Goal: Information Seeking & Learning: Learn about a topic

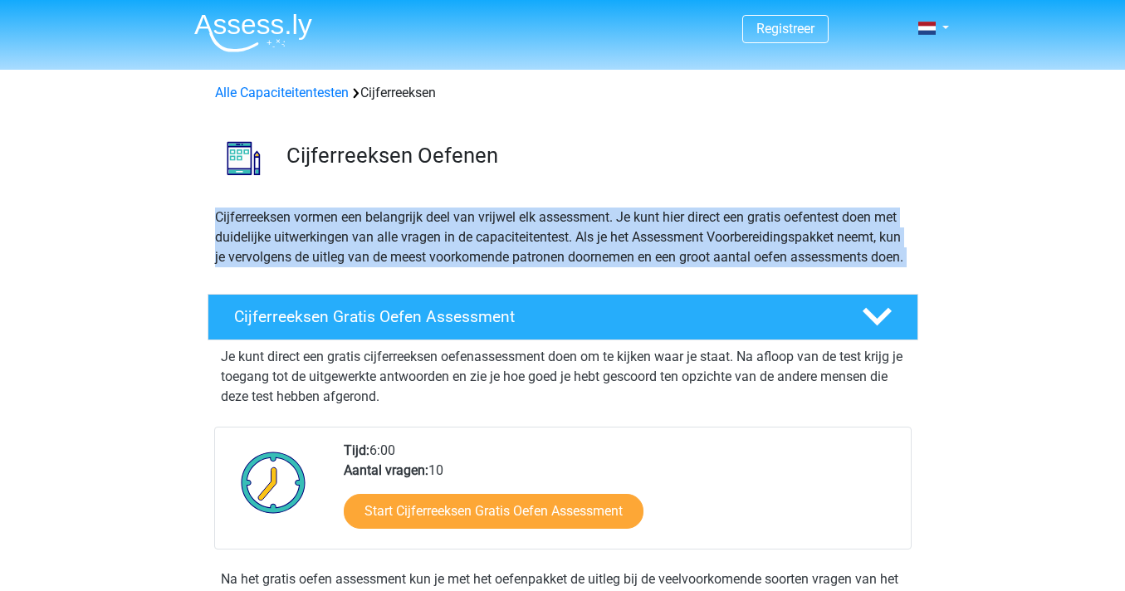
click at [488, 400] on p "Je kunt direct een gratis cijferreeksen oefenassessment doen om te kijken waar …" at bounding box center [563, 377] width 684 height 60
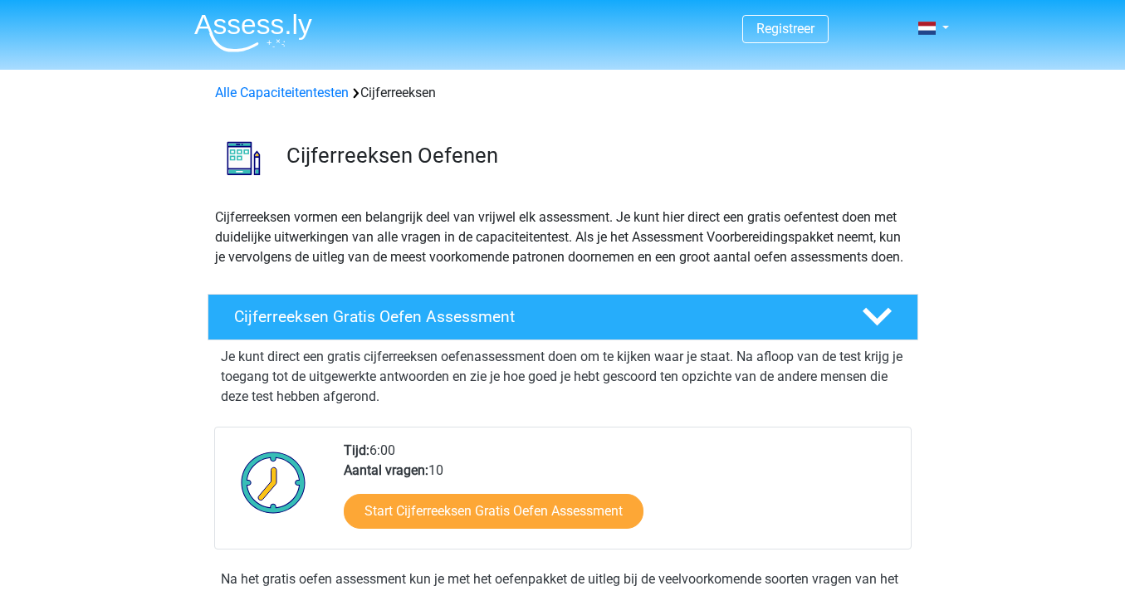
click at [488, 400] on p "Je kunt direct een gratis cijferreeksen oefenassessment doen om te kijken waar …" at bounding box center [563, 377] width 684 height 60
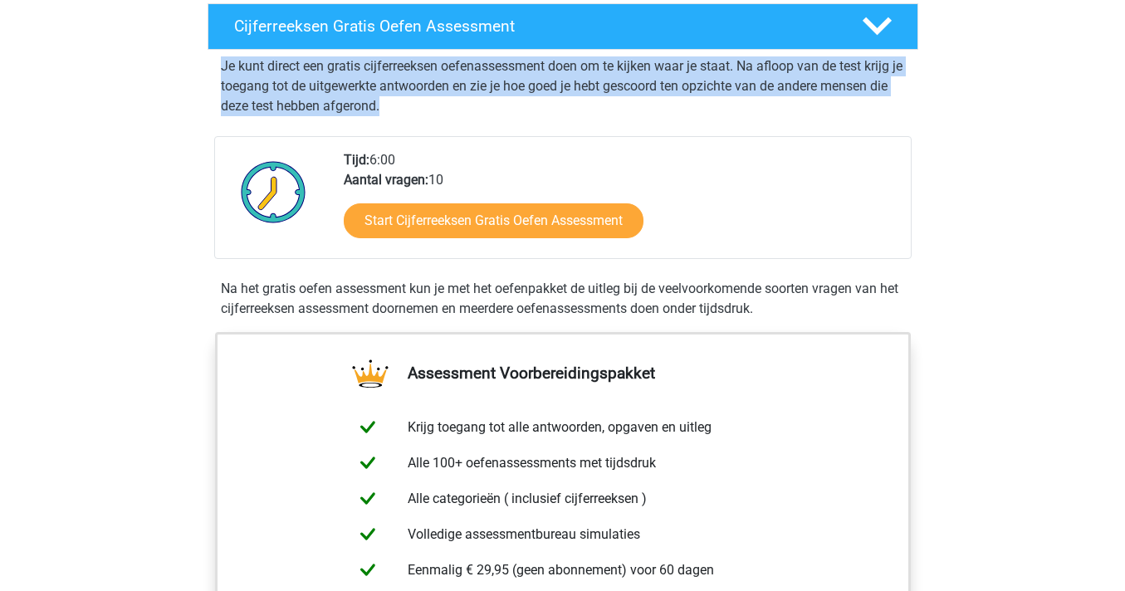
scroll to position [319, 0]
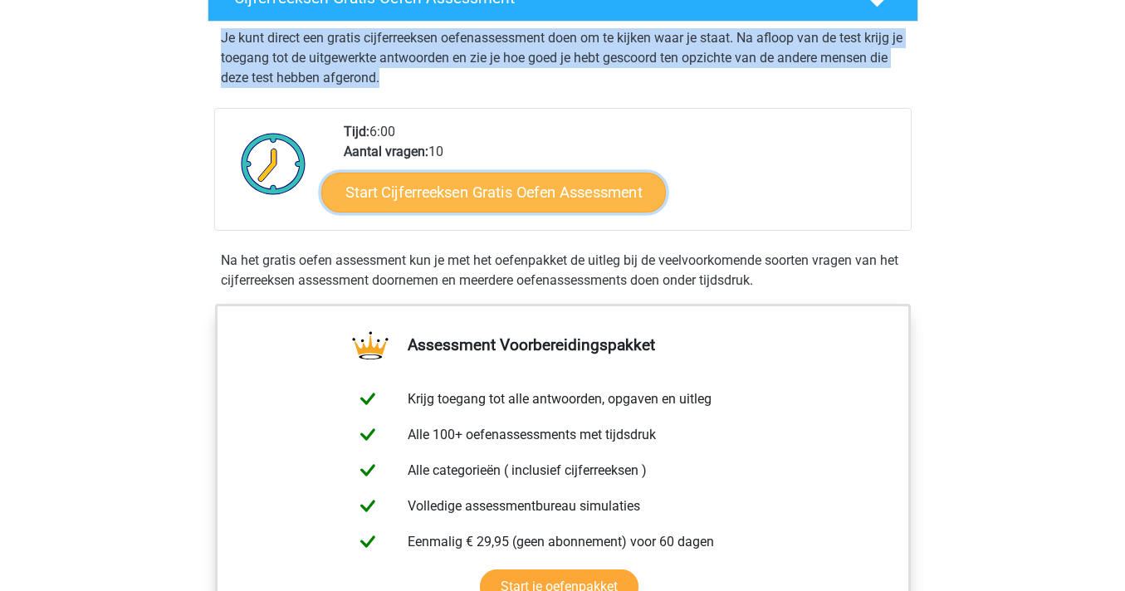
click at [511, 203] on link "Start Cijferreeksen Gratis Oefen Assessment" at bounding box center [493, 192] width 344 height 40
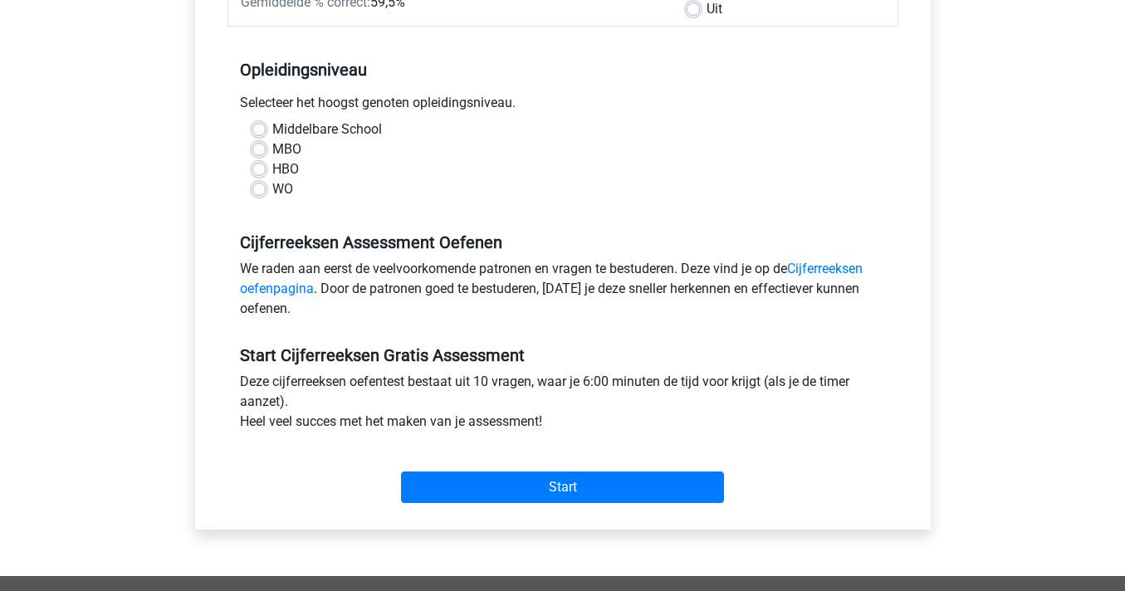
scroll to position [308, 0]
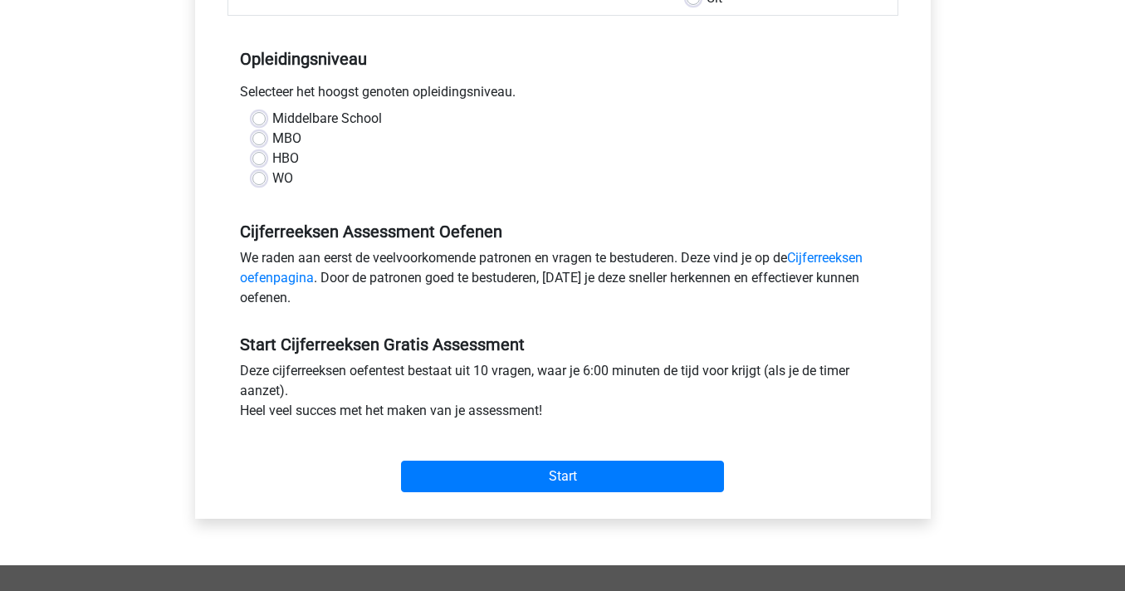
click at [293, 183] on div "WO" at bounding box center [562, 178] width 621 height 20
click at [270, 173] on div "WO" at bounding box center [562, 178] width 621 height 20
click at [272, 175] on label "WO" at bounding box center [282, 178] width 21 height 20
click at [252, 175] on input "WO" at bounding box center [258, 176] width 13 height 17
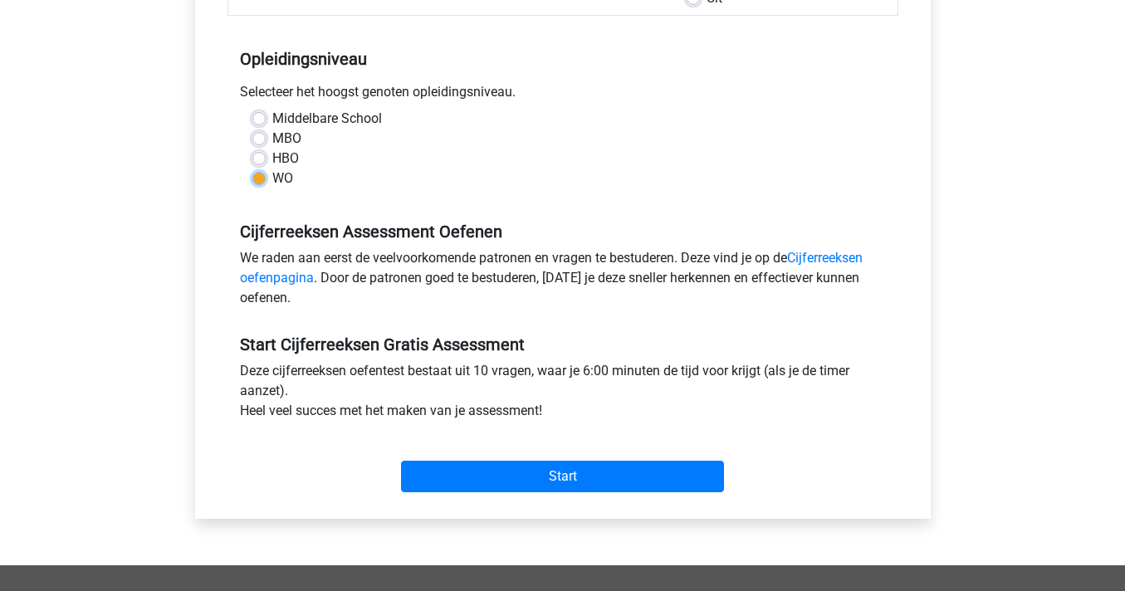
radio input "true"
click at [830, 261] on link "Cijferreeksen oefenpagina" at bounding box center [551, 268] width 622 height 36
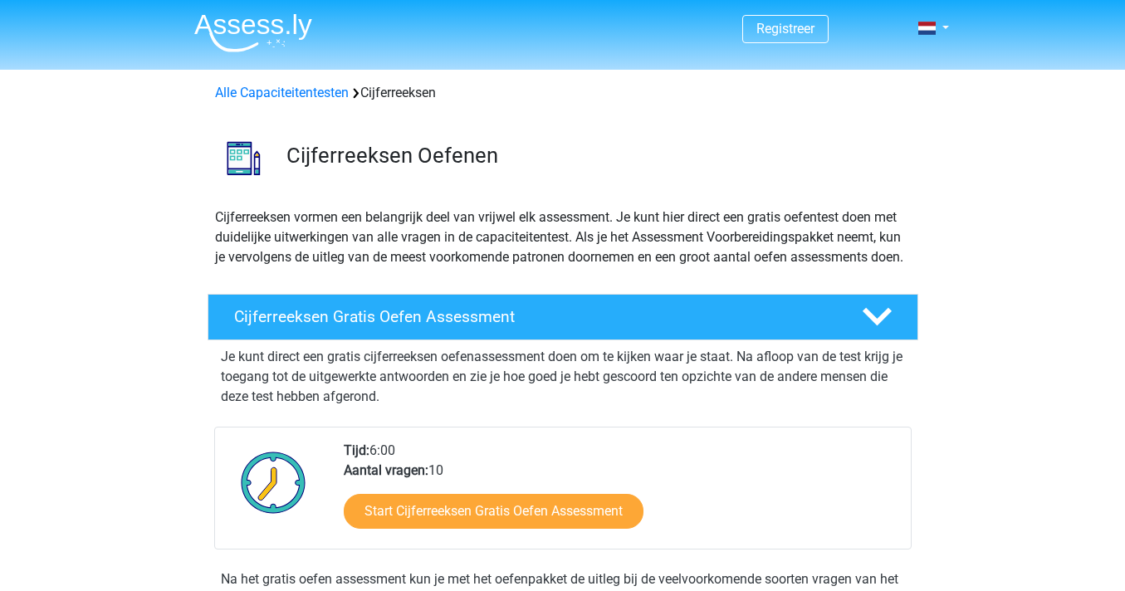
click at [538, 251] on p "Cijferreeksen vormen een belangrijk deel van vrijwel elk assessment. Je kunt hi…" at bounding box center [562, 237] width 695 height 60
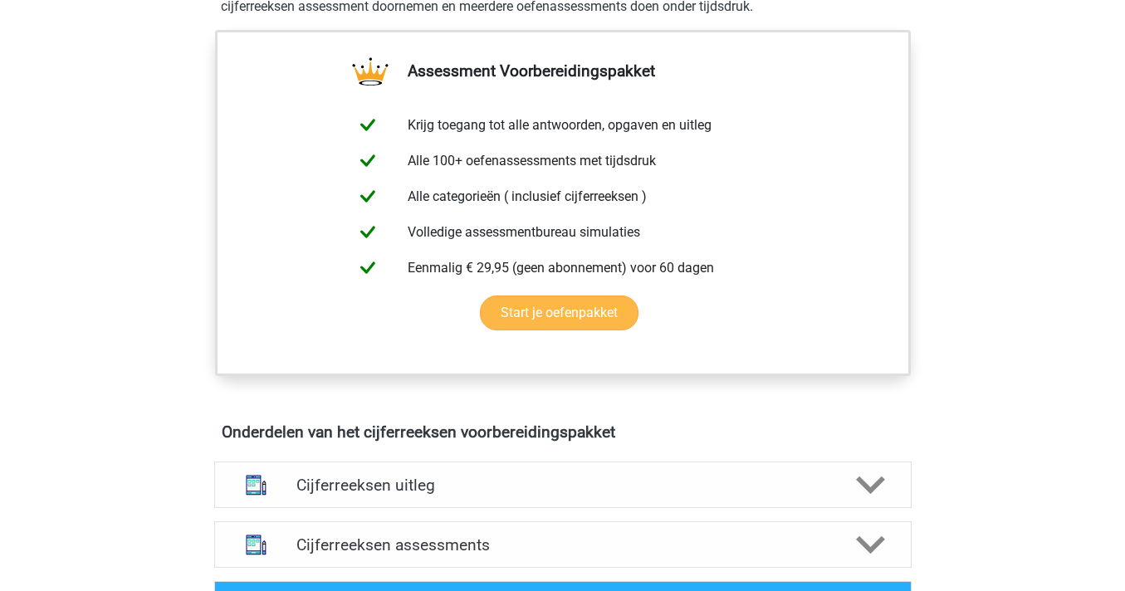
scroll to position [593, 0]
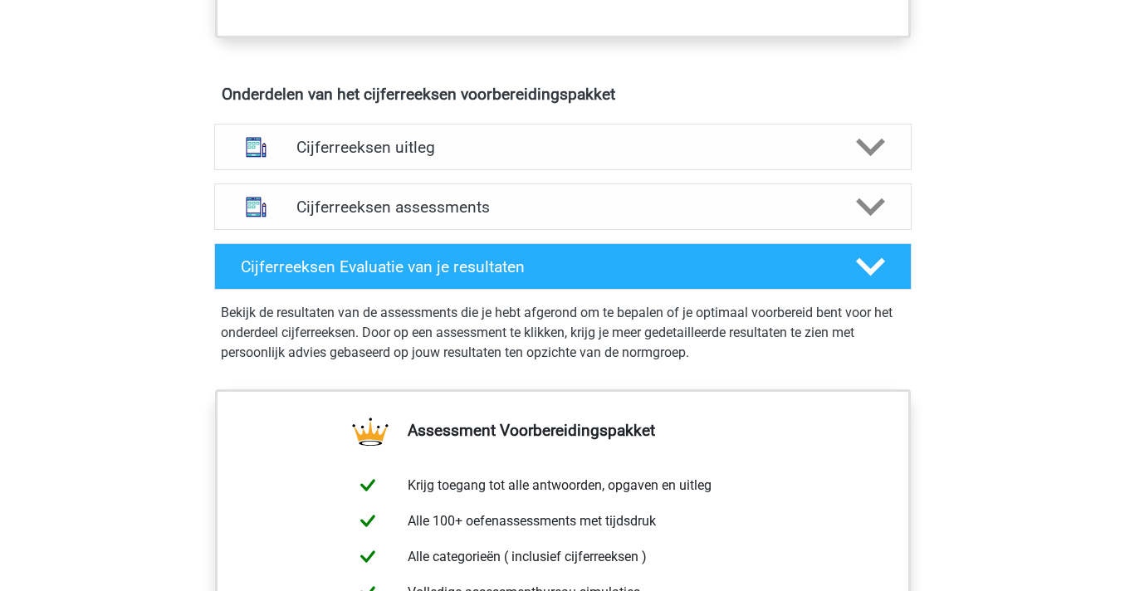
scroll to position [934, 0]
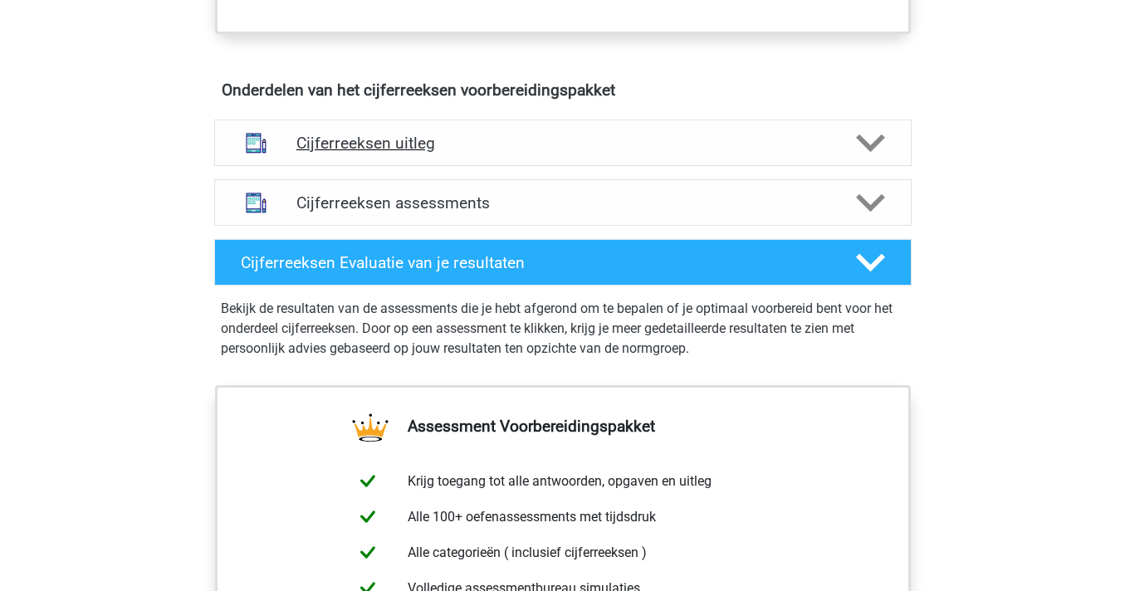
click at [500, 166] on div "Cijferreeksen uitleg" at bounding box center [562, 143] width 697 height 46
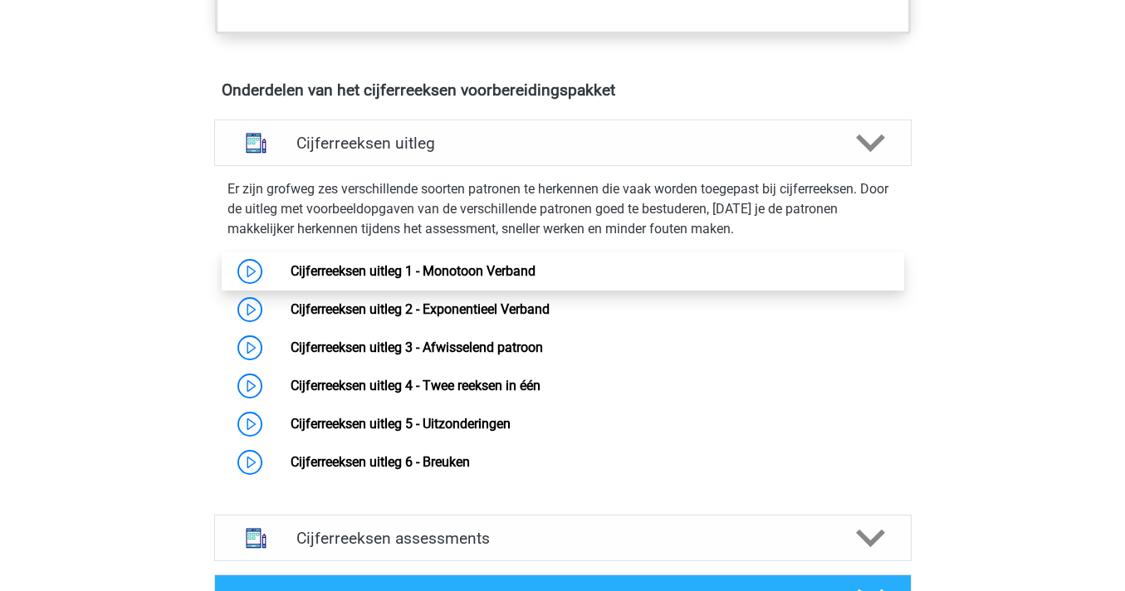
click at [290, 279] on link "Cijferreeksen uitleg 1 - Monotoon Verband" at bounding box center [412, 271] width 245 height 16
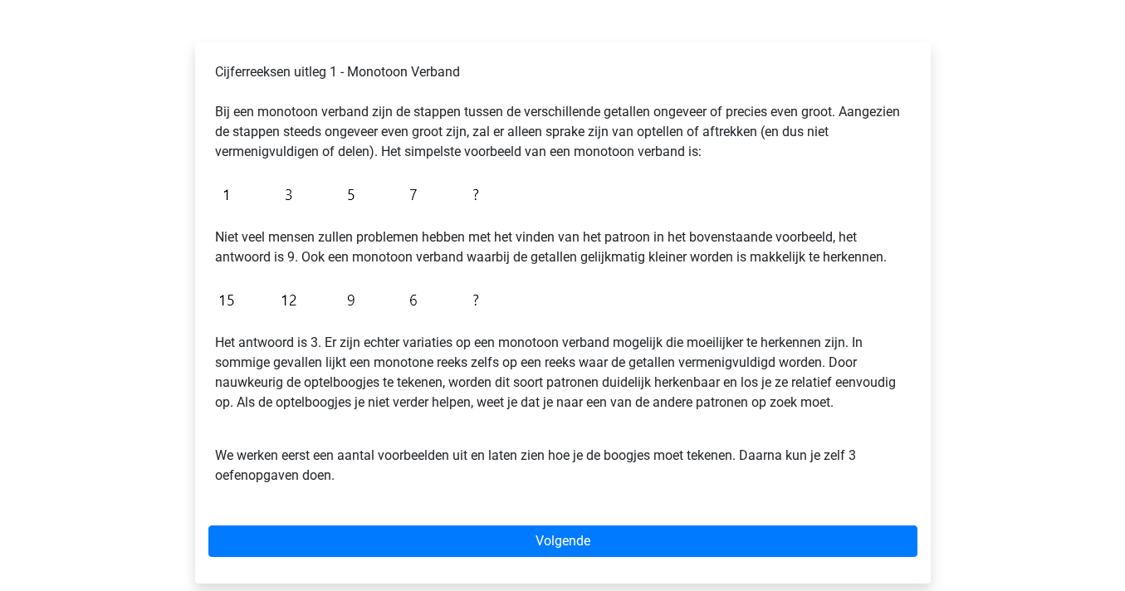
scroll to position [249, 0]
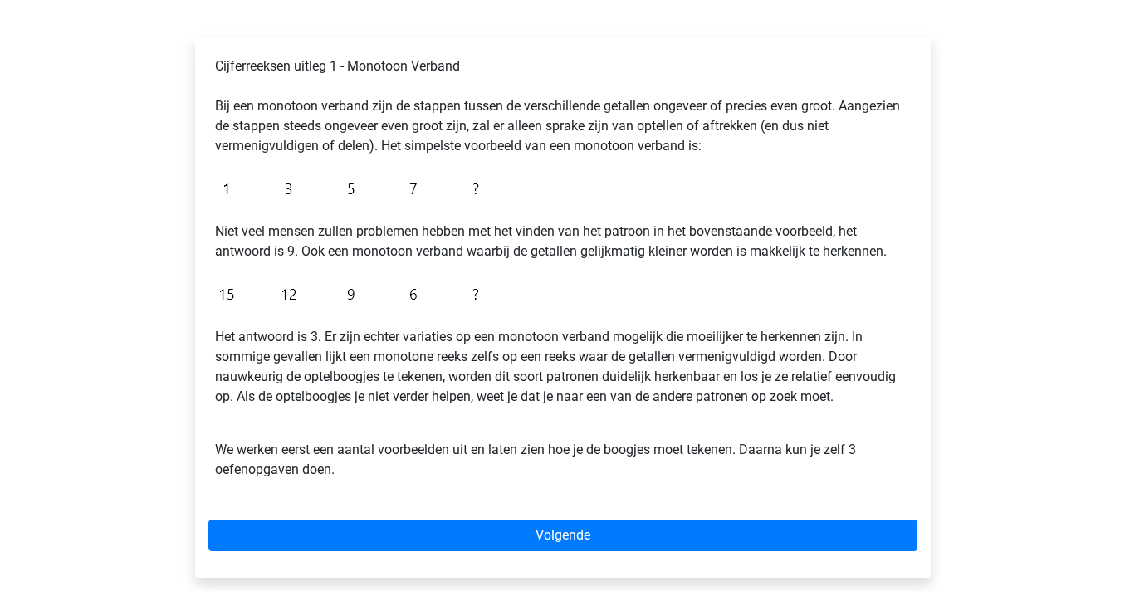
click at [380, 82] on p "Cijferreeksen uitleg 1 - Monotoon Verband Bij een monotoon verband zijn de stap…" at bounding box center [562, 106] width 695 height 100
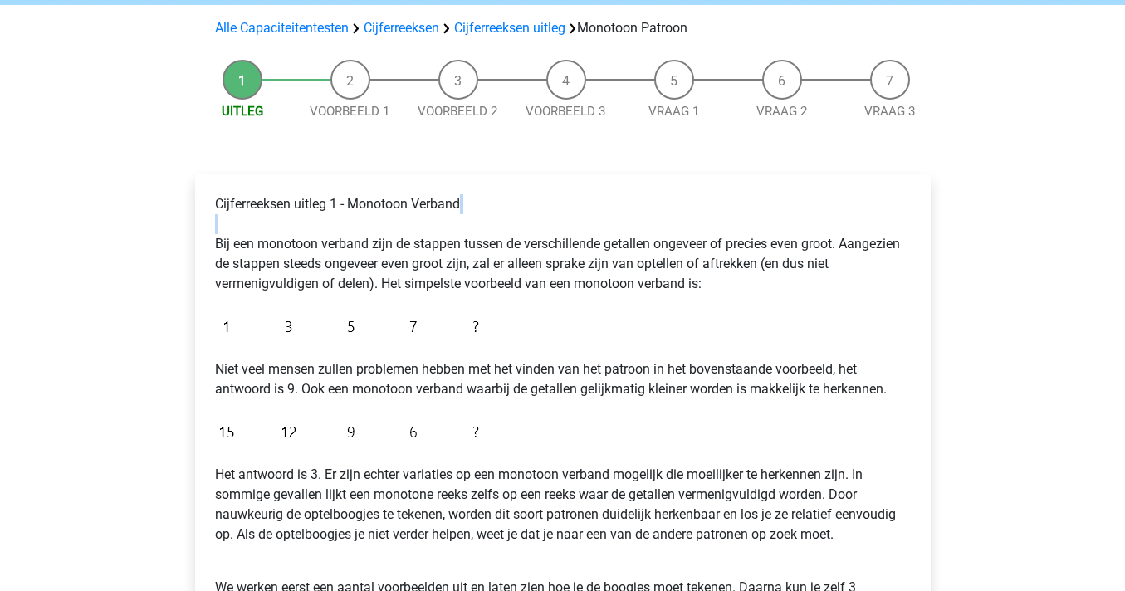
scroll to position [0, 0]
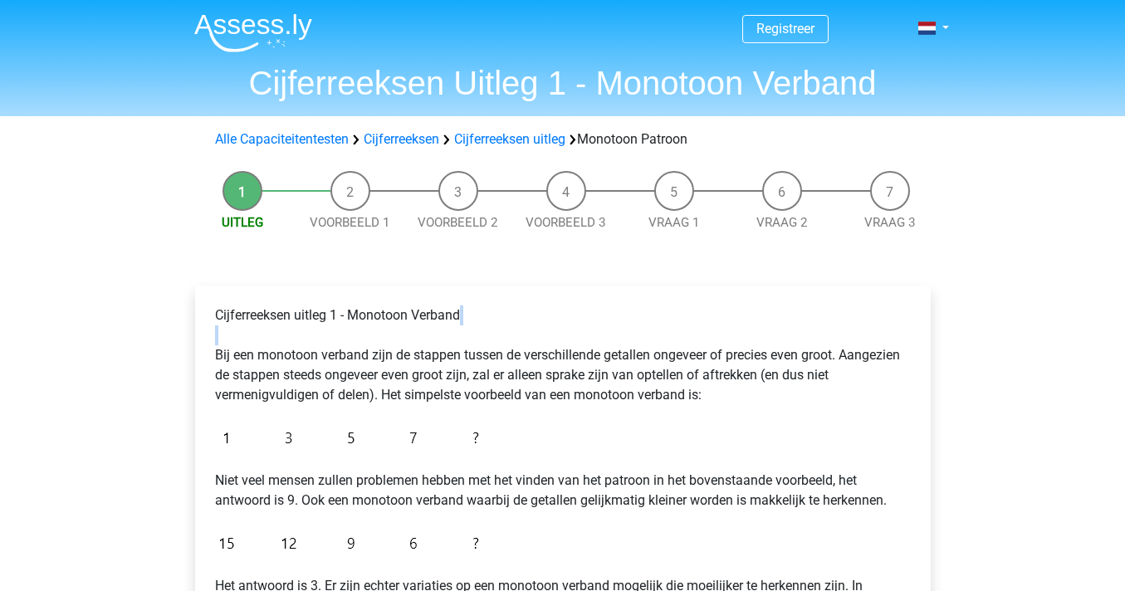
click at [494, 388] on p "Cijferreeksen uitleg 1 - Monotoon Verband Bij een monotoon verband zijn de stap…" at bounding box center [562, 355] width 695 height 100
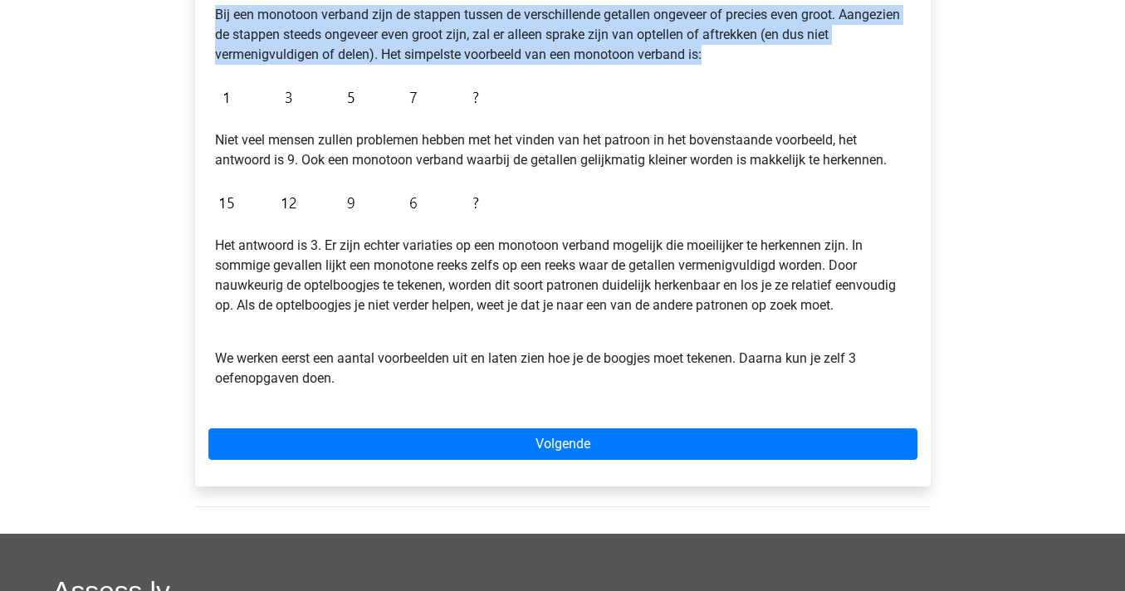
scroll to position [342, 0]
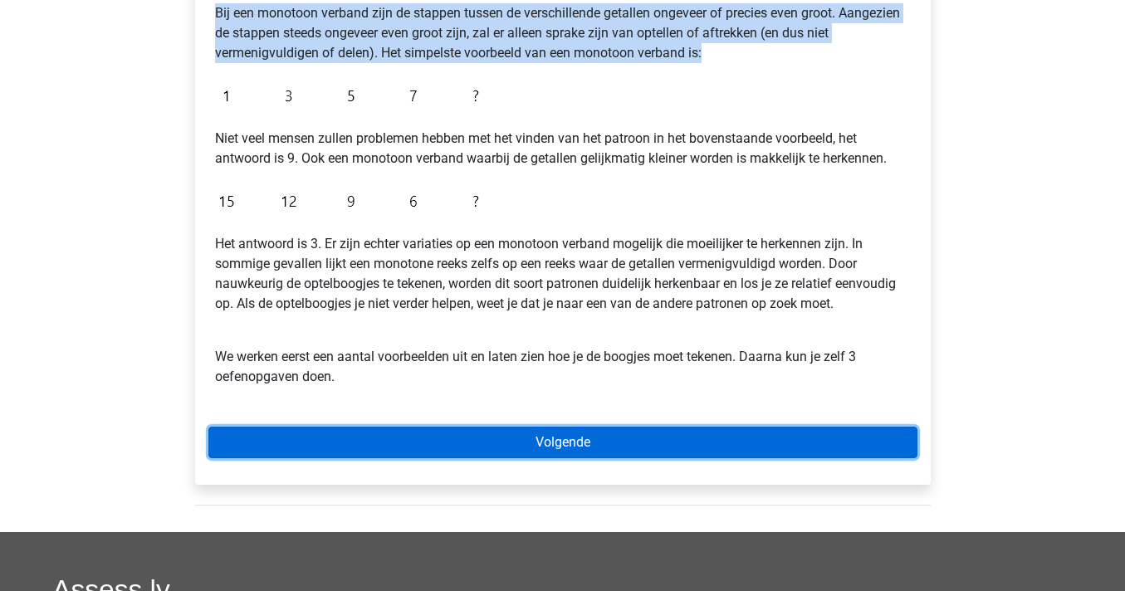
click at [649, 428] on link "Volgende" at bounding box center [562, 443] width 709 height 32
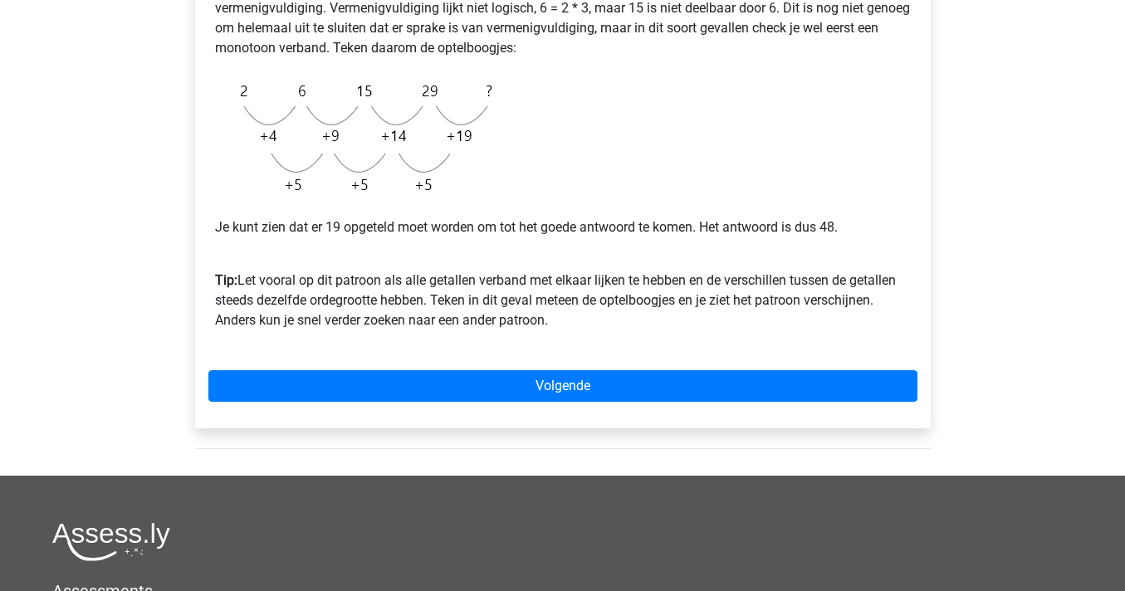
scroll to position [424, 0]
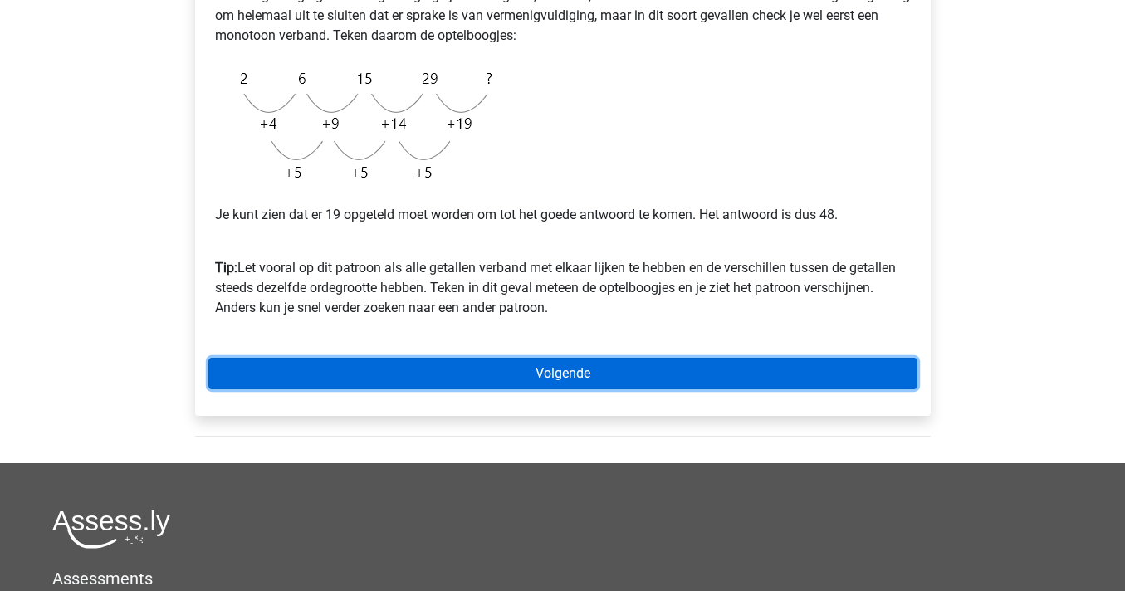
click at [593, 371] on link "Volgende" at bounding box center [562, 374] width 709 height 32
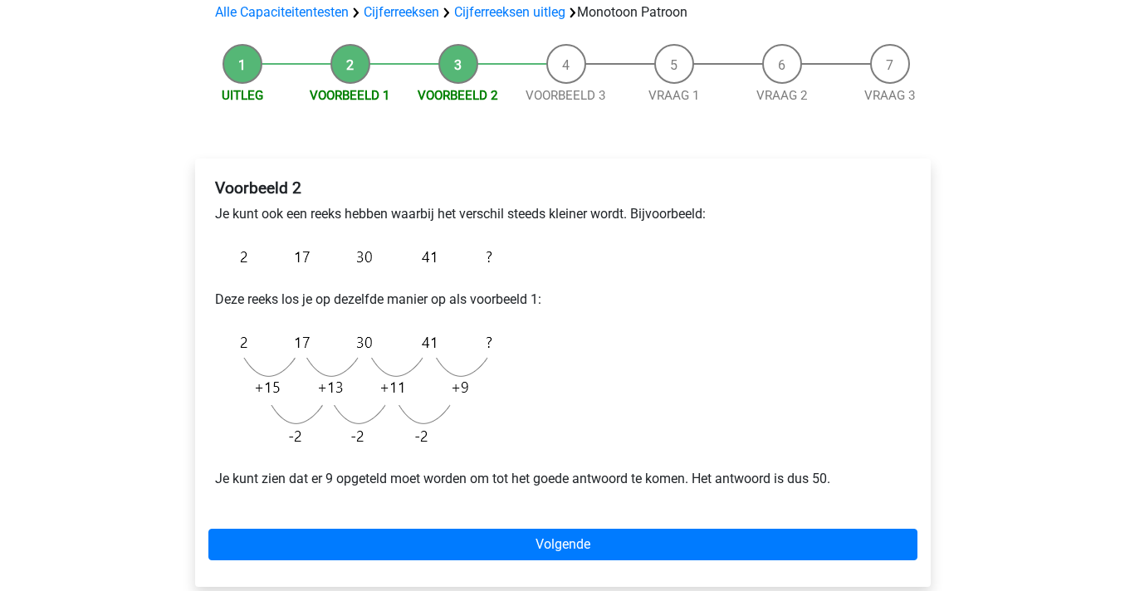
scroll to position [130, 0]
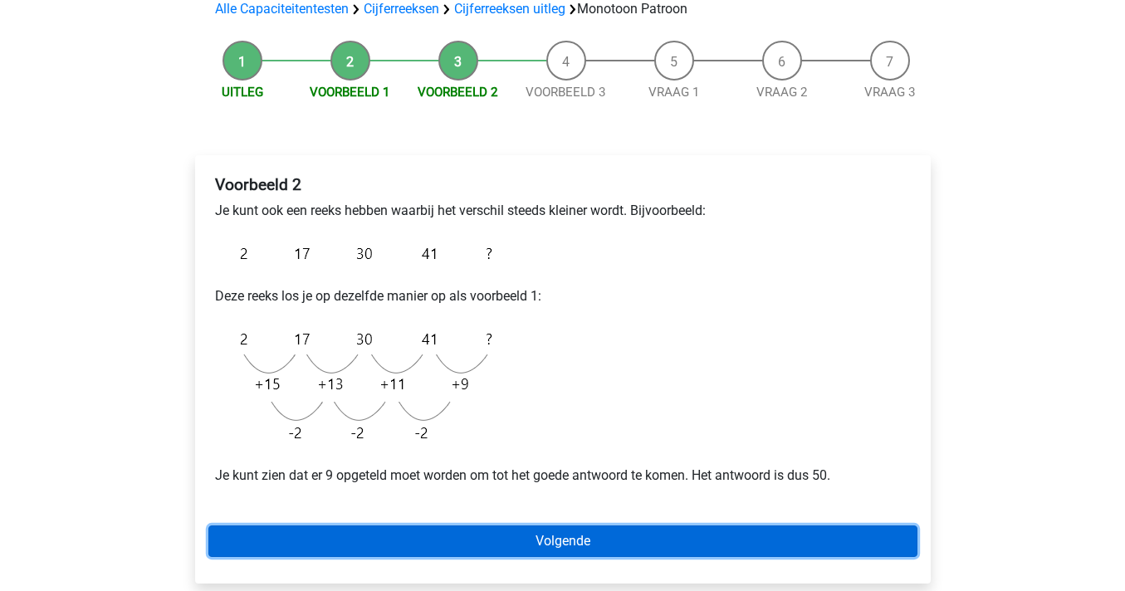
click at [621, 540] on link "Volgende" at bounding box center [562, 541] width 709 height 32
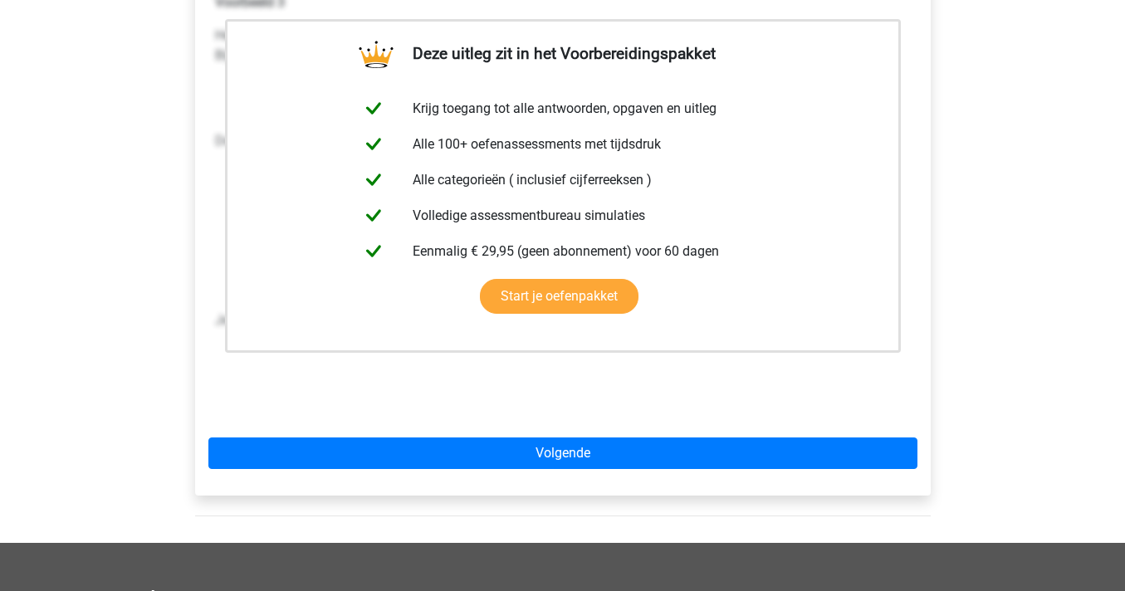
scroll to position [237, 0]
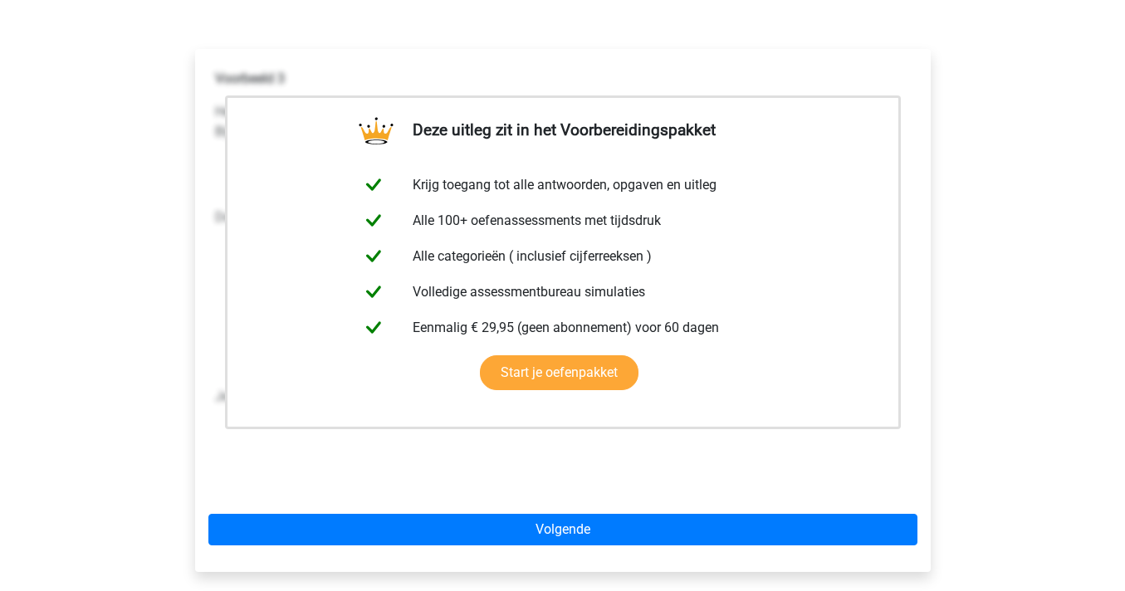
click at [585, 29] on div "Deze uitleg zit in het Voorbereidingspakket Krijg toegang tot alle antwoorden, …" at bounding box center [563, 317] width 762 height 603
click at [904, 105] on p "Hetzelfde soort reeks kun je ook tegenkomen bij een reeks waar de getallen stee…" at bounding box center [562, 122] width 695 height 40
click at [638, 355] on link "Start je oefenpakket" at bounding box center [559, 372] width 159 height 35
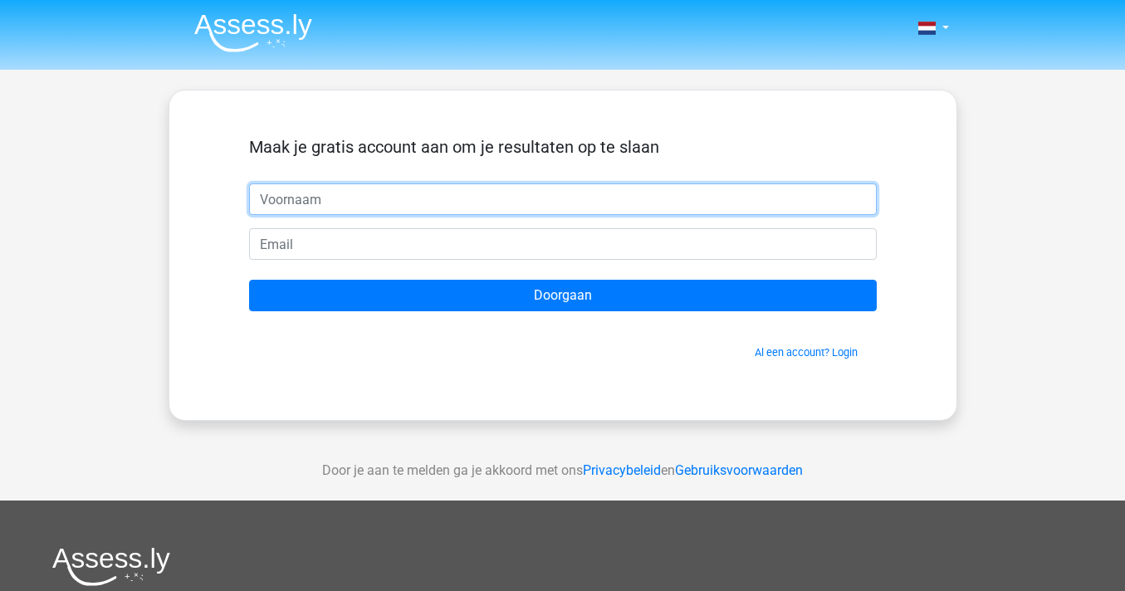
click at [359, 194] on input "text" at bounding box center [562, 199] width 627 height 32
type input "Sanne"
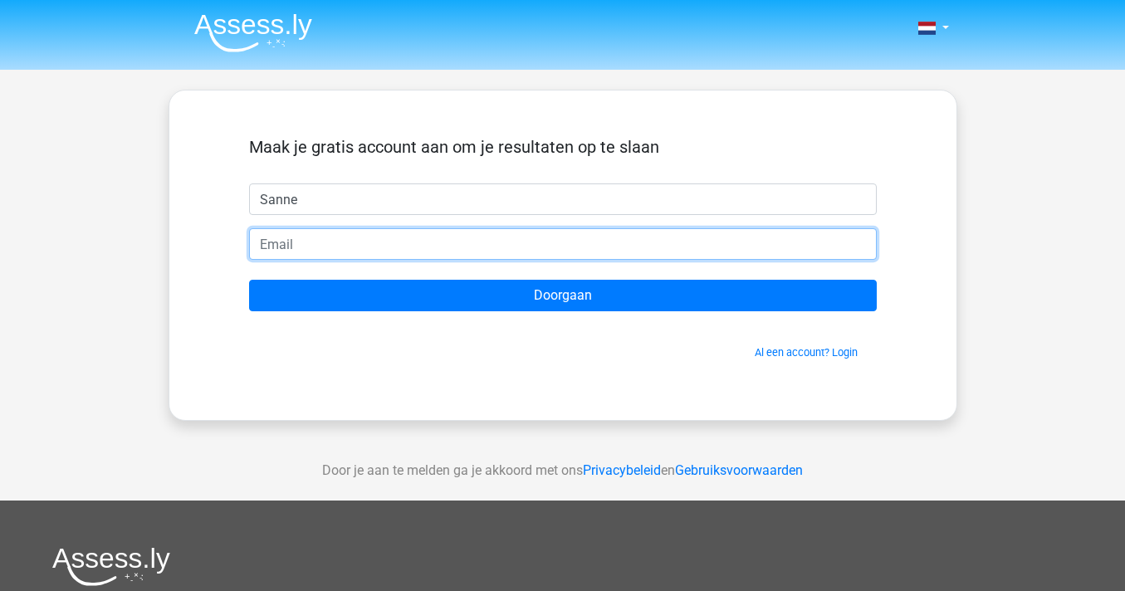
click at [369, 249] on input "email" at bounding box center [562, 244] width 627 height 32
type input "[EMAIL_ADDRESS][DOMAIN_NAME]"
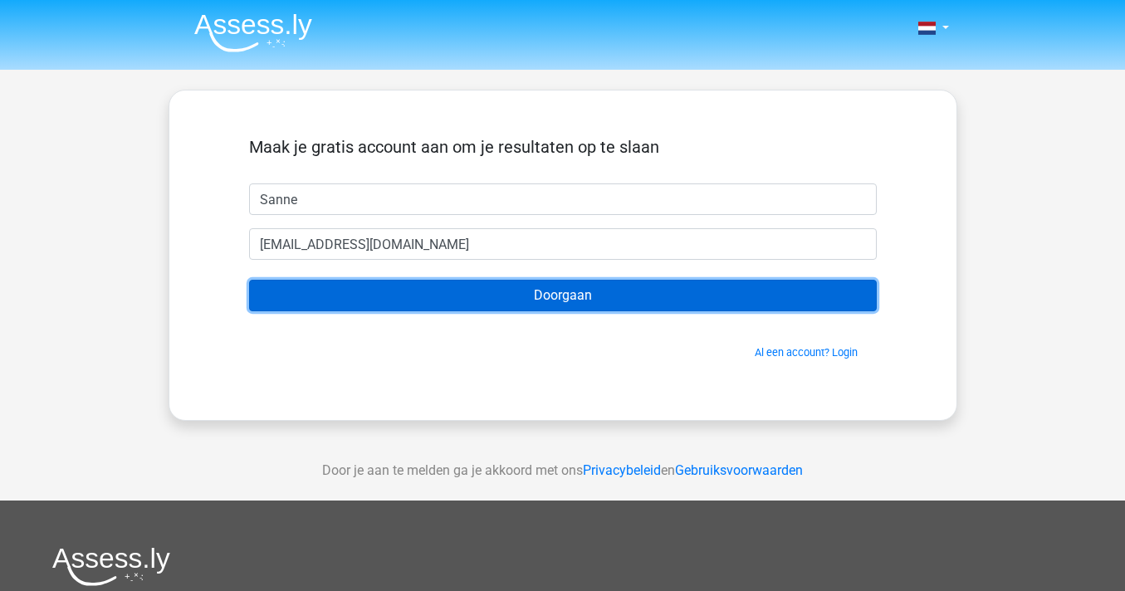
click at [383, 294] on input "Doorgaan" at bounding box center [562, 296] width 627 height 32
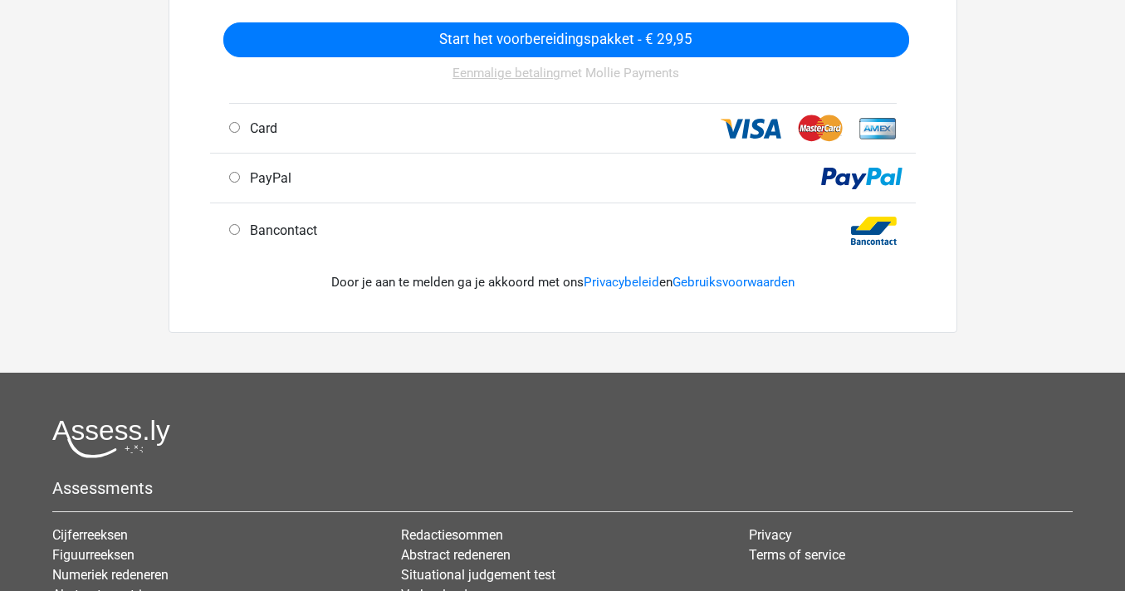
scroll to position [517, 0]
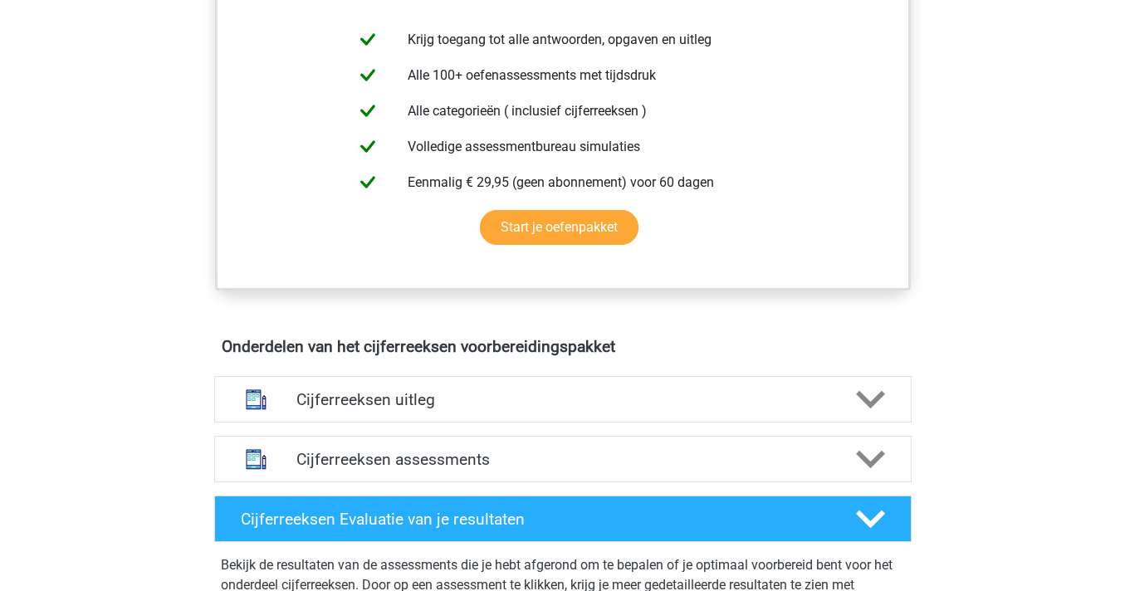
scroll to position [741, 0]
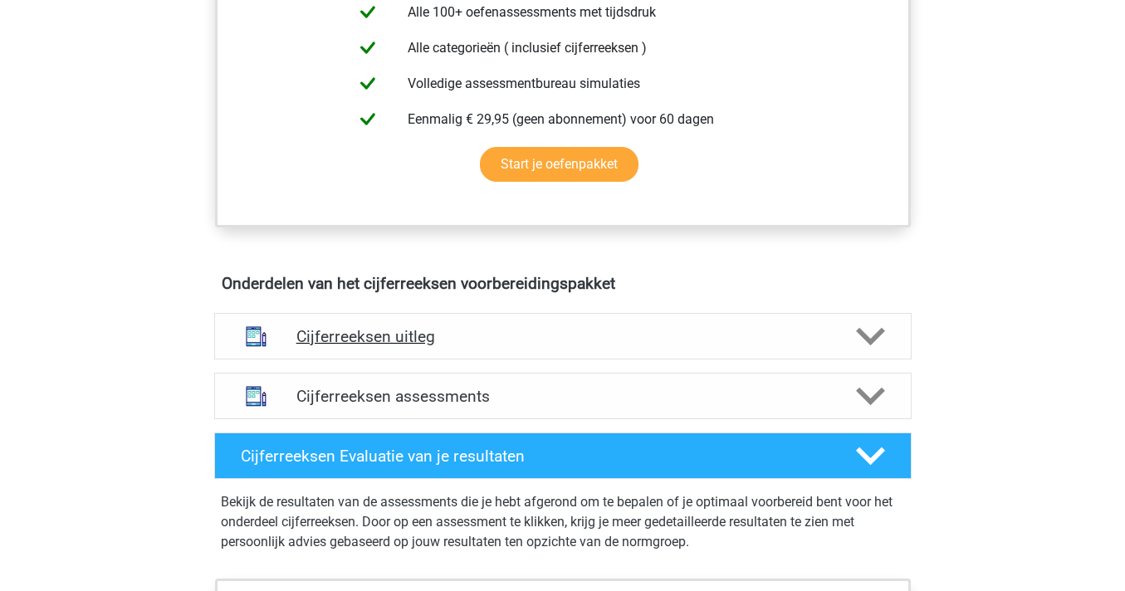
click at [418, 359] on div "Cijferreeksen uitleg" at bounding box center [562, 336] width 697 height 46
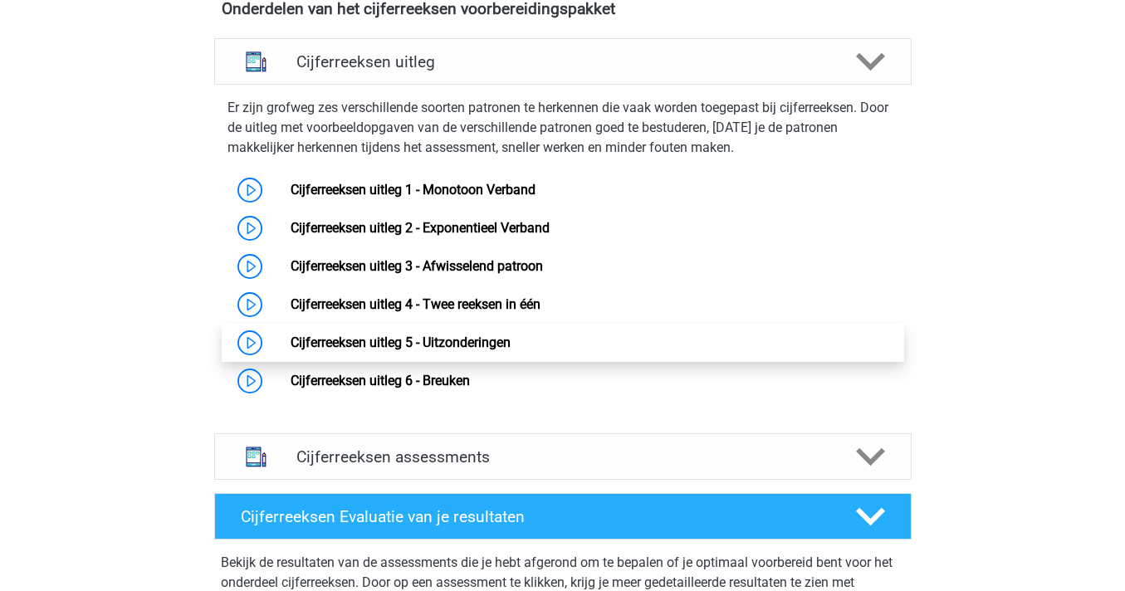
scroll to position [1019, 0]
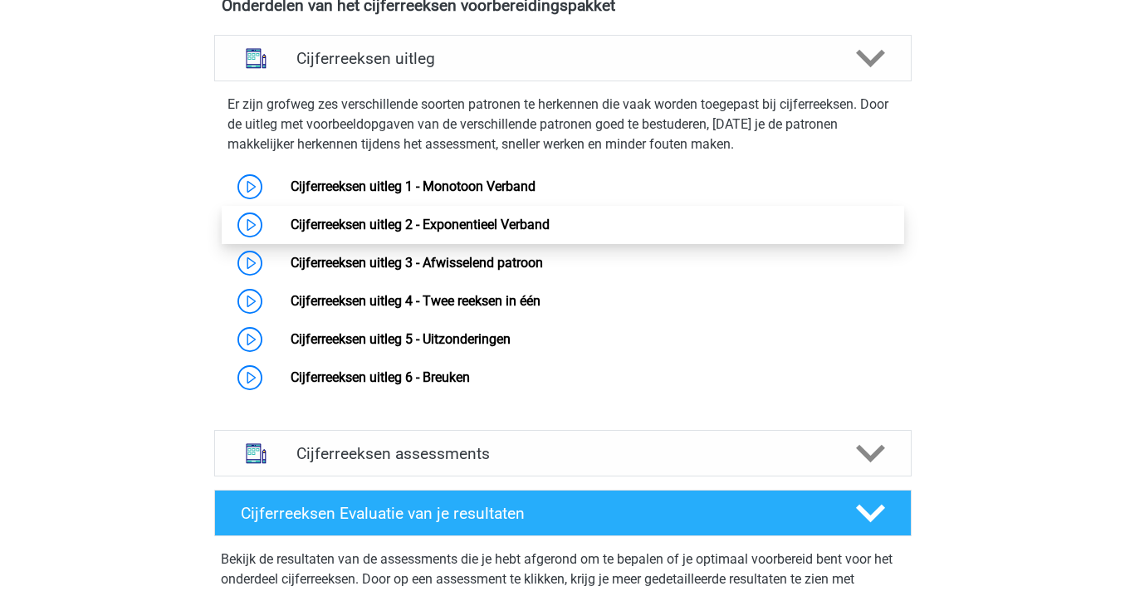
click at [532, 232] on link "Cijferreeksen uitleg 2 - Exponentieel Verband" at bounding box center [419, 225] width 259 height 16
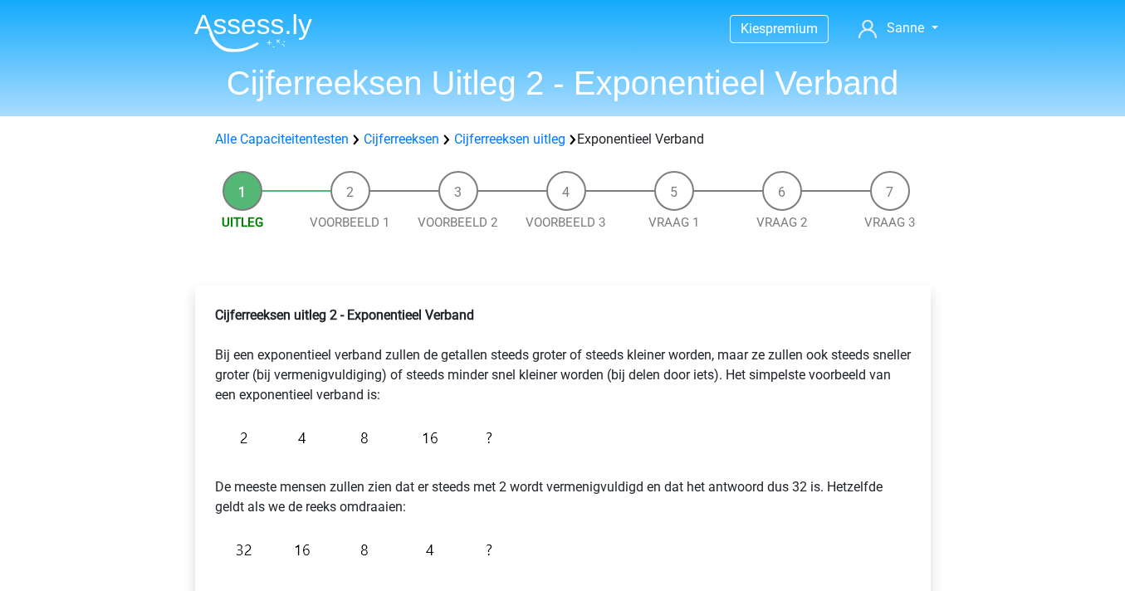
click at [532, 251] on div "Uitleg Voorbeeld 1 Voorbeeld 2 Voorbeeld 3 Vraag 1 Vraag 2 Vraag 3 Cijferreekse…" at bounding box center [562, 485] width 788 height 645
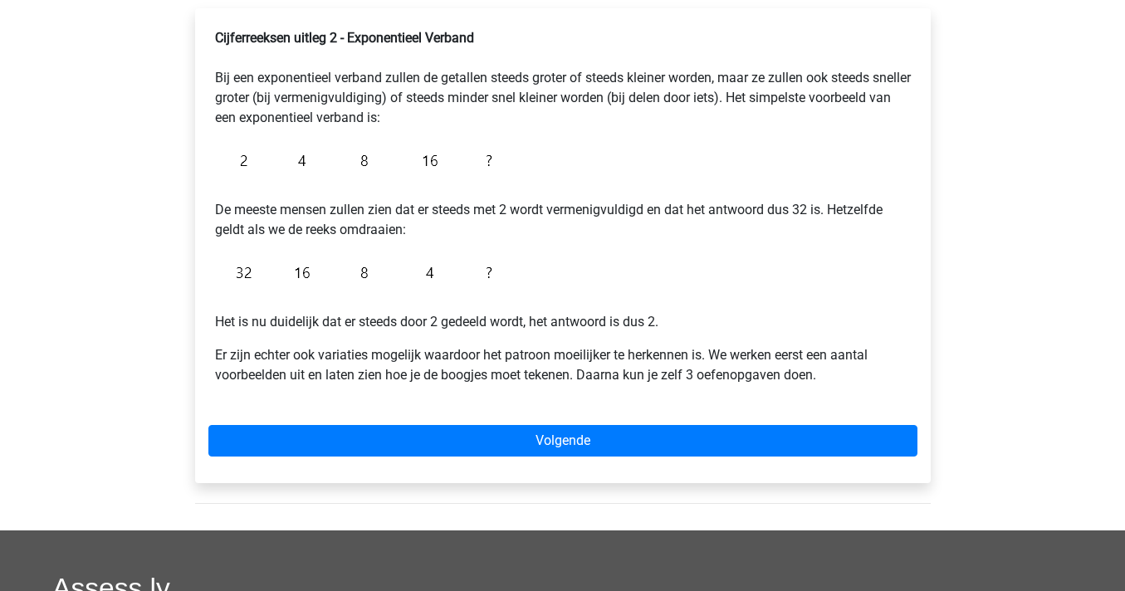
scroll to position [269, 0]
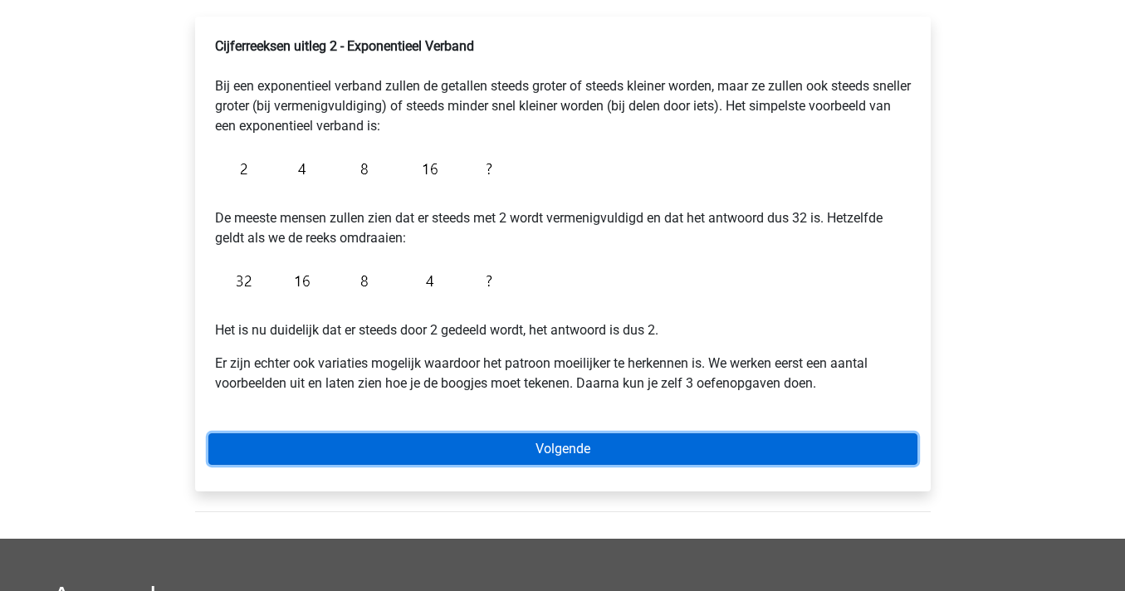
click at [570, 451] on link "Volgende" at bounding box center [562, 449] width 709 height 32
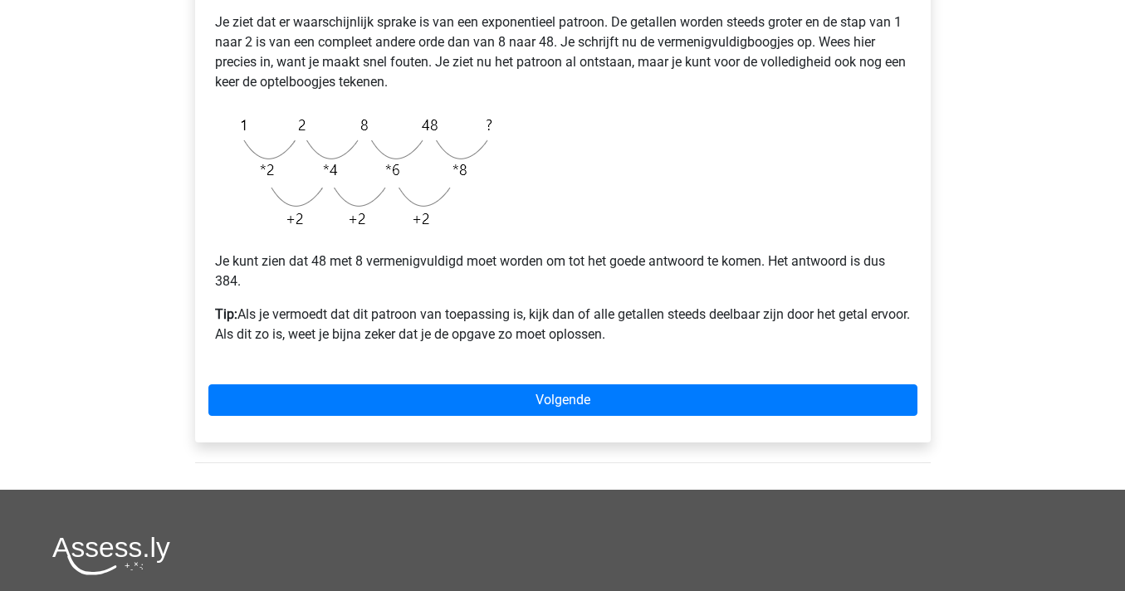
scroll to position [398, 0]
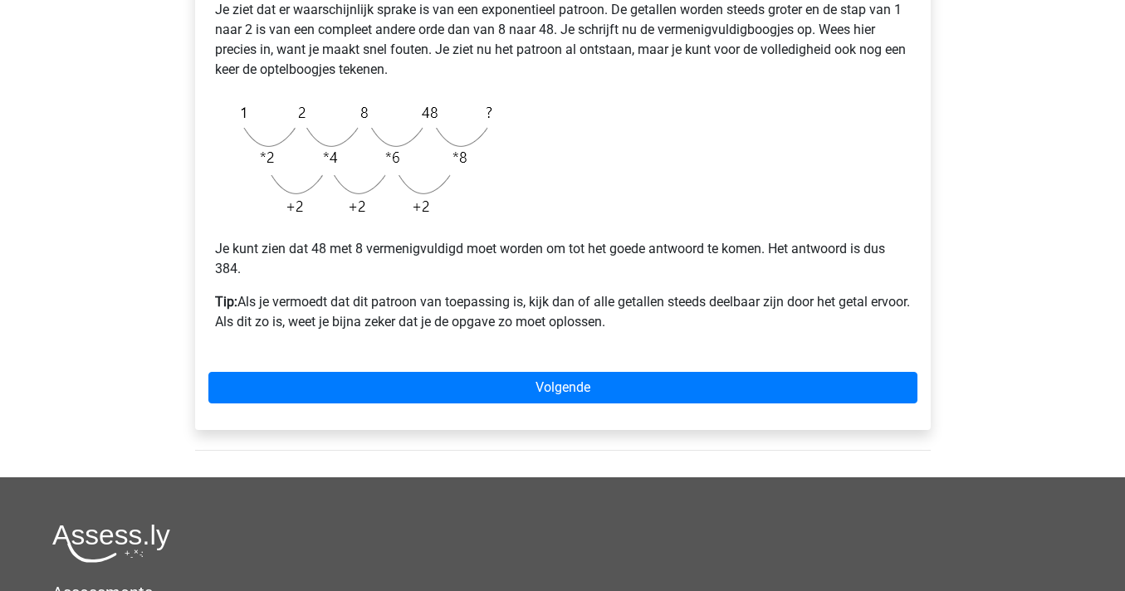
click at [456, 221] on img at bounding box center [357, 159] width 285 height 133
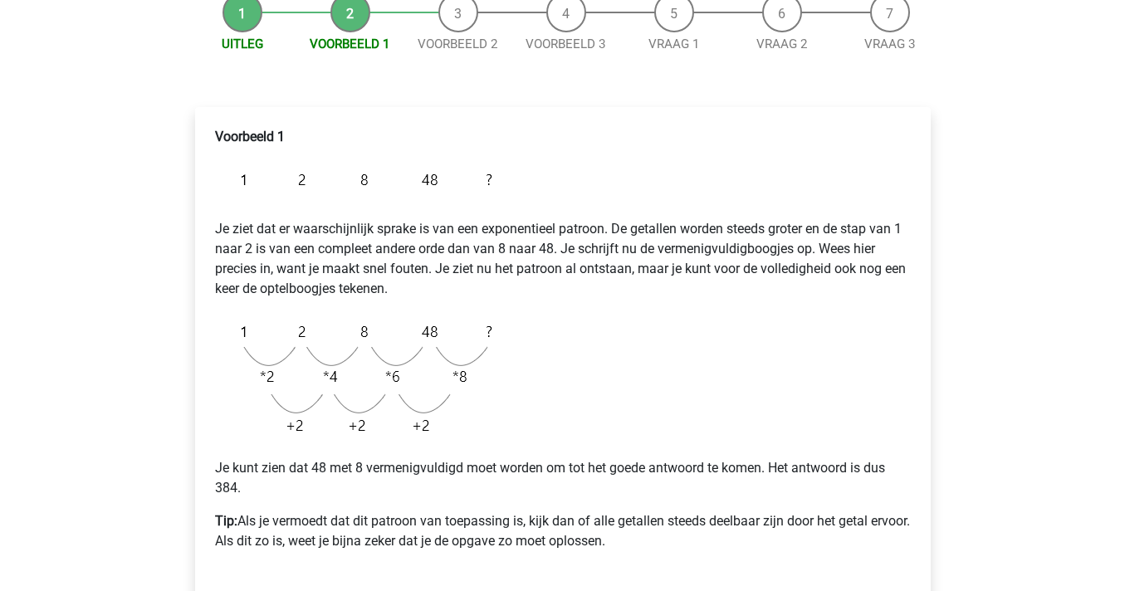
scroll to position [0, 0]
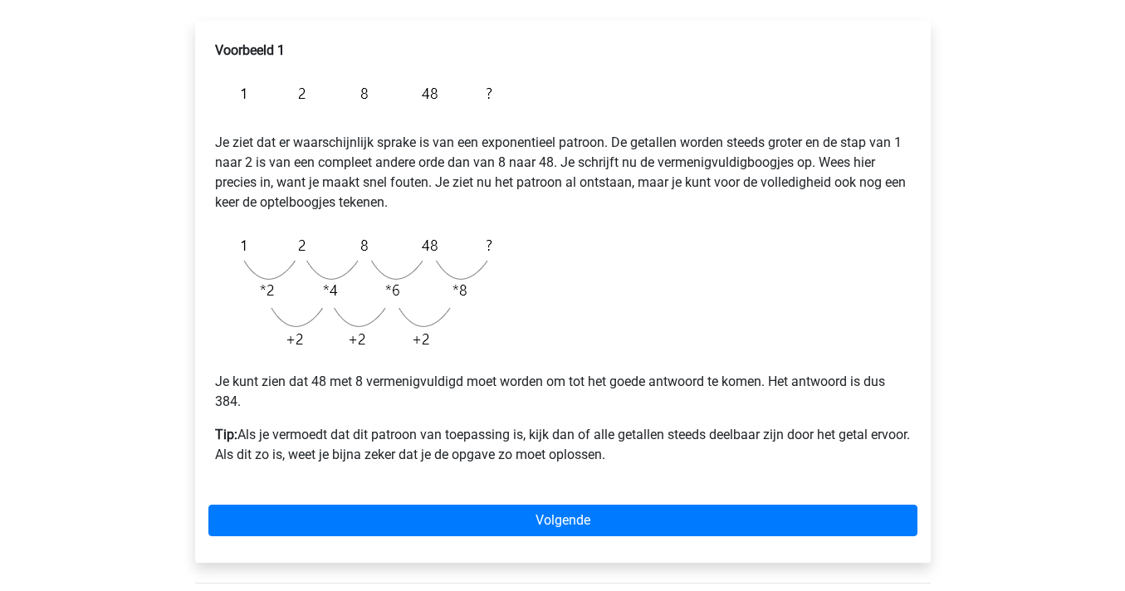
scroll to position [387, 0]
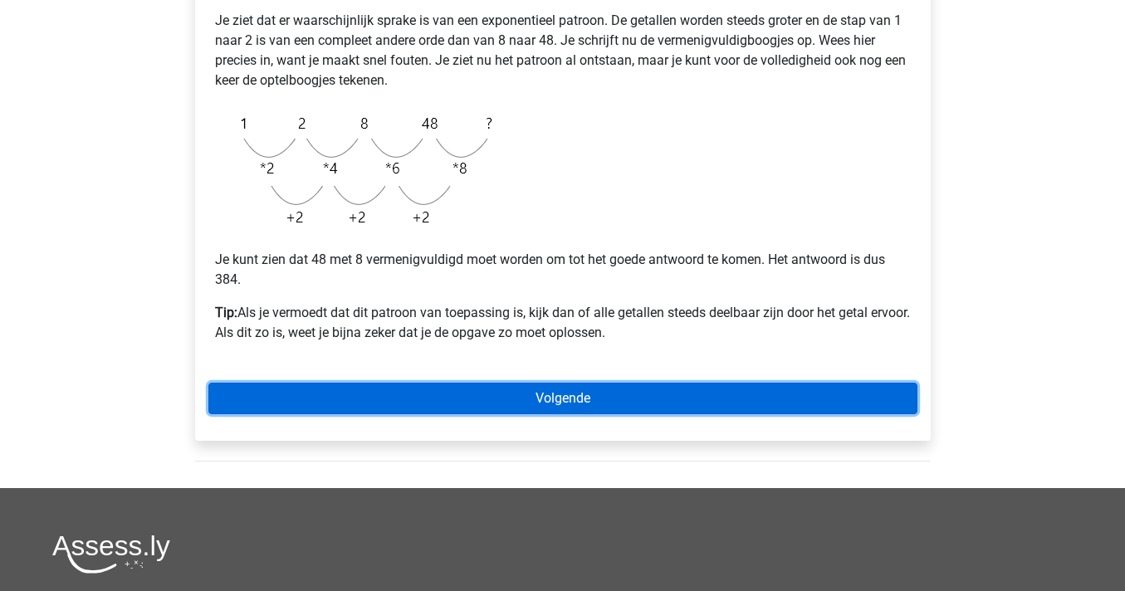
click at [525, 405] on link "Volgende" at bounding box center [562, 399] width 709 height 32
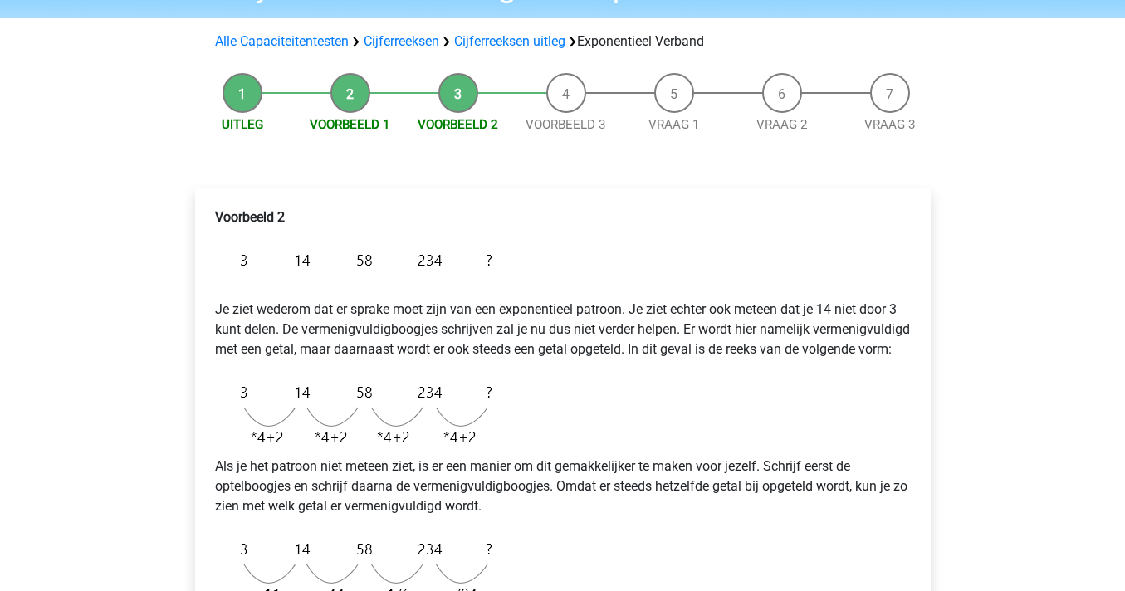
scroll to position [100, 0]
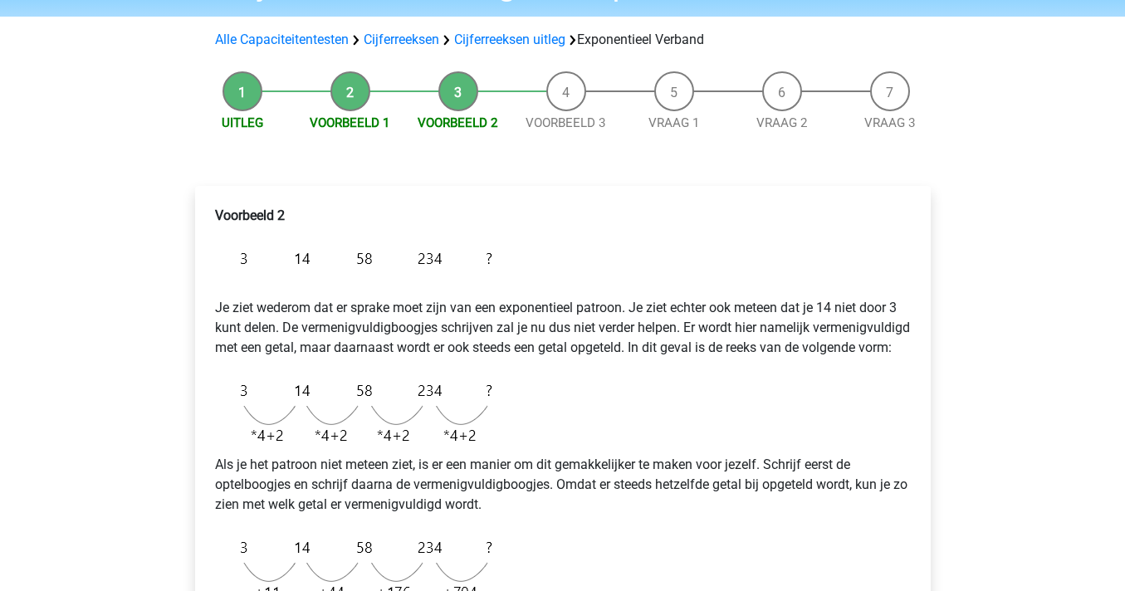
click at [517, 309] on p "Je ziet wederom dat er sprake moet zijn van een exponentieel patroon. Je ziet e…" at bounding box center [562, 318] width 695 height 80
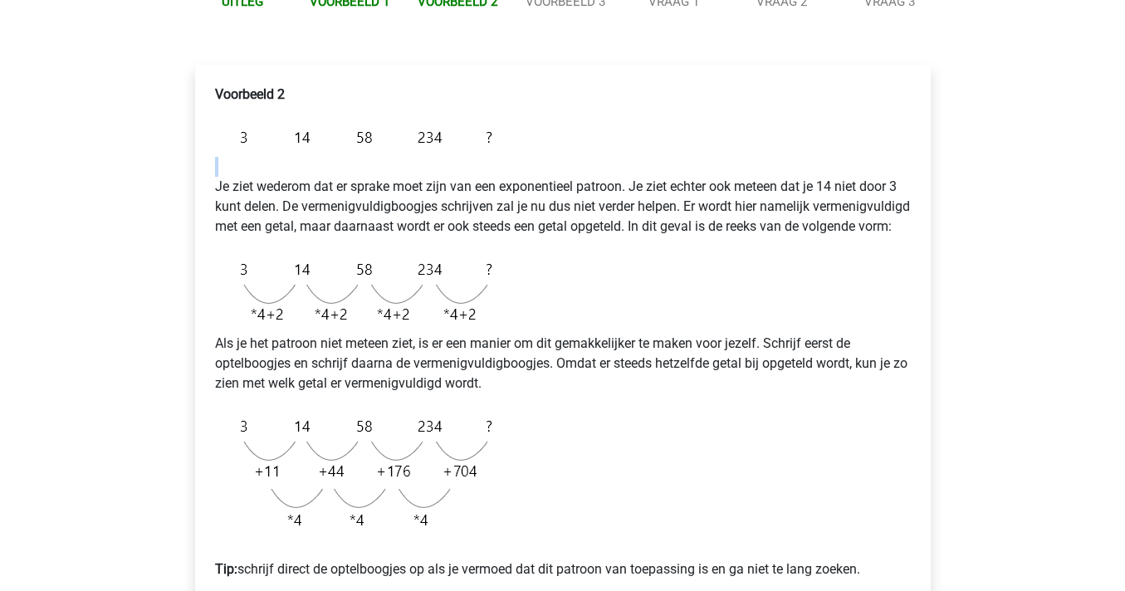
scroll to position [240, 0]
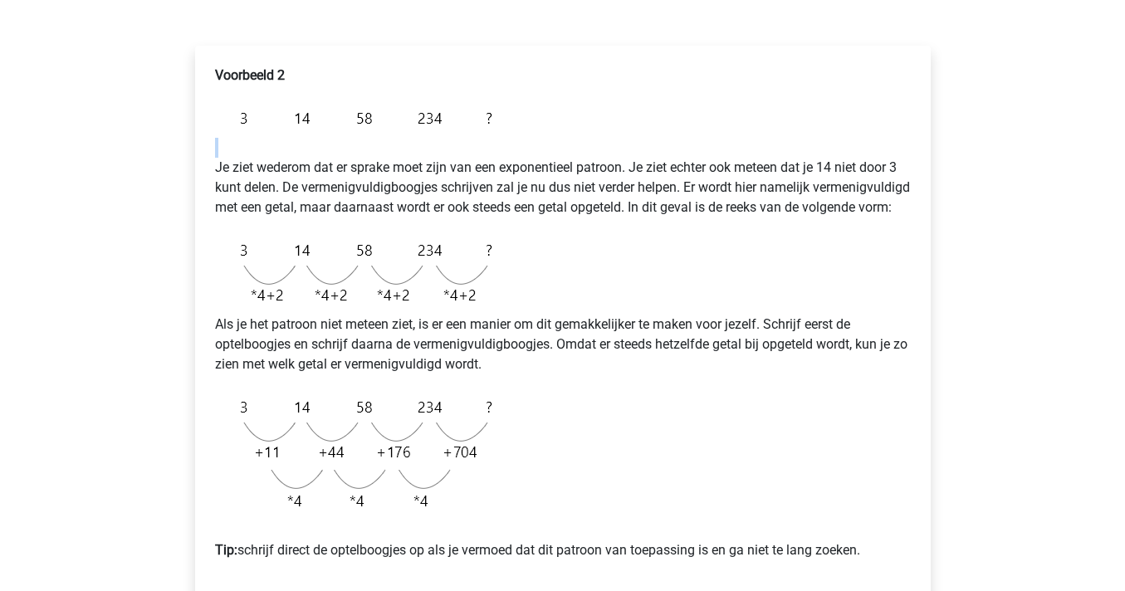
click at [459, 355] on p "Als je het patroon niet meteen ziet, is er een manier om dit gemakkelijker te m…" at bounding box center [562, 345] width 695 height 60
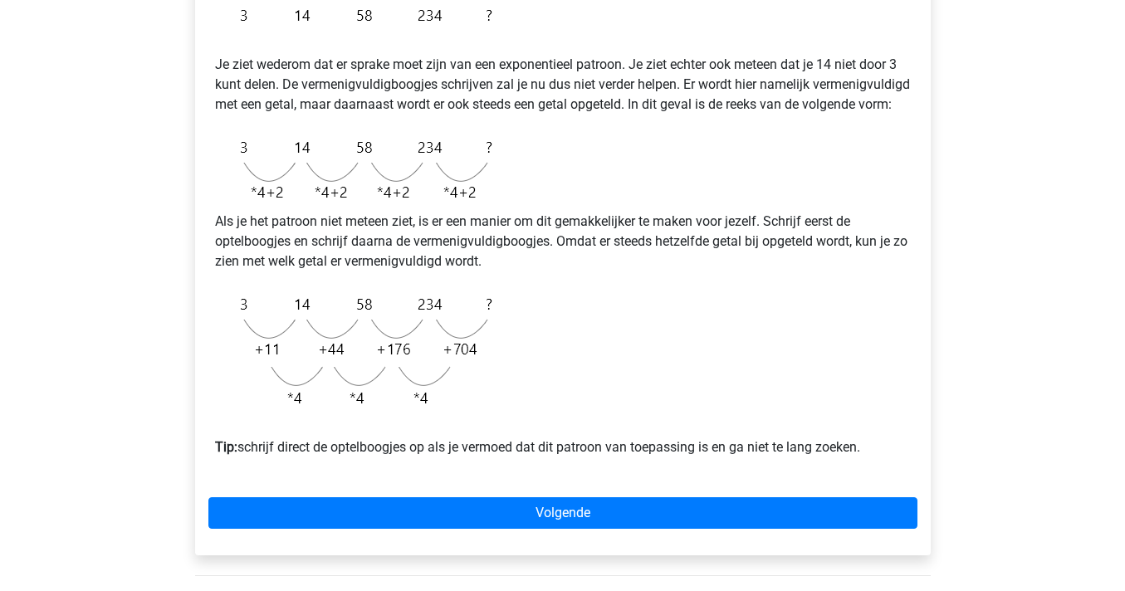
scroll to position [346, 0]
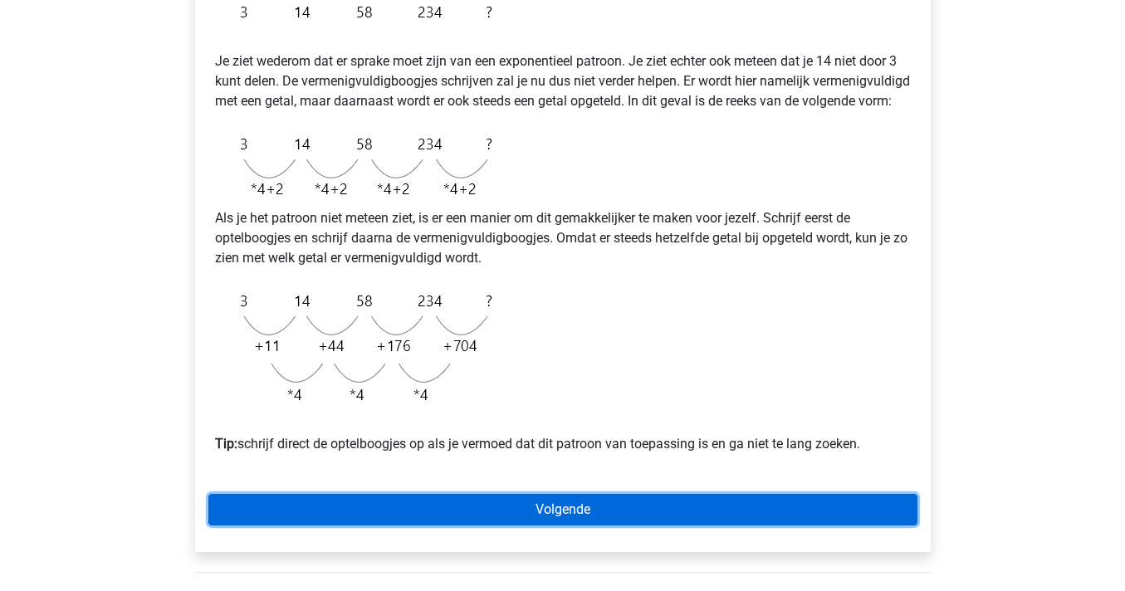
click at [491, 525] on link "Volgende" at bounding box center [562, 510] width 709 height 32
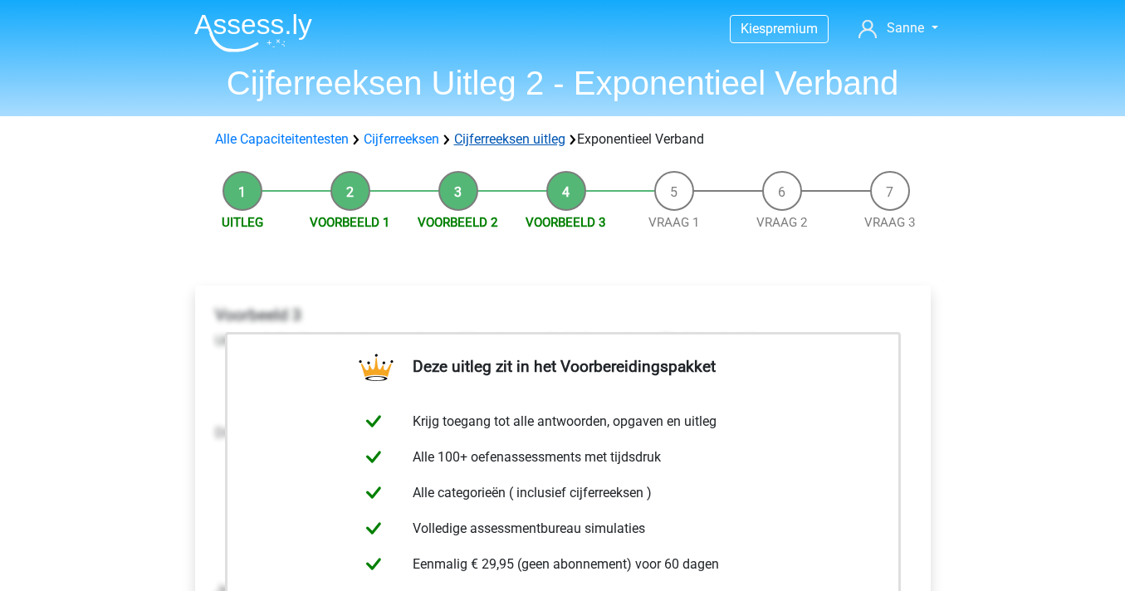
click at [535, 137] on link "Cijferreeksen uitleg" at bounding box center [509, 139] width 111 height 16
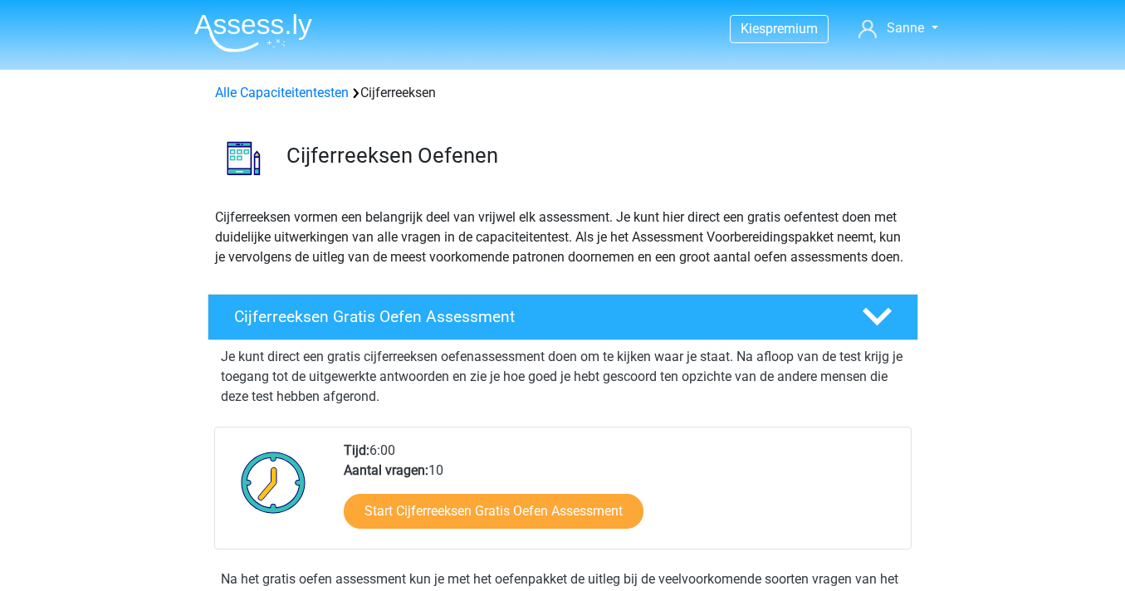
scroll to position [1067, 0]
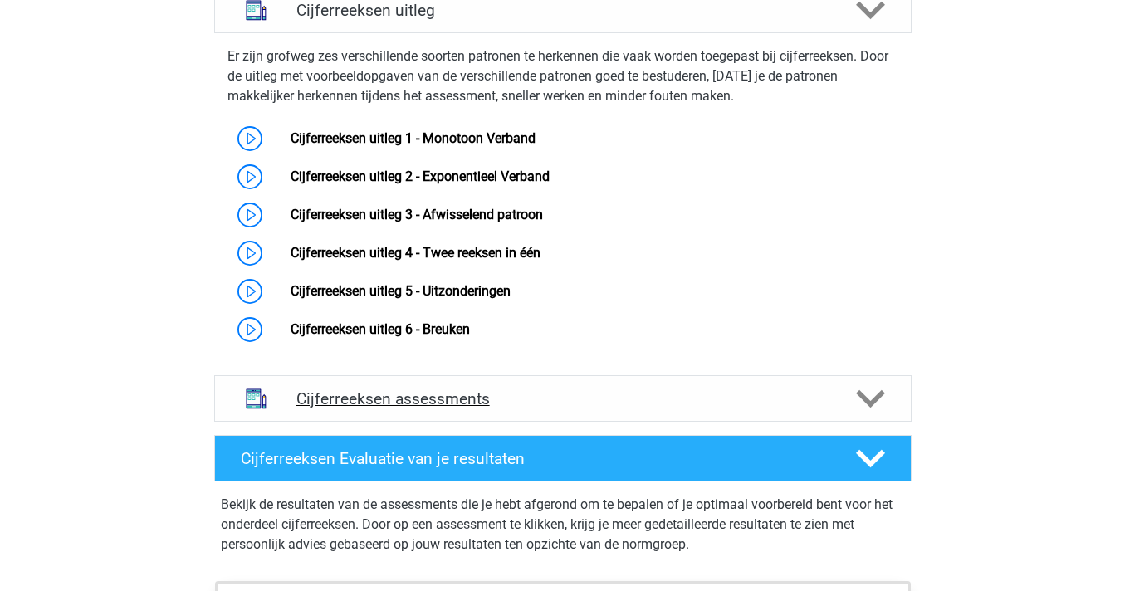
click at [434, 408] on h4 "Cijferreeksen assessments" at bounding box center [562, 398] width 533 height 19
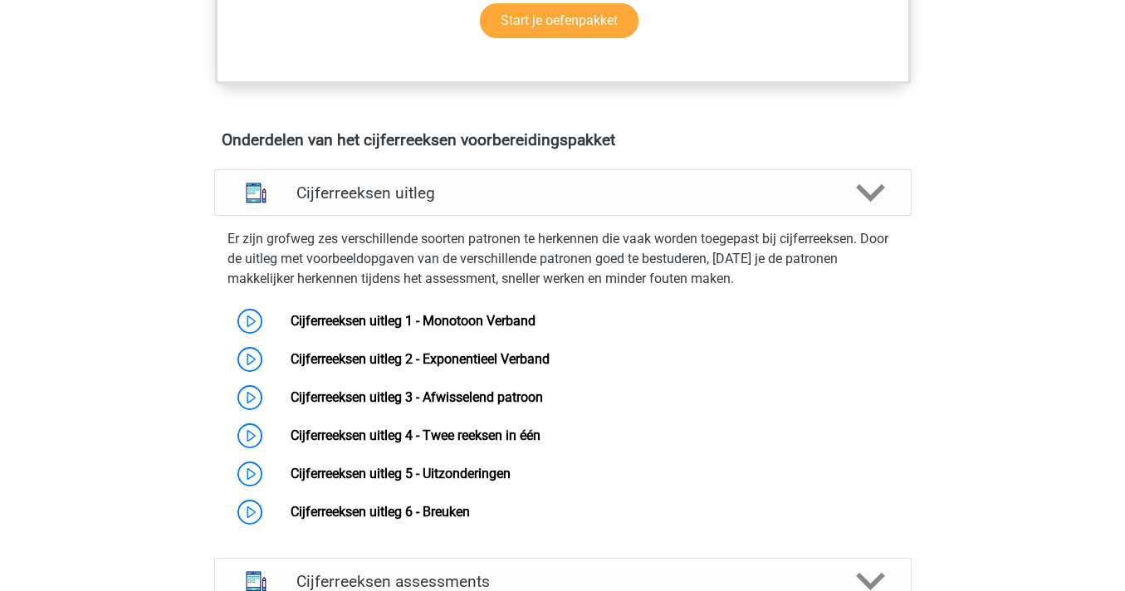
scroll to position [1046, 0]
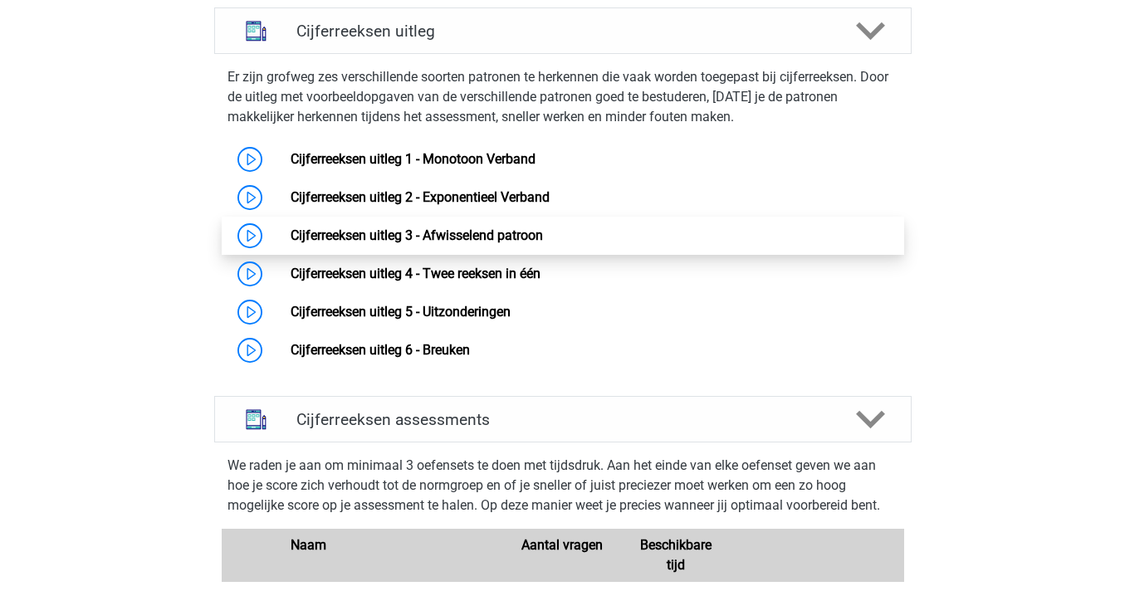
click at [519, 243] on link "Cijferreeksen uitleg 3 - Afwisselend patroon" at bounding box center [416, 235] width 252 height 16
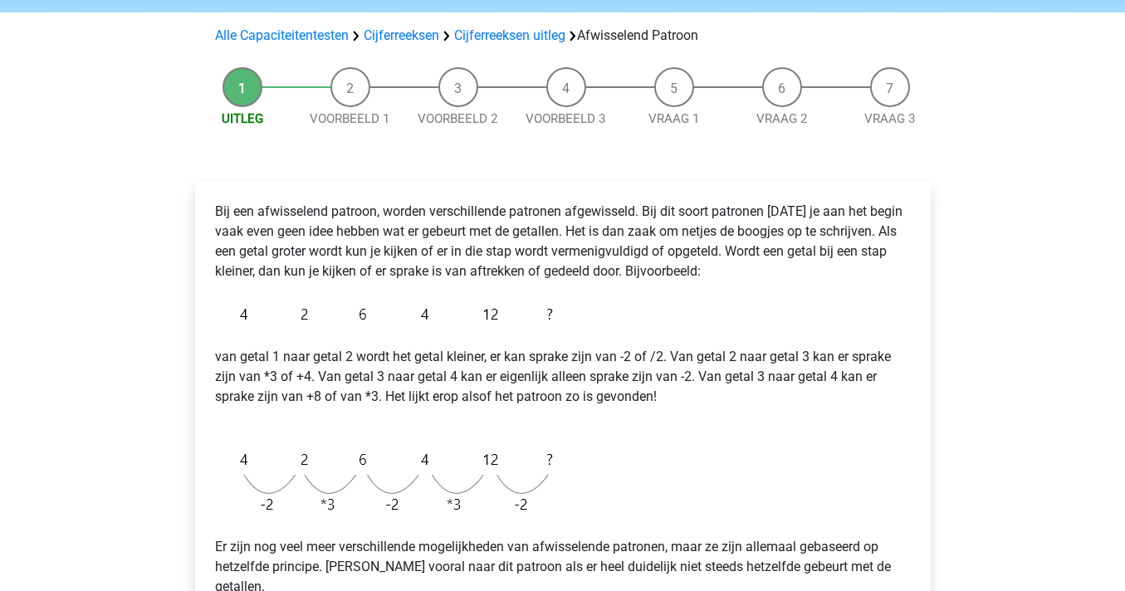
scroll to position [106, 0]
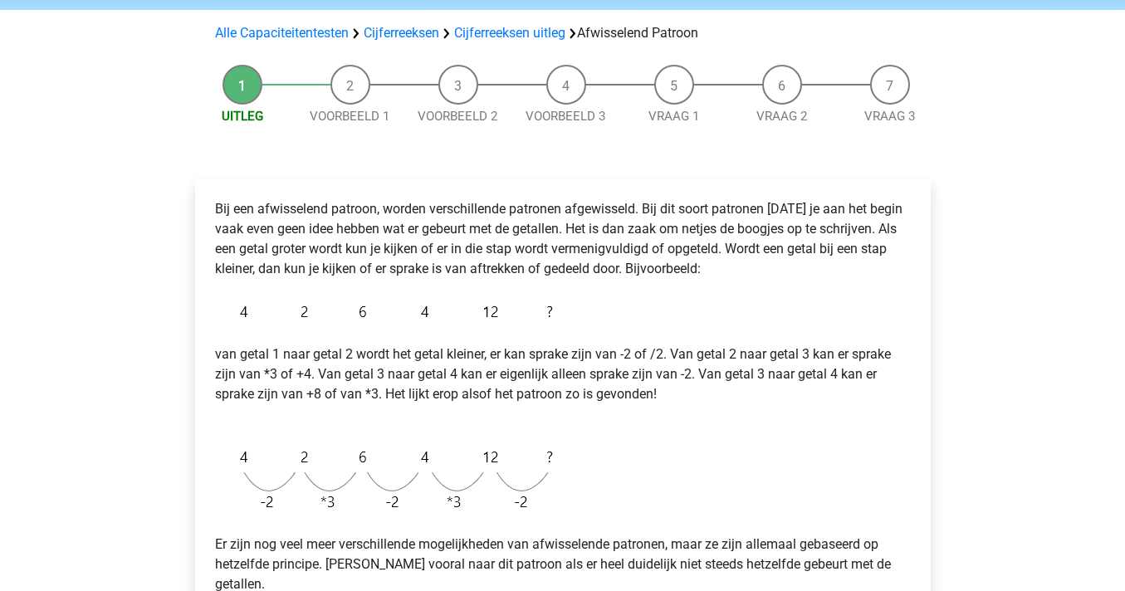
click at [499, 229] on p "Bij een afwisselend patroon, worden verschillende patronen afgewisseld. Bij dit…" at bounding box center [562, 239] width 695 height 80
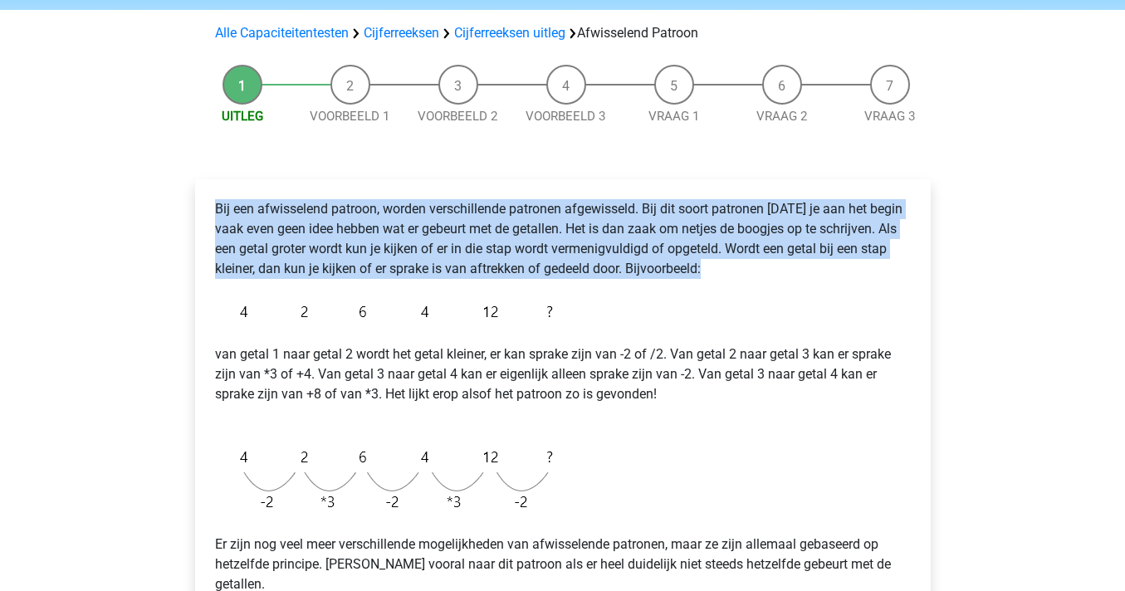
copy p "Bij een afwisselend patroon, worden verschillende patronen afgewisseld. Bij dit…"
click at [469, 379] on p "van getal 1 naar getal 2 wordt het getal kleiner, er kan sprake zijn van -2 of …" at bounding box center [562, 384] width 695 height 80
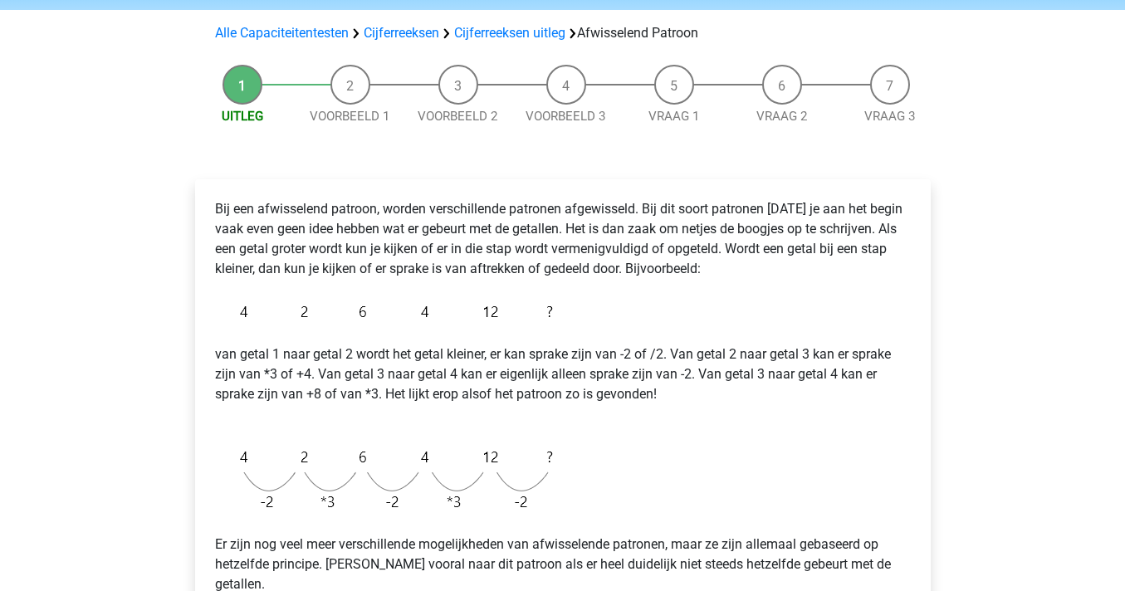
click at [469, 379] on p "van getal 1 naar getal 2 wordt het getal kleiner, er kan sprake zijn van -2 of …" at bounding box center [562, 384] width 695 height 80
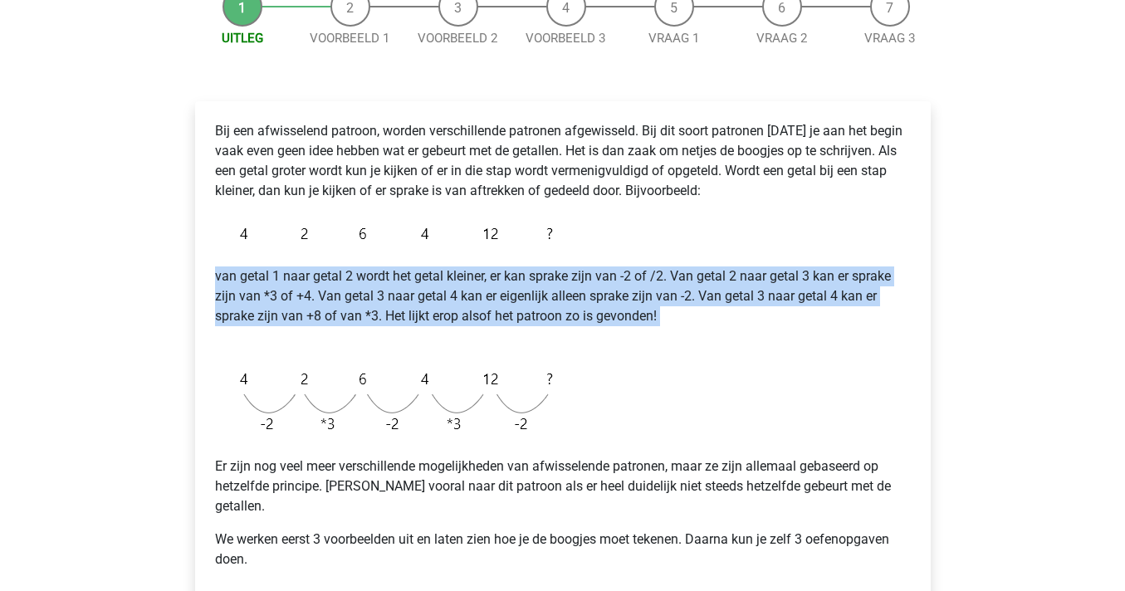
scroll to position [229, 0]
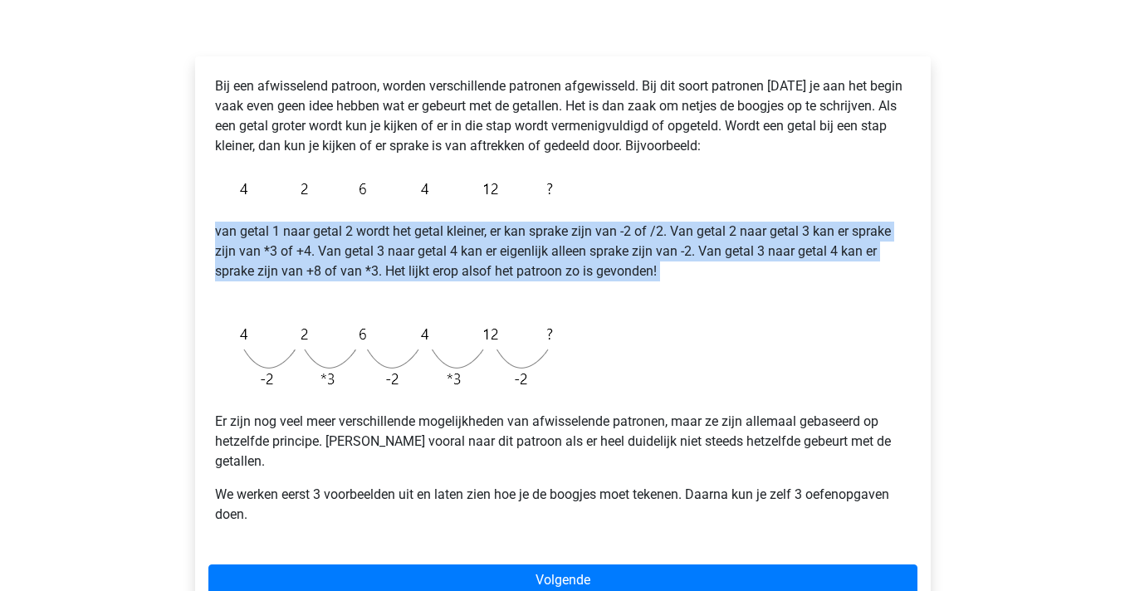
click at [422, 435] on p "Er zijn nog veel meer verschillende mogelijkheden van afwisselende patronen, ma…" at bounding box center [562, 442] width 695 height 60
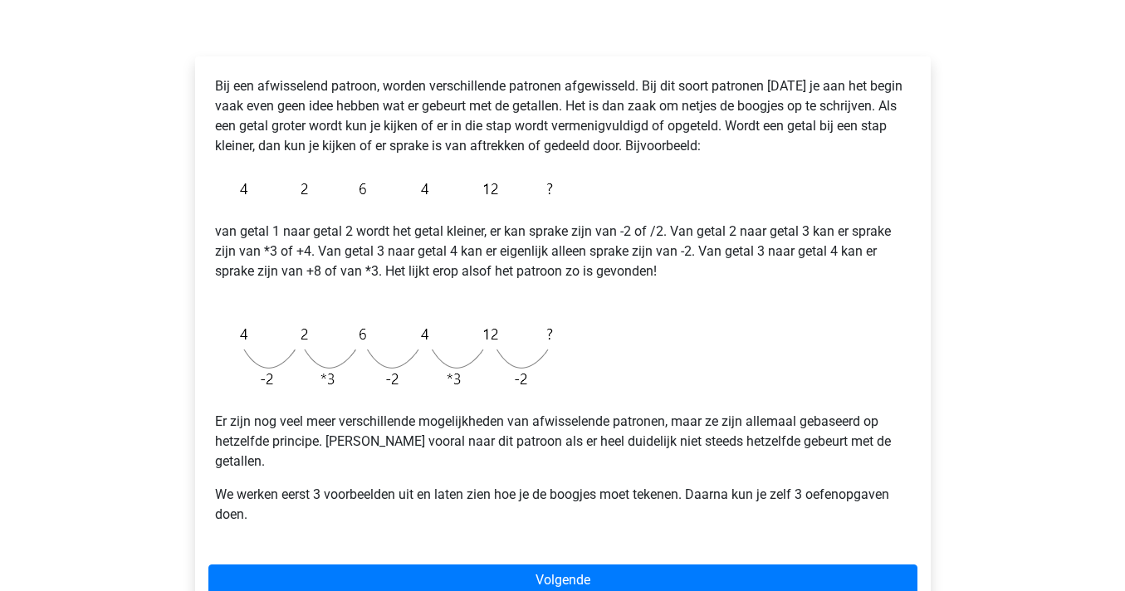
click at [422, 435] on p "Er zijn nog veel meer verschillende mogelijkheden van afwisselende patronen, ma…" at bounding box center [562, 442] width 695 height 60
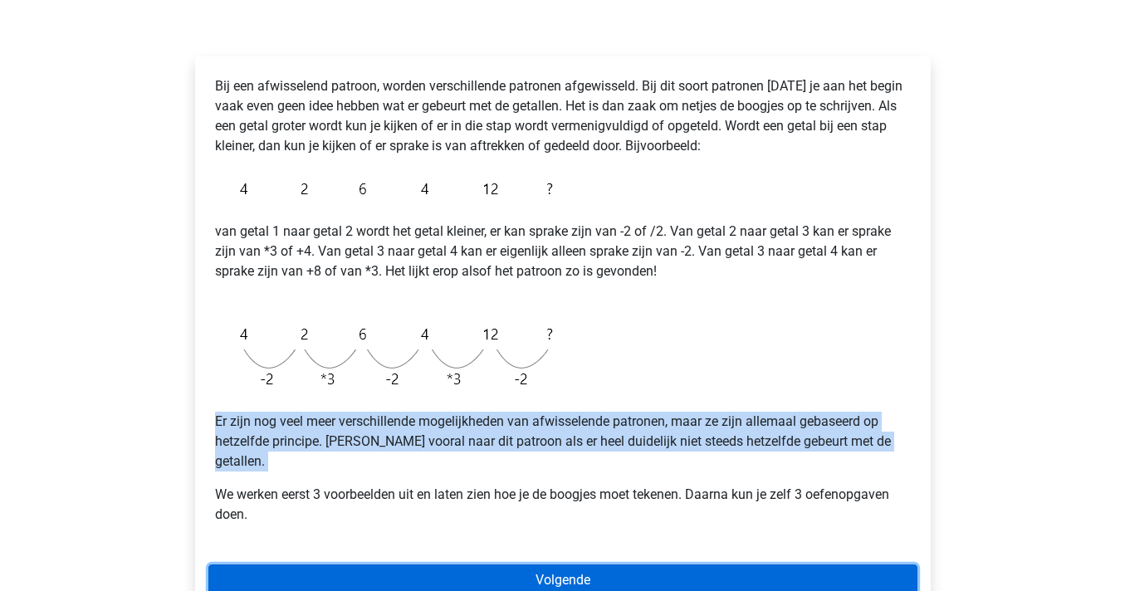
click at [492, 564] on link "Volgende" at bounding box center [562, 580] width 709 height 32
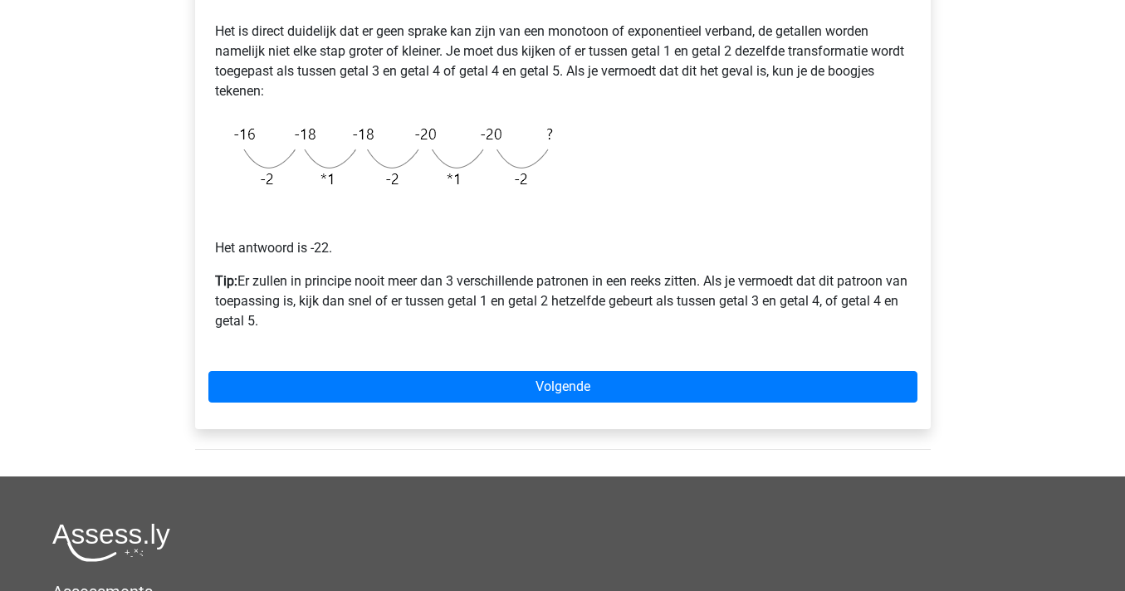
scroll to position [373, 0]
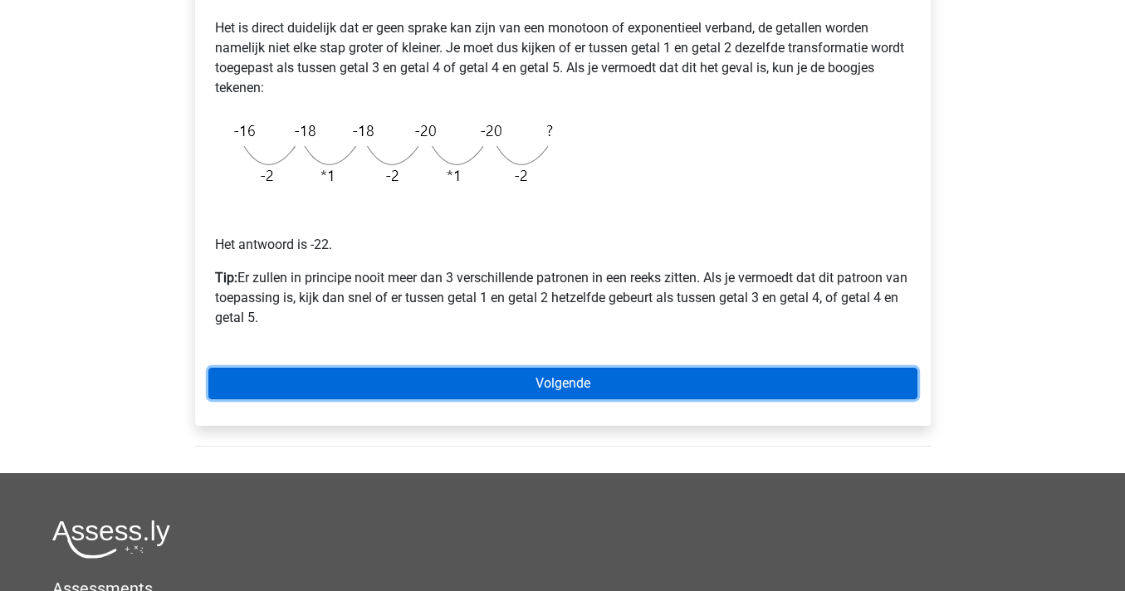
click at [514, 388] on link "Volgende" at bounding box center [562, 384] width 709 height 32
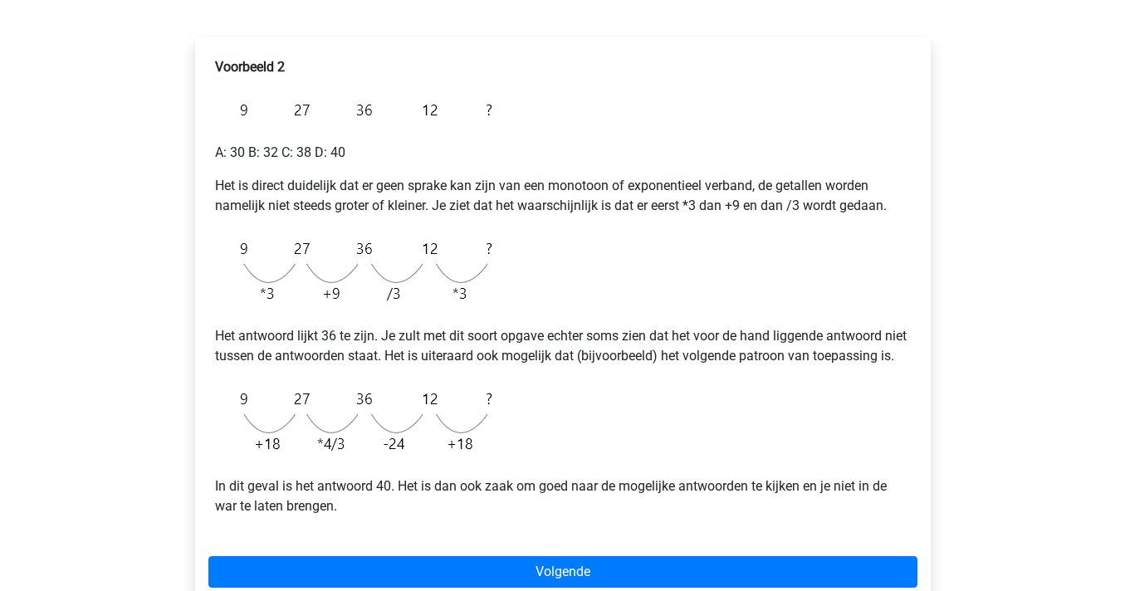
scroll to position [251, 0]
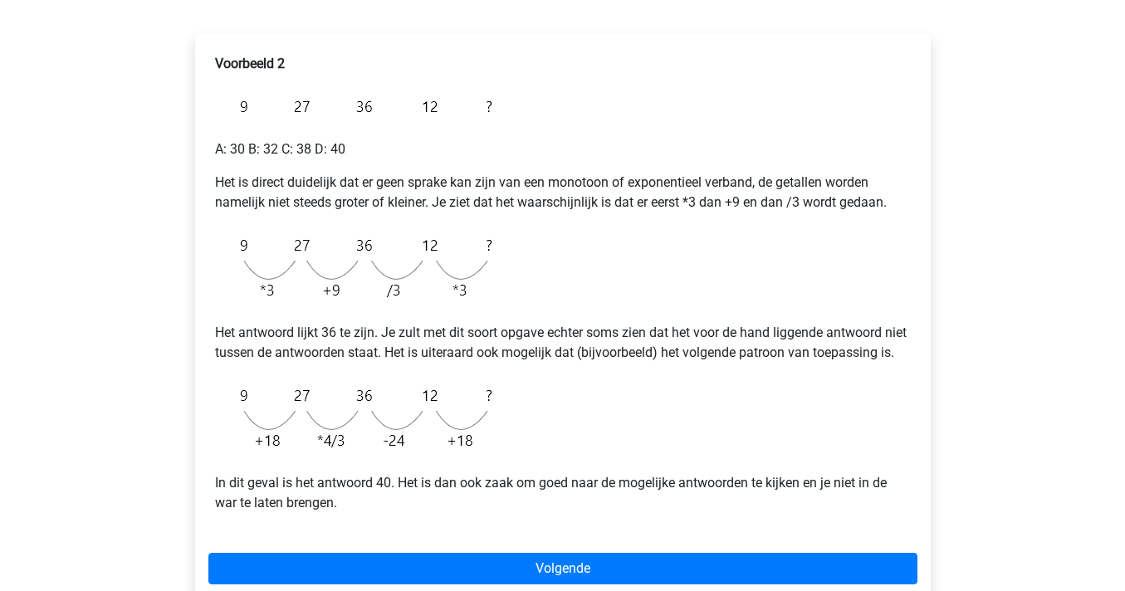
click at [515, 202] on p "Het is direct duidelijk dat er geen sprake kan zijn van een monotoon of exponen…" at bounding box center [562, 193] width 695 height 40
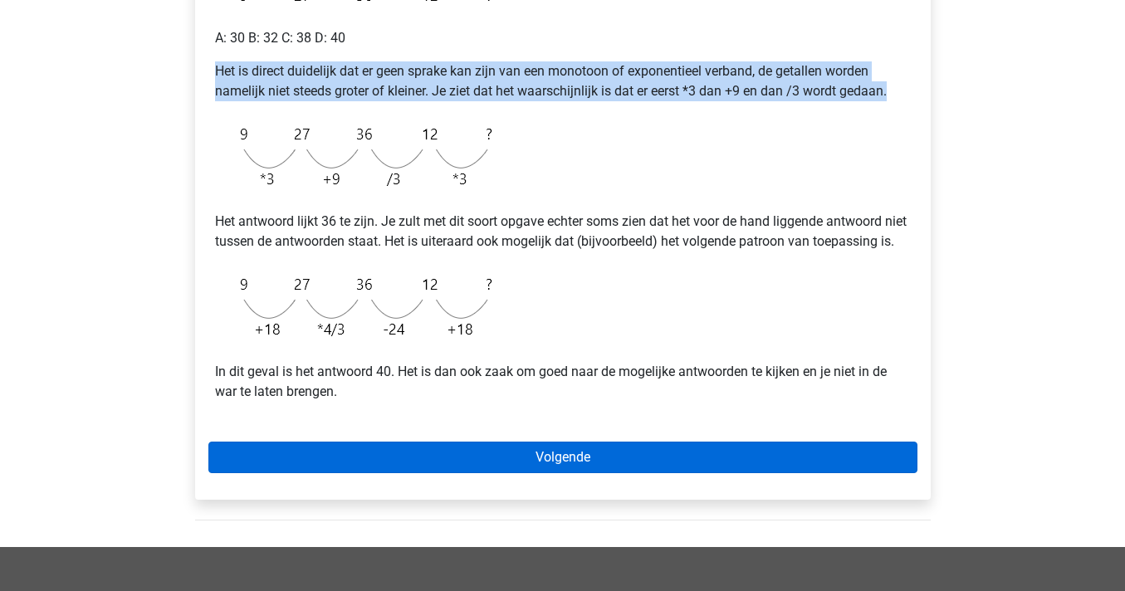
scroll to position [382, 0]
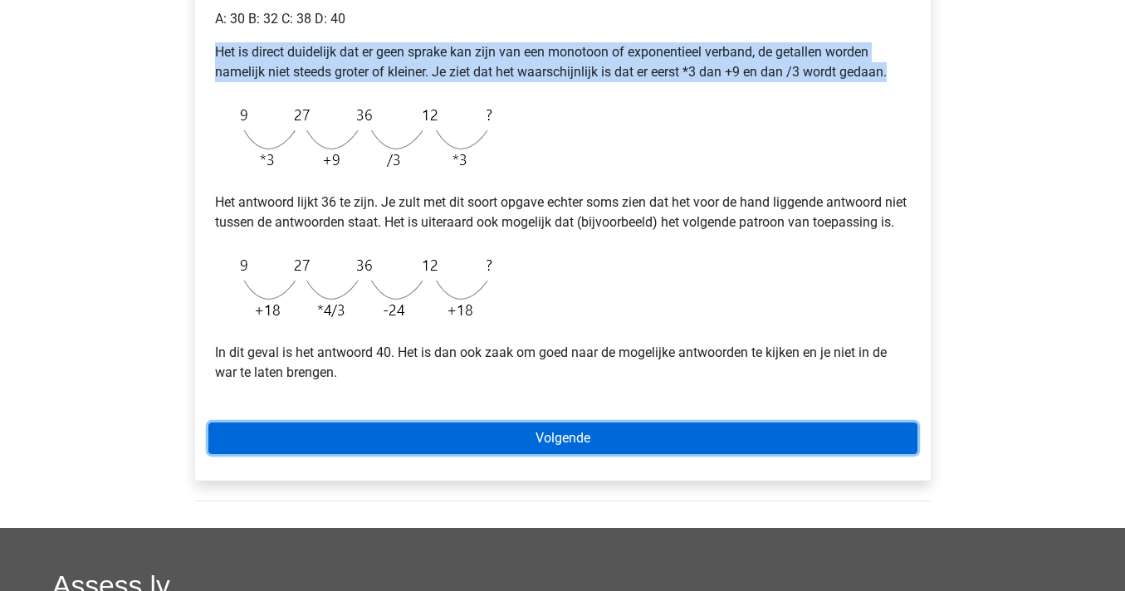
click at [550, 447] on link "Volgende" at bounding box center [562, 438] width 709 height 32
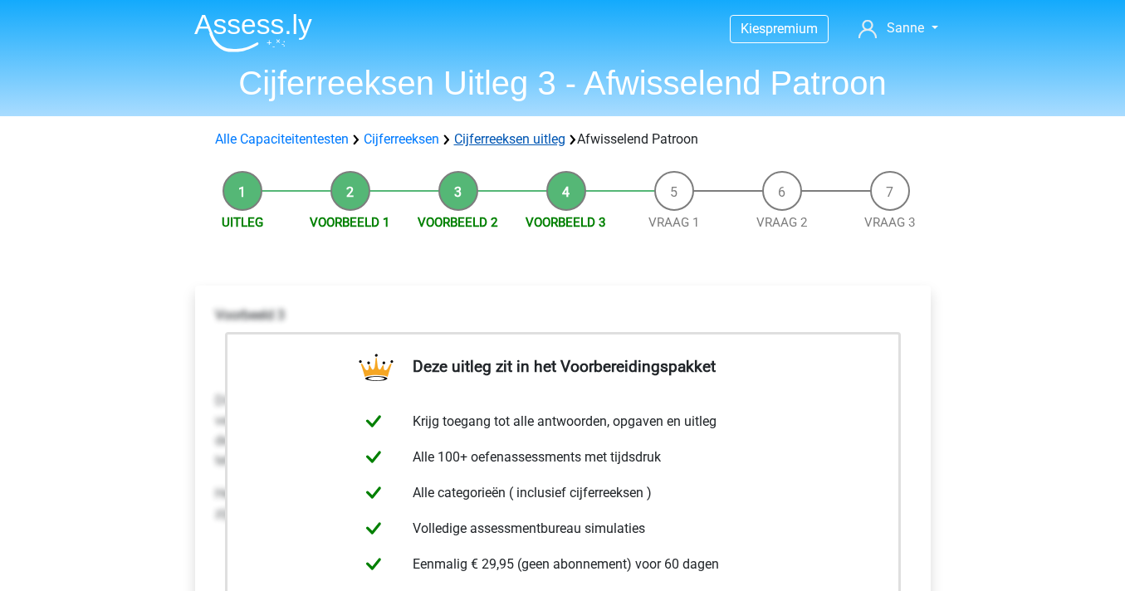
click at [520, 133] on link "Cijferreeksen uitleg" at bounding box center [509, 139] width 111 height 16
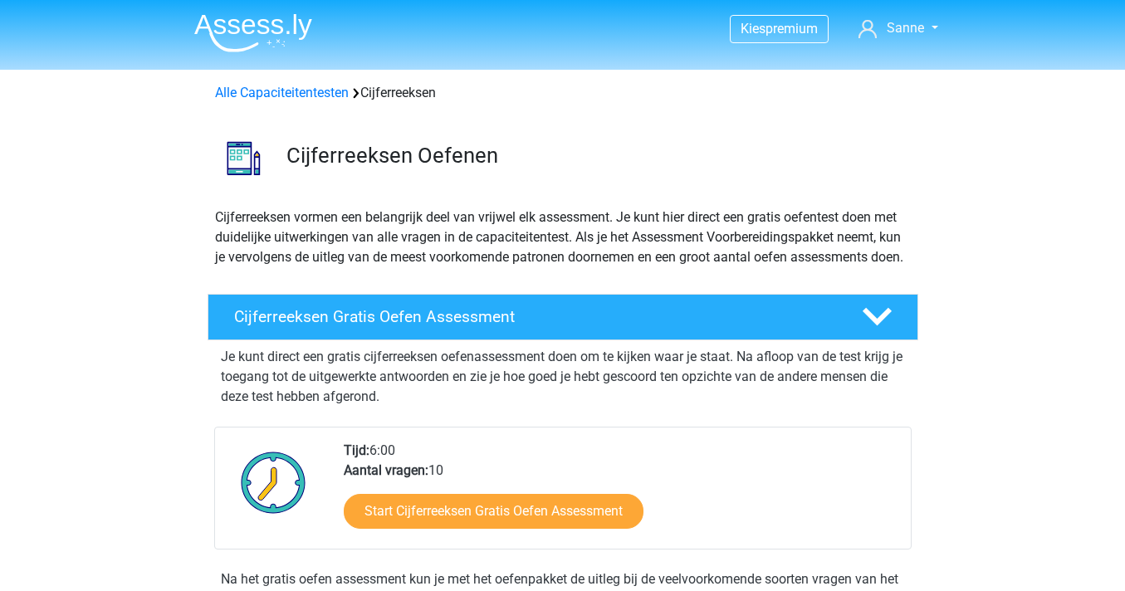
scroll to position [1067, 0]
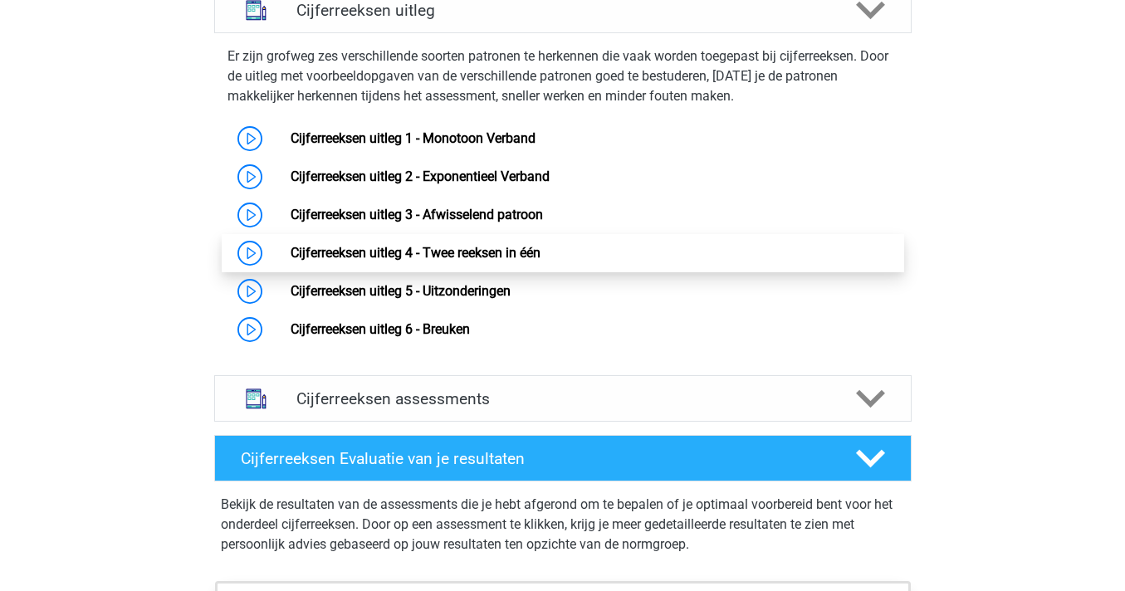
click at [447, 261] on link "Cijferreeksen uitleg 4 - Twee reeksen in één" at bounding box center [415, 253] width 250 height 16
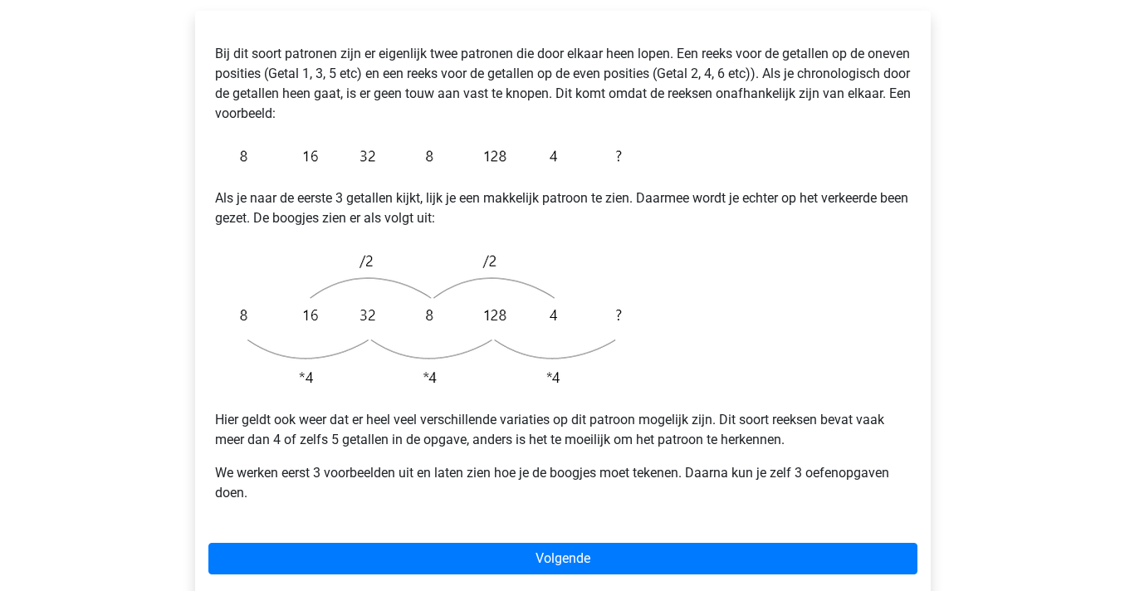
scroll to position [317, 0]
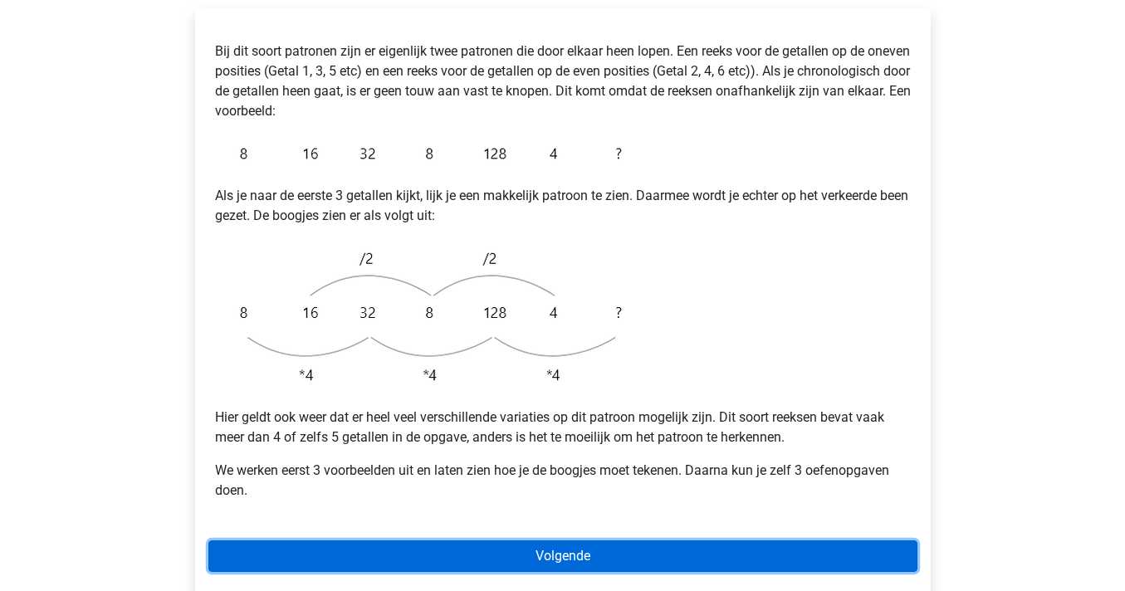
click at [583, 540] on link "Volgende" at bounding box center [562, 556] width 709 height 32
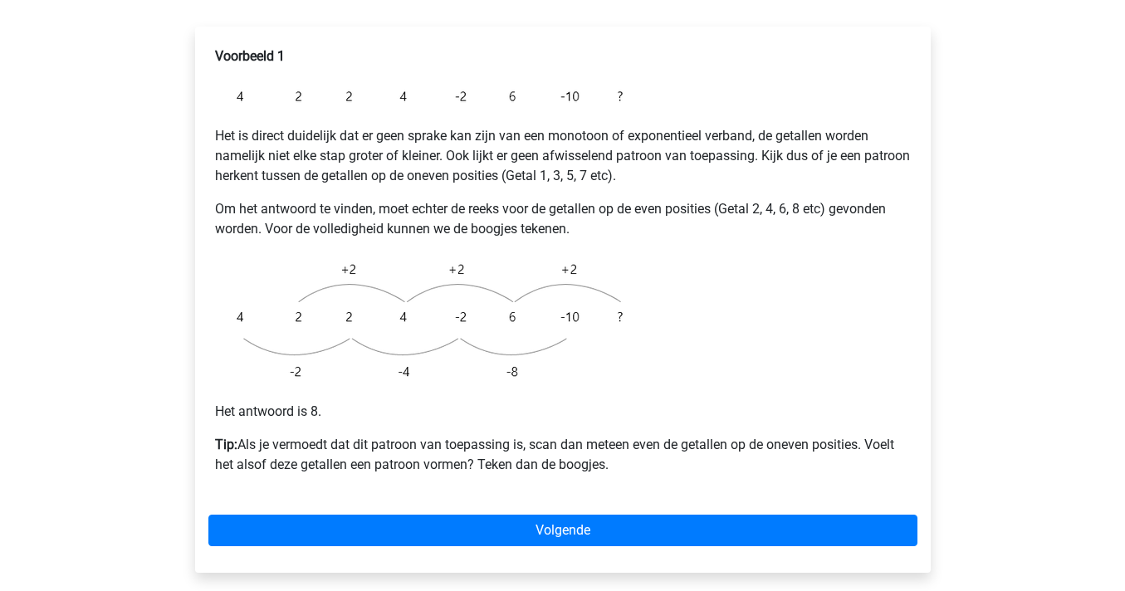
scroll to position [313, 0]
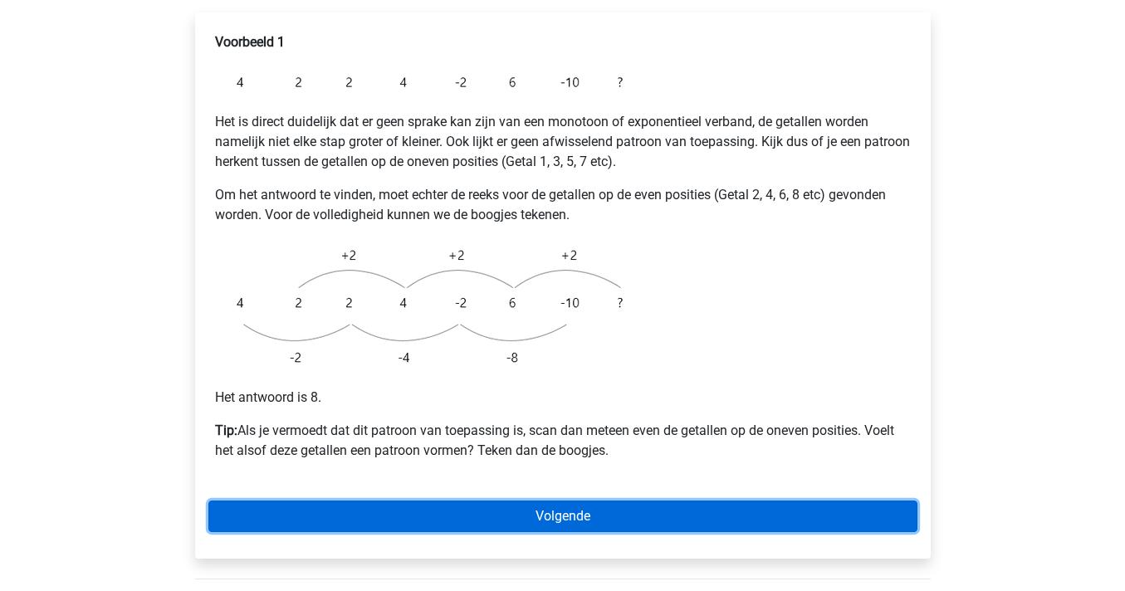
click at [578, 500] on link "Volgende" at bounding box center [562, 516] width 709 height 32
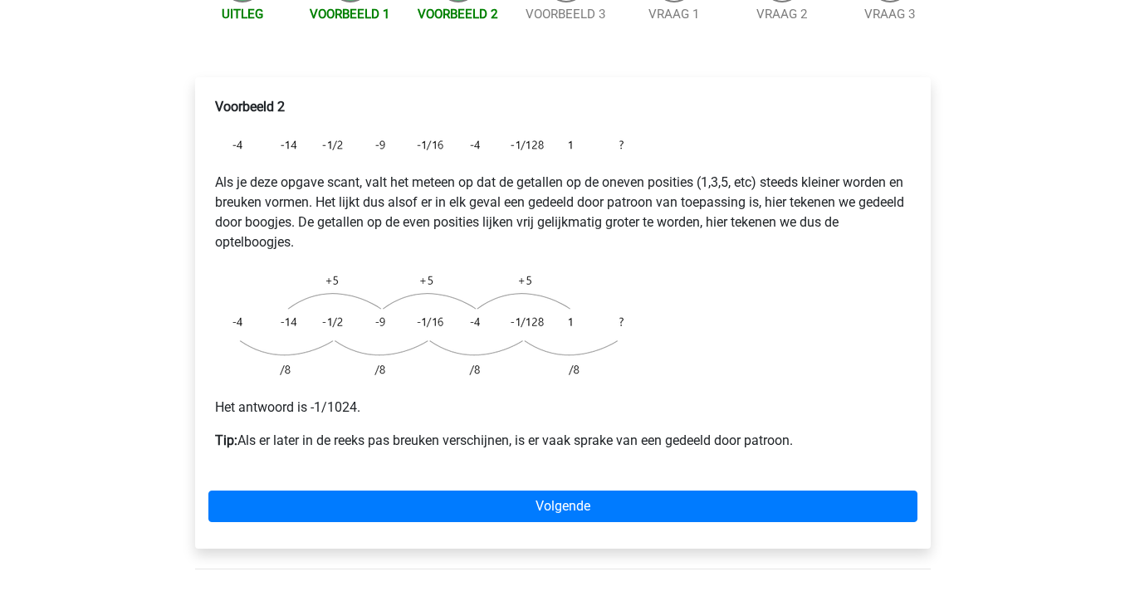
scroll to position [253, 0]
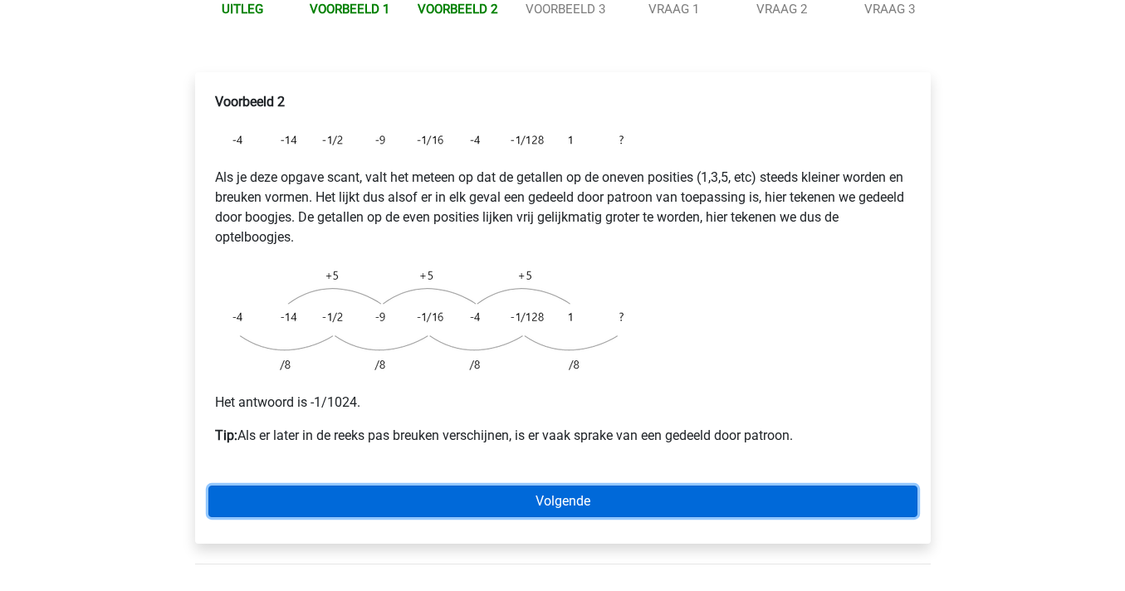
click at [616, 485] on link "Volgende" at bounding box center [562, 501] width 709 height 32
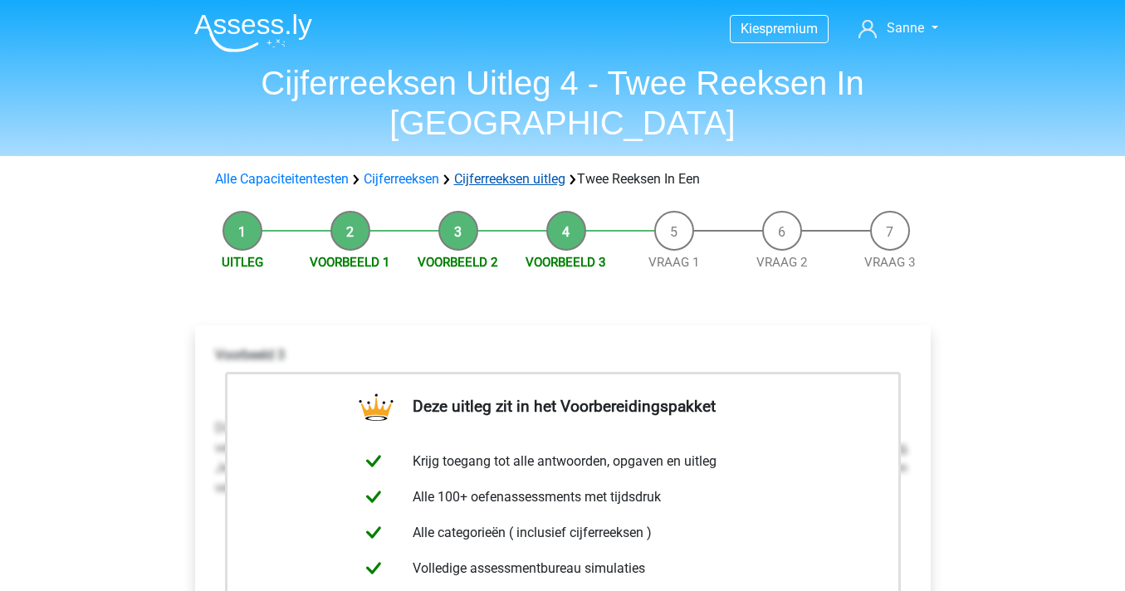
click at [549, 171] on link "Cijferreeksen uitleg" at bounding box center [509, 179] width 111 height 16
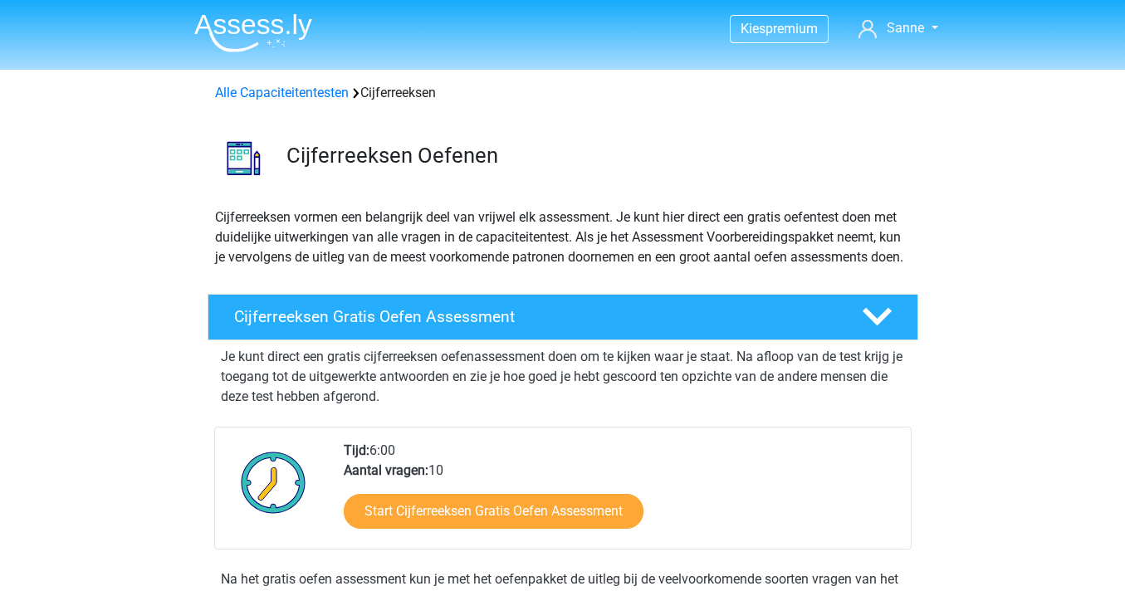
scroll to position [1067, 0]
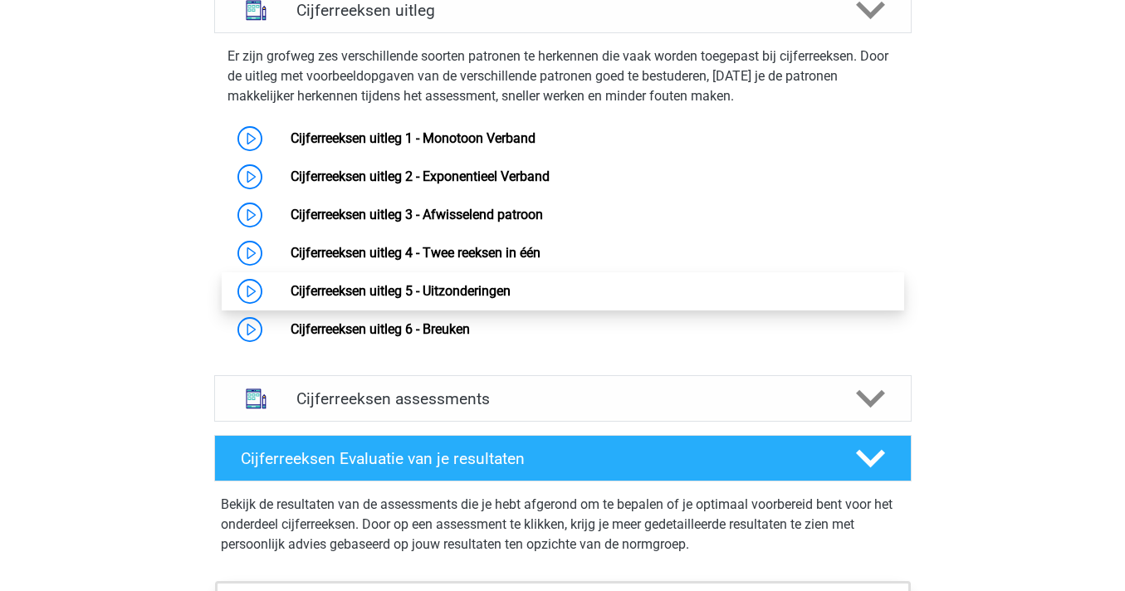
click at [483, 299] on link "Cijferreeksen uitleg 5 - Uitzonderingen" at bounding box center [400, 291] width 220 height 16
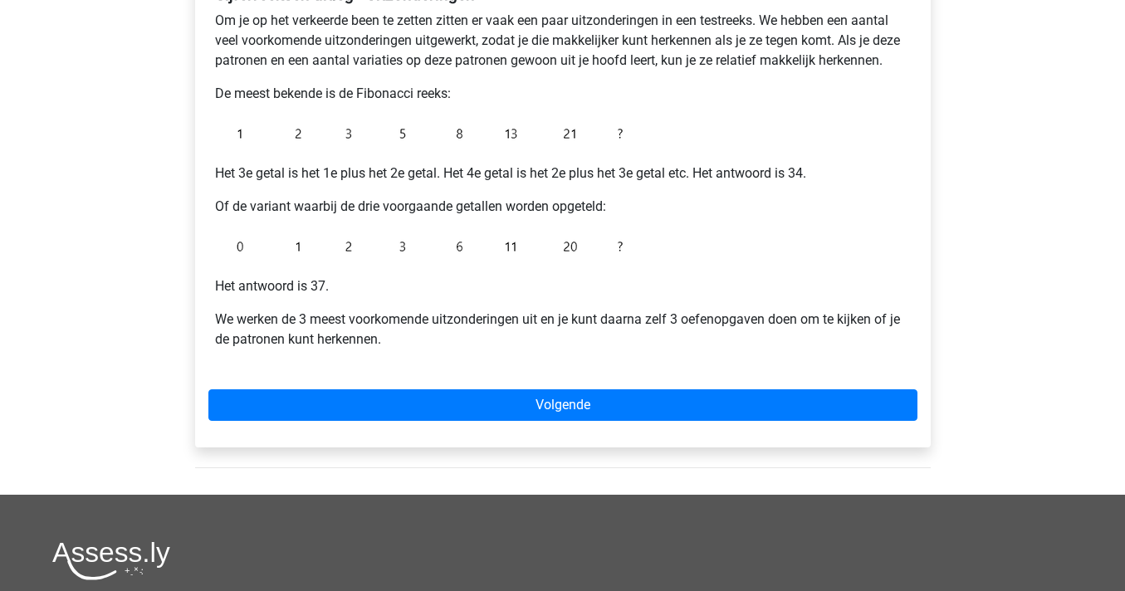
scroll to position [324, 0]
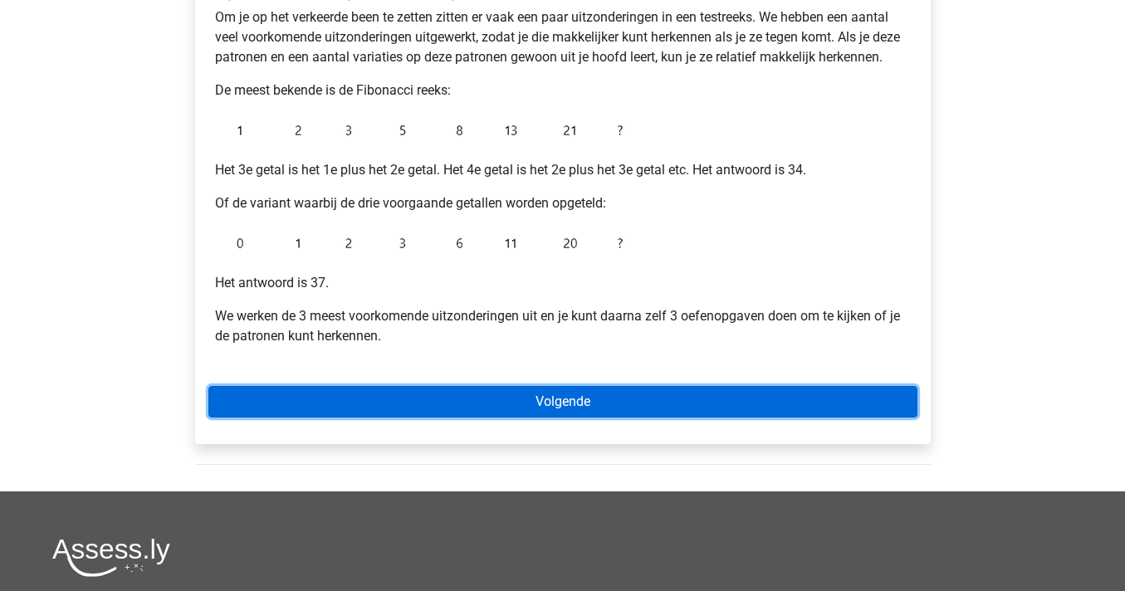
click at [505, 416] on link "Volgende" at bounding box center [562, 402] width 709 height 32
click at [659, 406] on link "Volgende" at bounding box center [562, 402] width 709 height 32
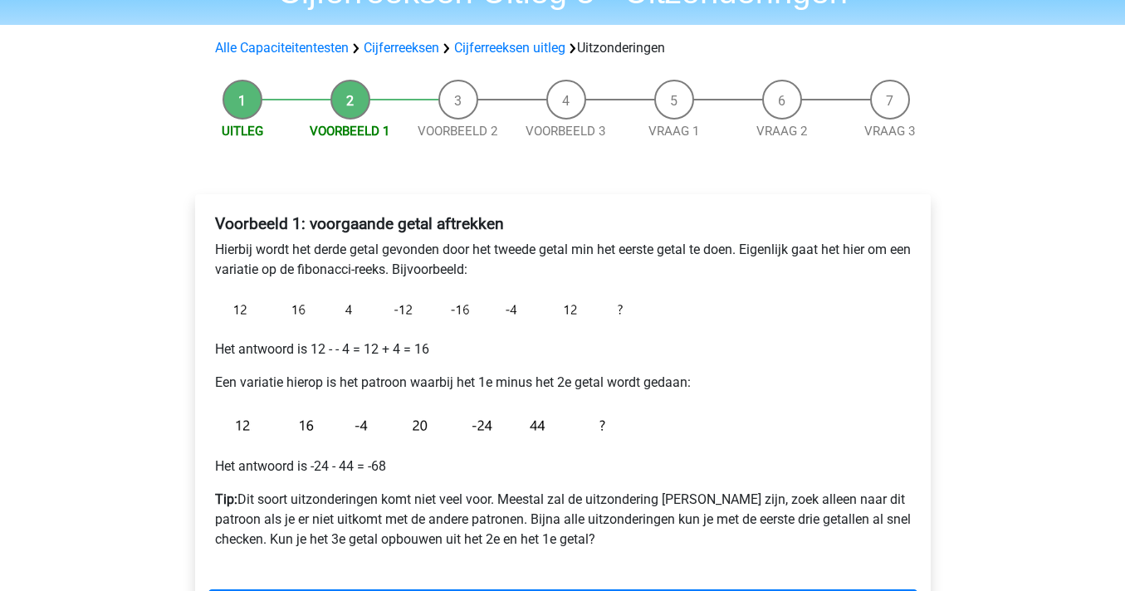
scroll to position [62, 0]
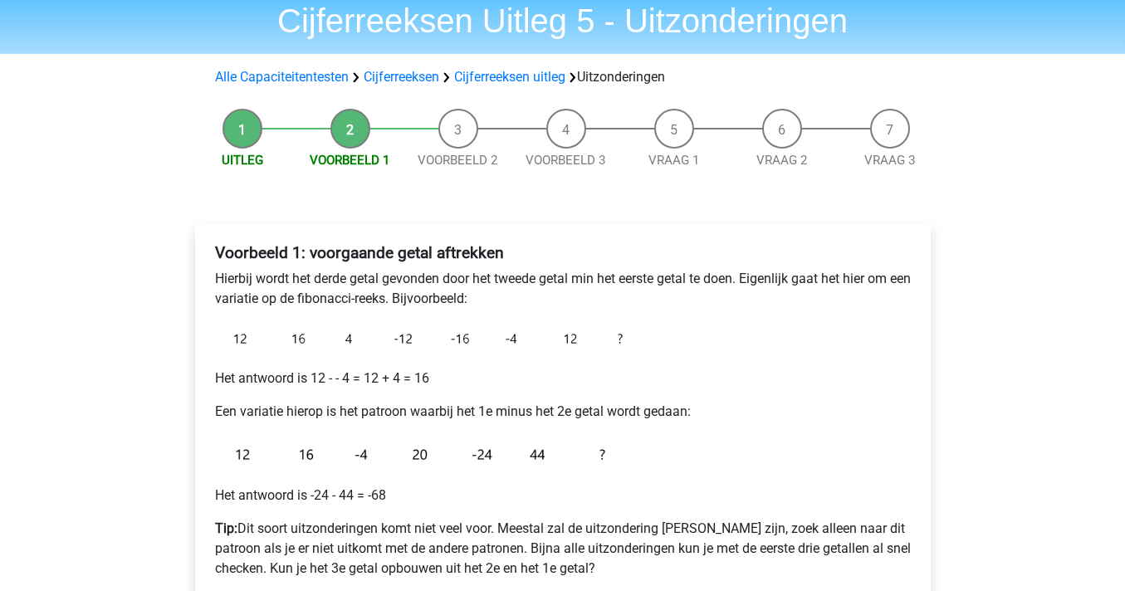
click at [341, 145] on li "Voorbeeld 1" at bounding box center [350, 139] width 108 height 61
click at [267, 132] on li "Uitleg" at bounding box center [242, 139] width 108 height 61
click at [246, 129] on li "Uitleg" at bounding box center [242, 139] width 108 height 61
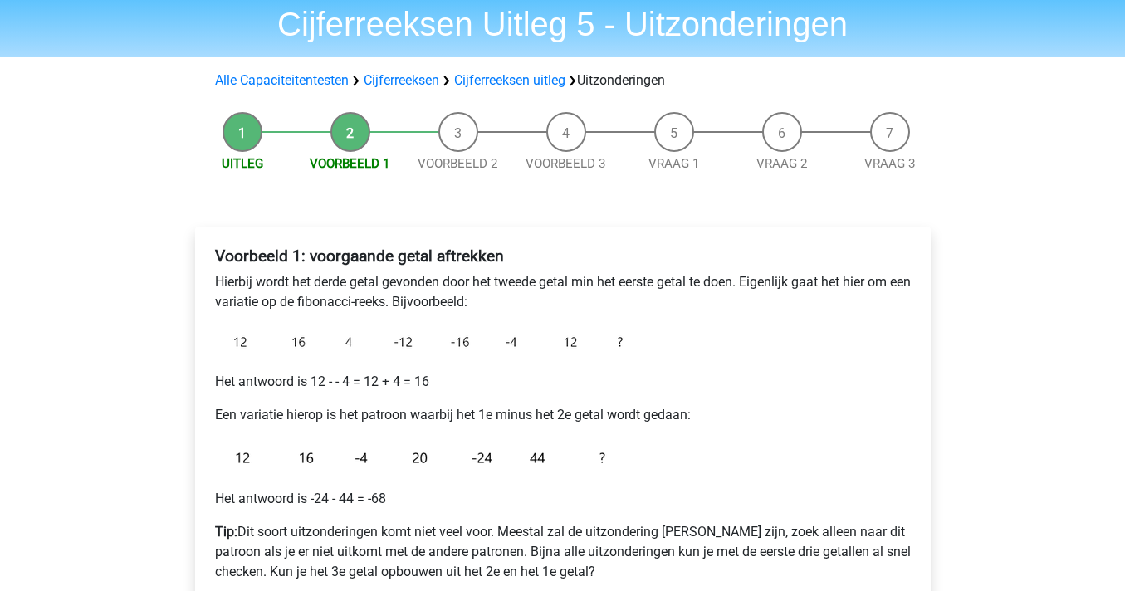
scroll to position [61, 0]
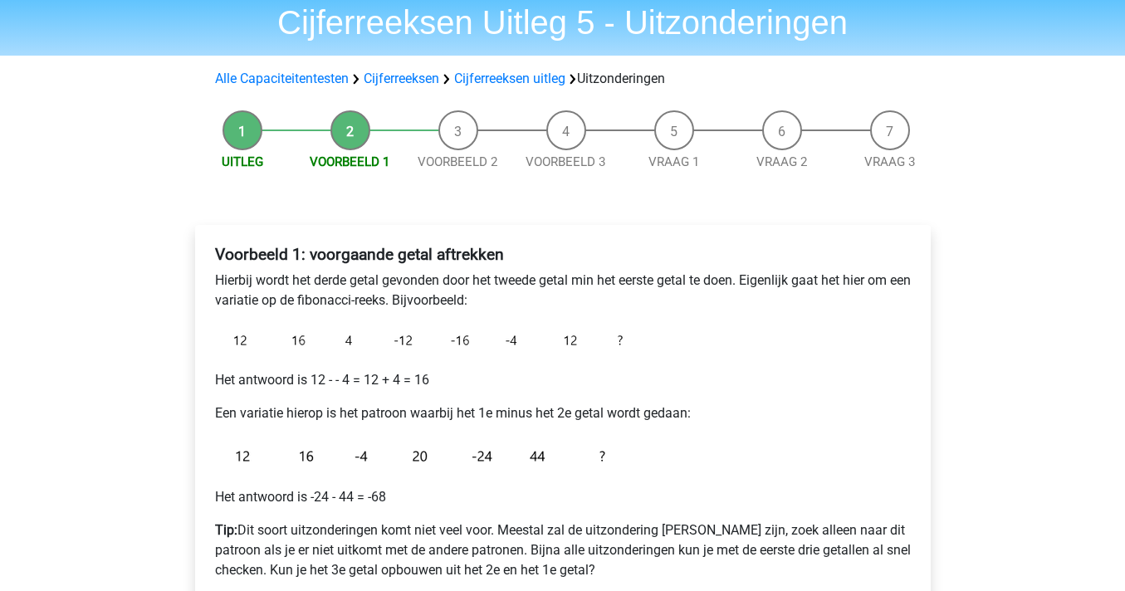
click at [426, 392] on div "Voorbeeld 1: voorgaande getal aftrekken Hierbij wordt het derde getal gevonden …" at bounding box center [562, 419] width 709 height 362
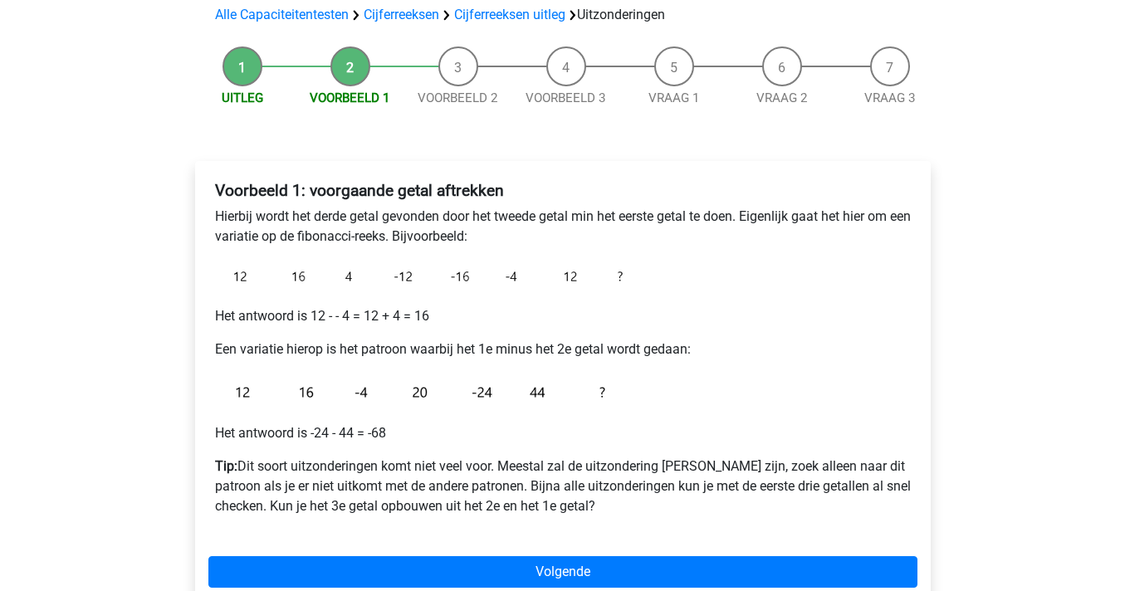
scroll to position [157, 0]
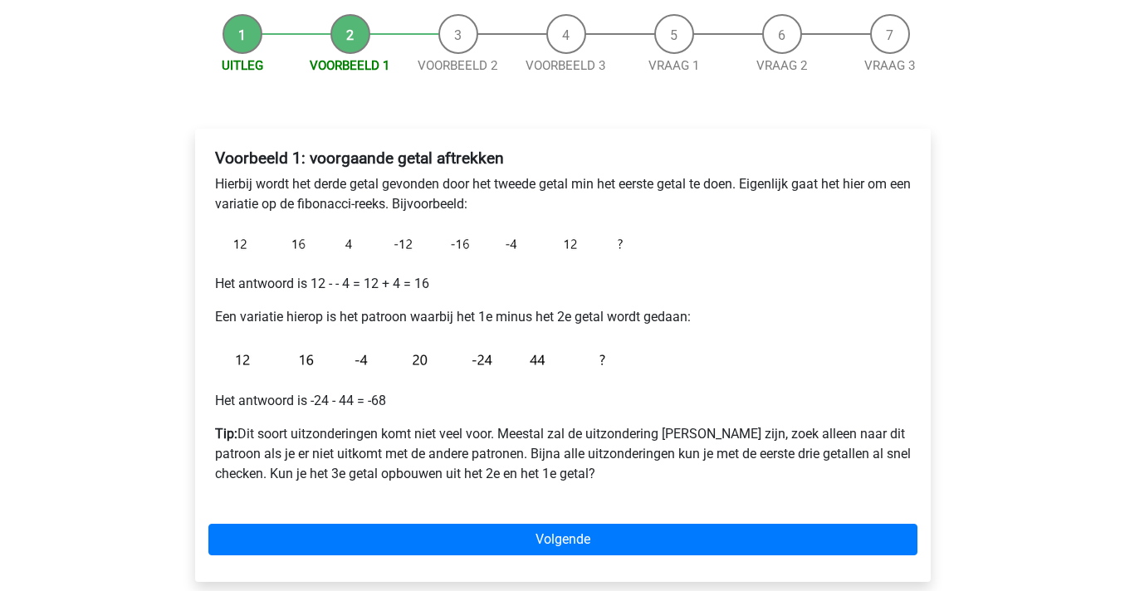
click at [563, 564] on div "Voorbeeld 1: voorgaande getal aftrekken Hierbij wordt het derde getal gevonden …" at bounding box center [562, 355] width 735 height 453
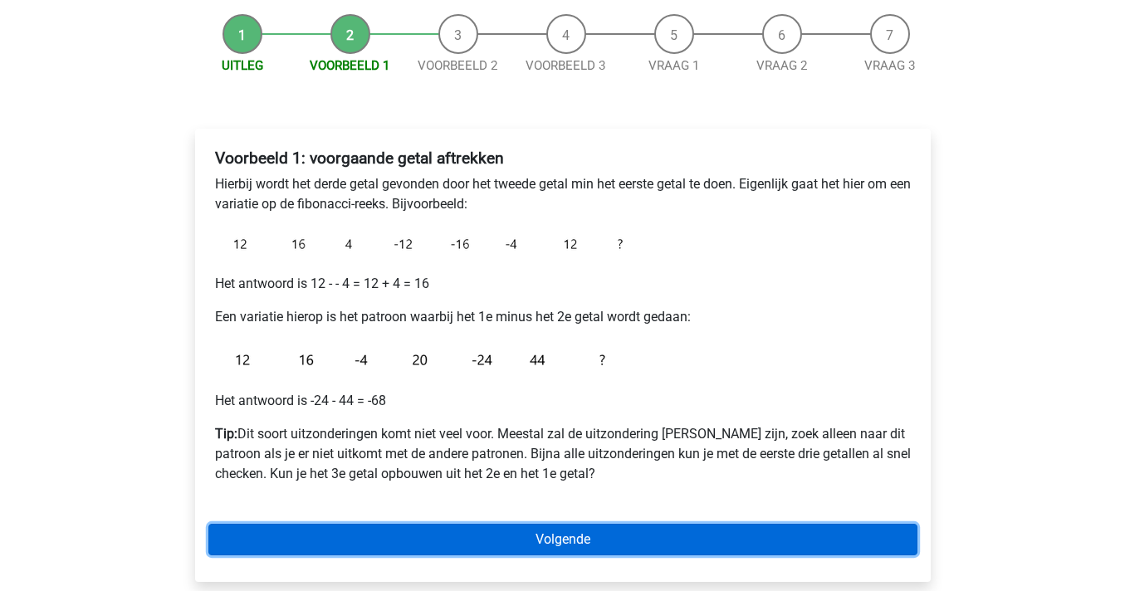
click at [583, 542] on link "Volgende" at bounding box center [562, 540] width 709 height 32
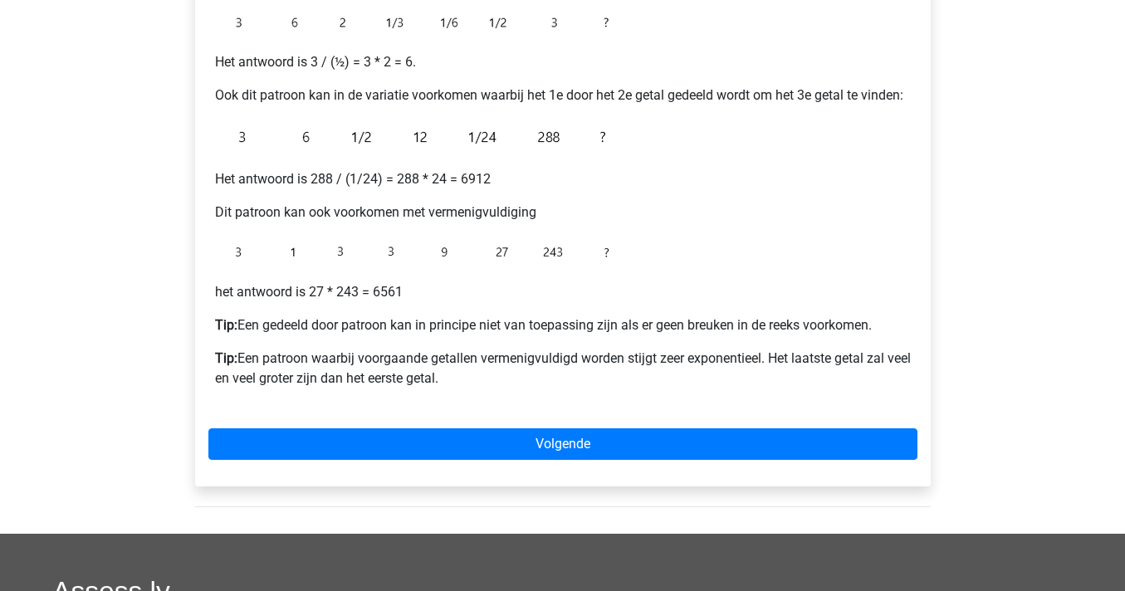
scroll to position [393, 0]
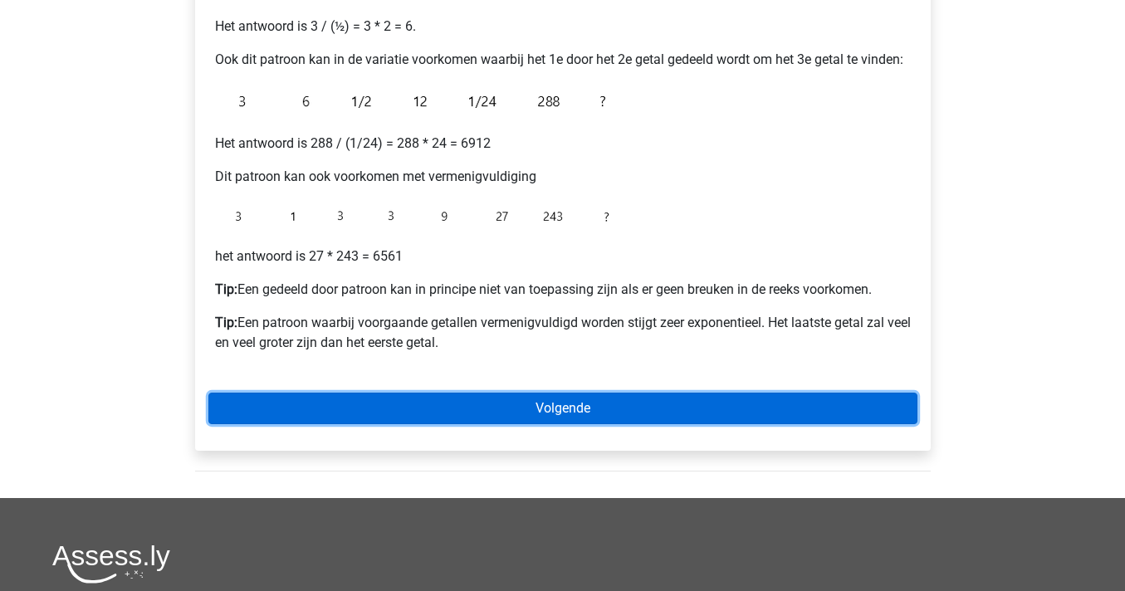
click at [617, 396] on link "Volgende" at bounding box center [562, 409] width 709 height 32
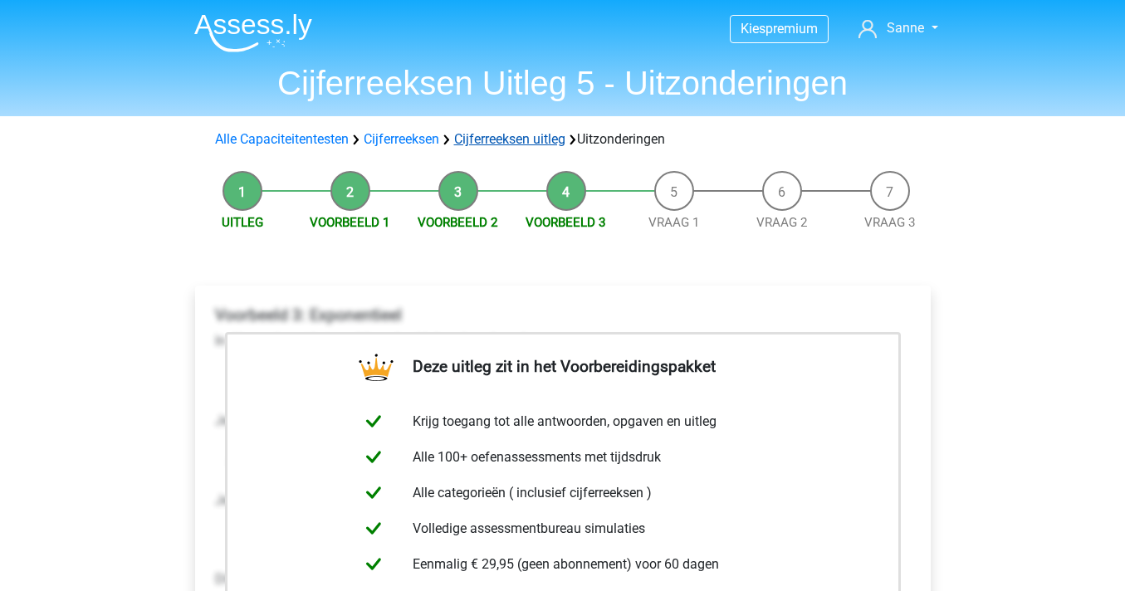
click at [535, 139] on link "Cijferreeksen uitleg" at bounding box center [509, 139] width 111 height 16
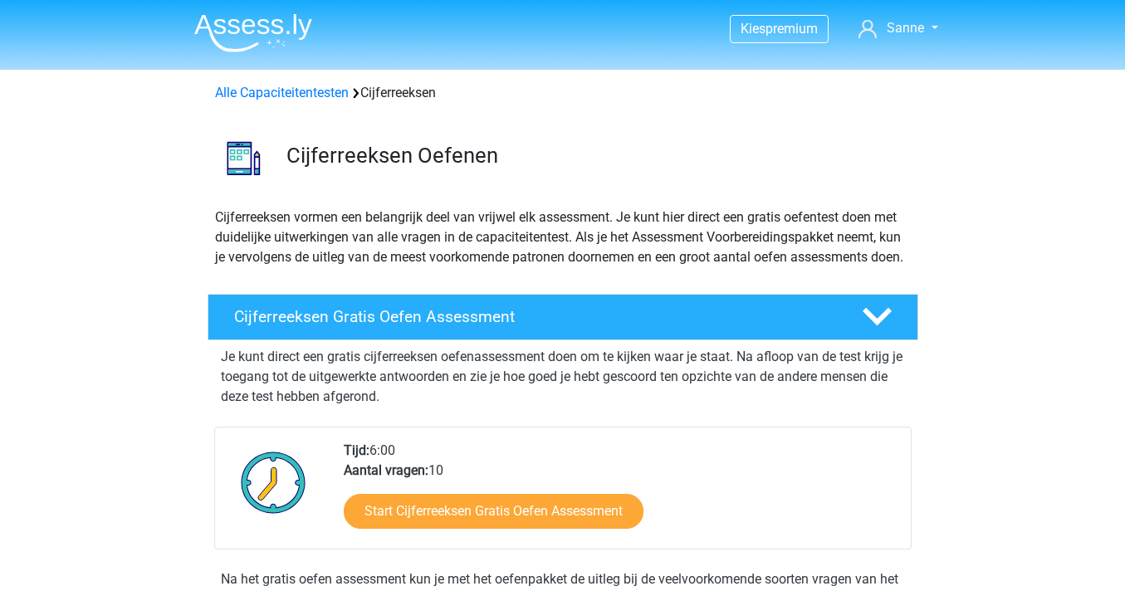
scroll to position [1067, 0]
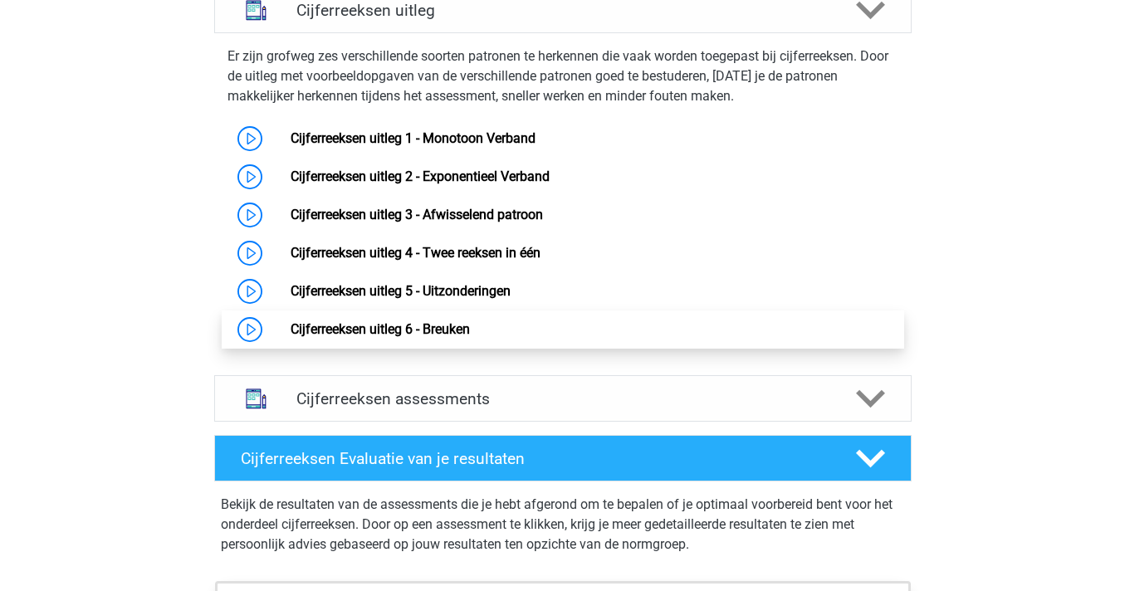
click at [470, 337] on link "Cijferreeksen uitleg 6 - Breuken" at bounding box center [379, 329] width 179 height 16
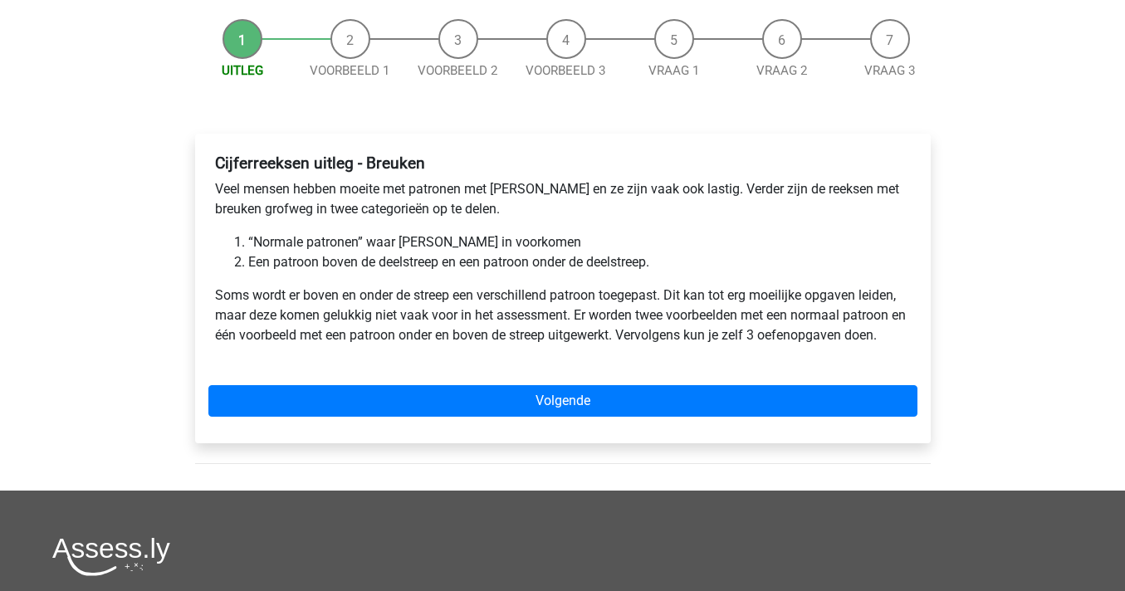
scroll to position [154, 0]
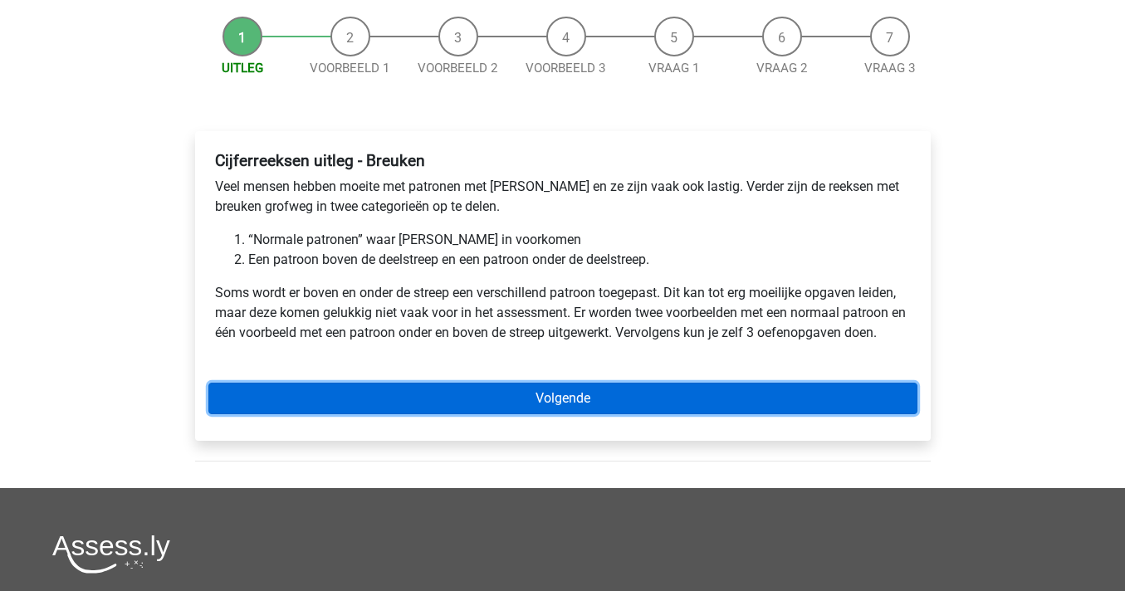
click at [620, 387] on link "Volgende" at bounding box center [562, 399] width 709 height 32
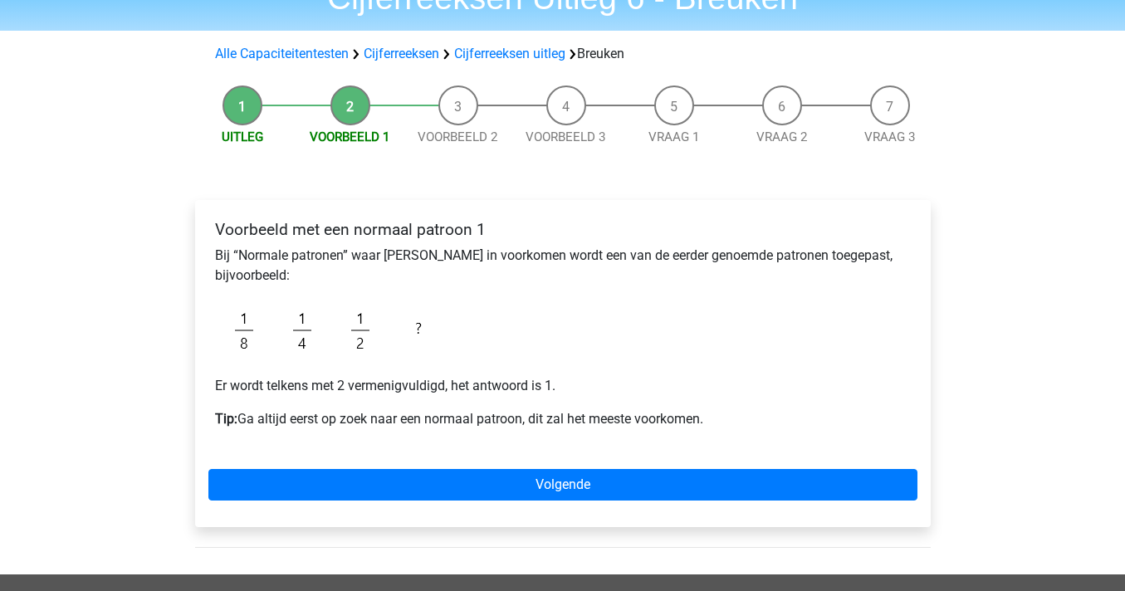
scroll to position [115, 0]
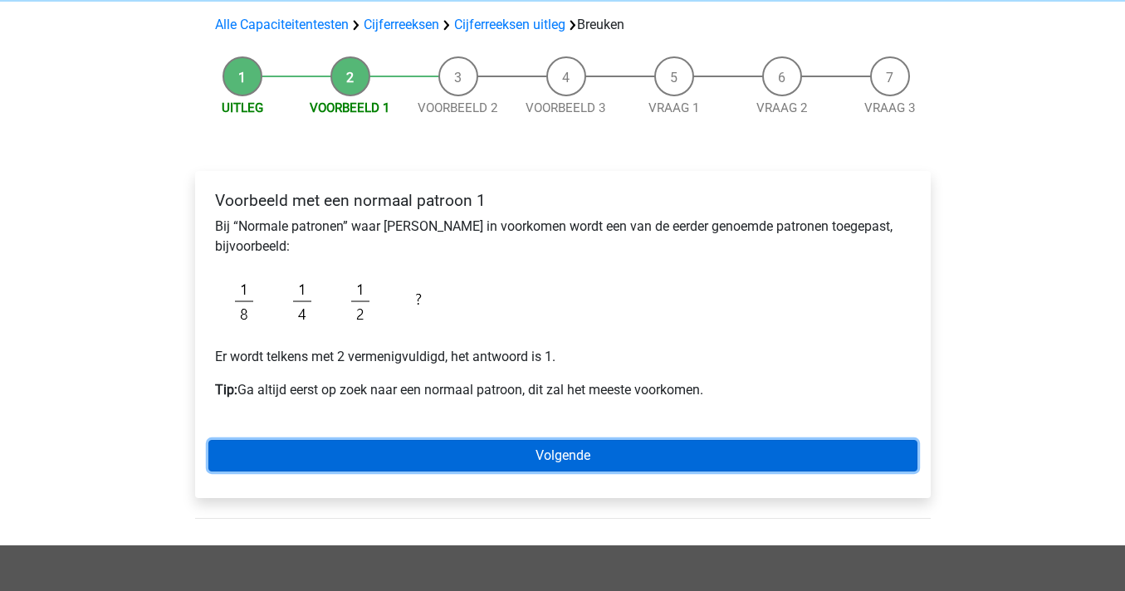
click at [629, 459] on link "Volgende" at bounding box center [562, 456] width 709 height 32
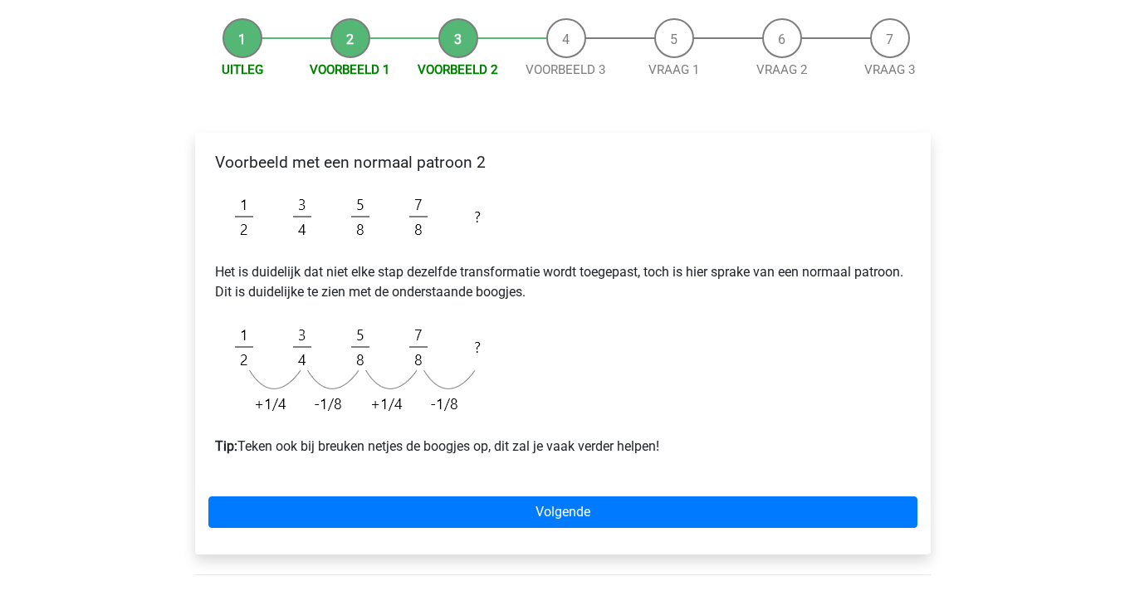
scroll to position [154, 0]
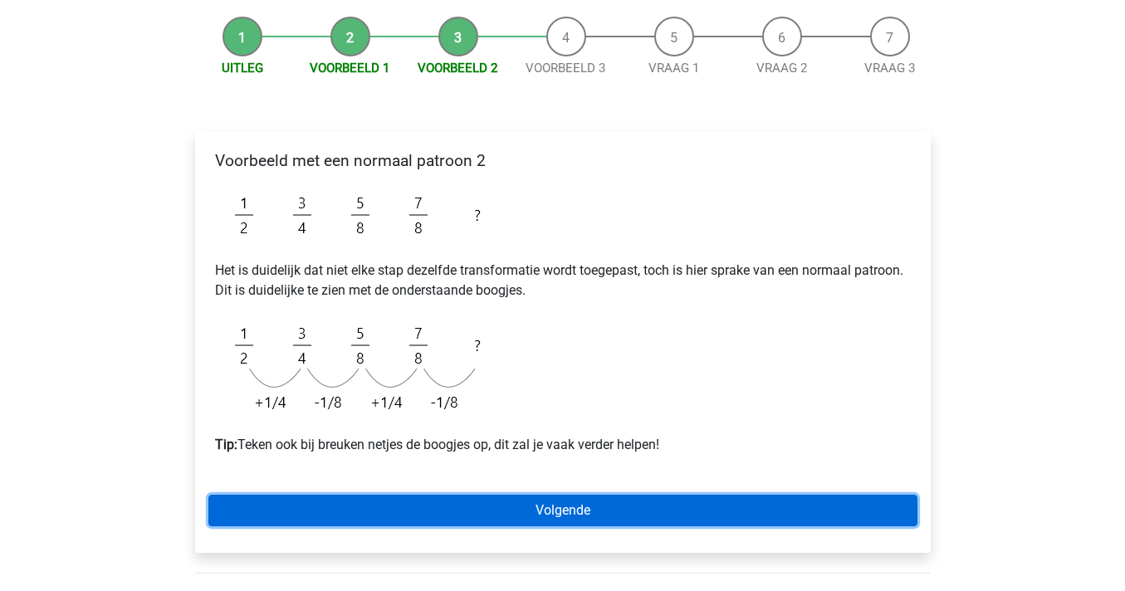
click at [582, 514] on link "Volgende" at bounding box center [562, 511] width 709 height 32
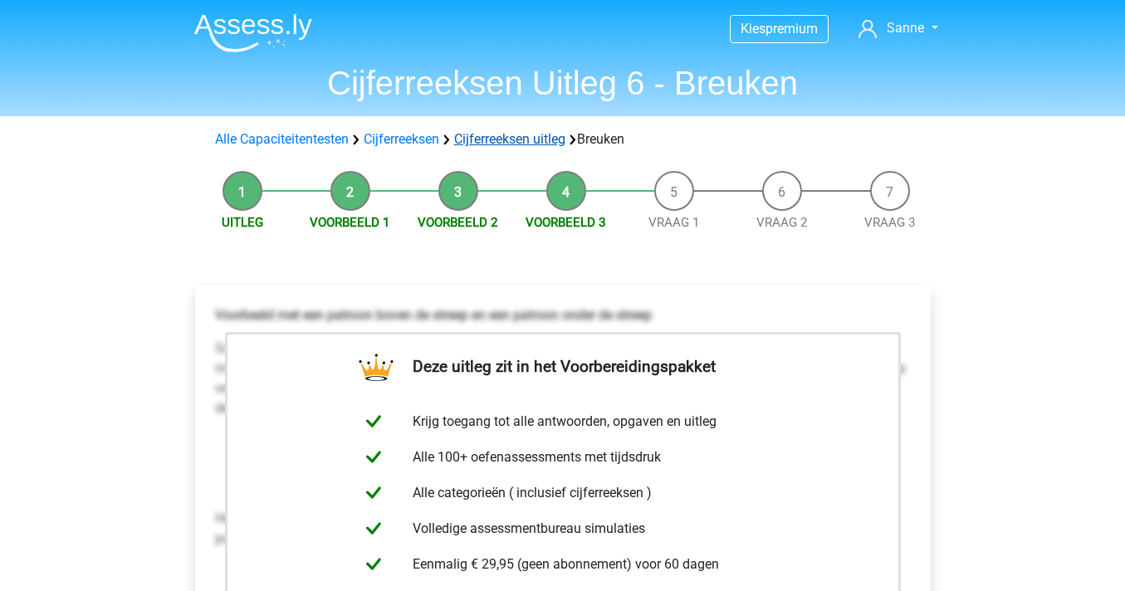
click at [517, 145] on link "Cijferreeksen uitleg" at bounding box center [509, 139] width 111 height 16
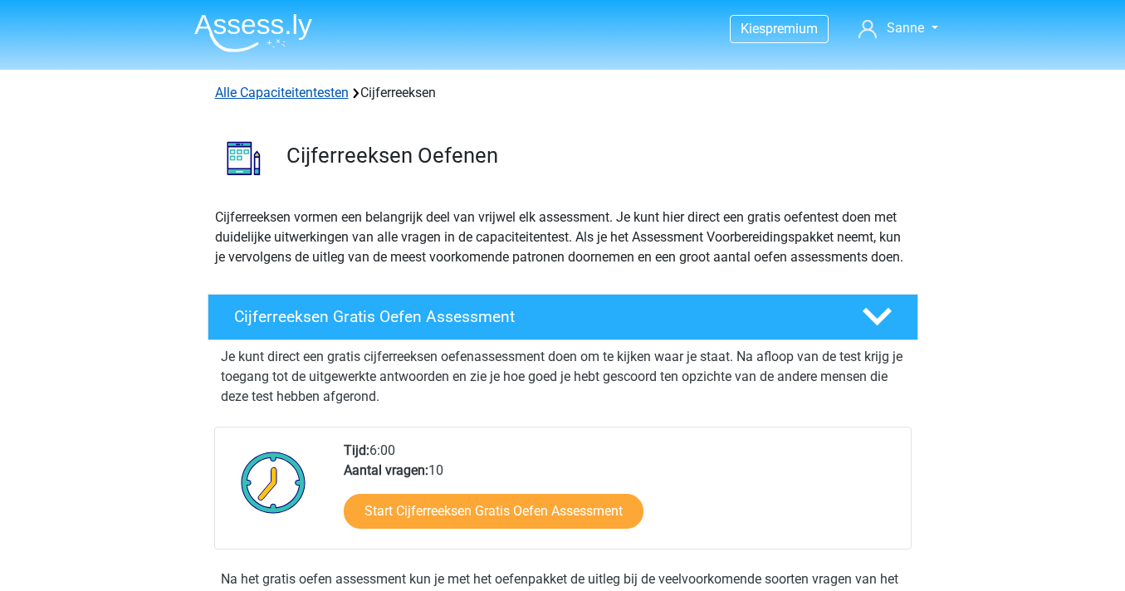
click at [313, 86] on link "Alle Capaciteitentesten" at bounding box center [282, 93] width 134 height 16
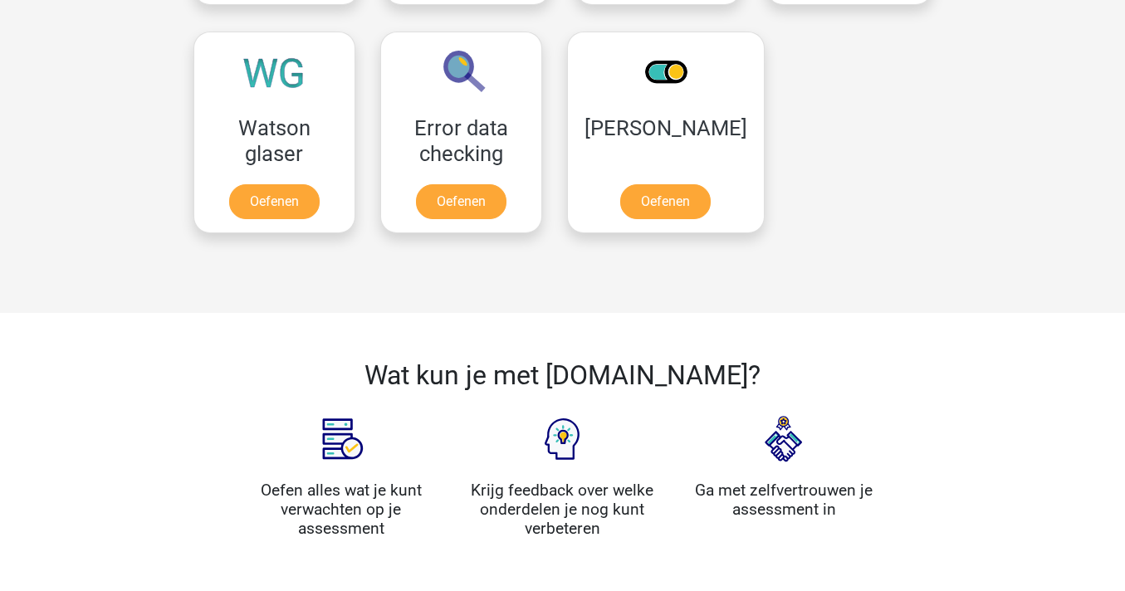
scroll to position [1435, 0]
